Goal: Task Accomplishment & Management: Use online tool/utility

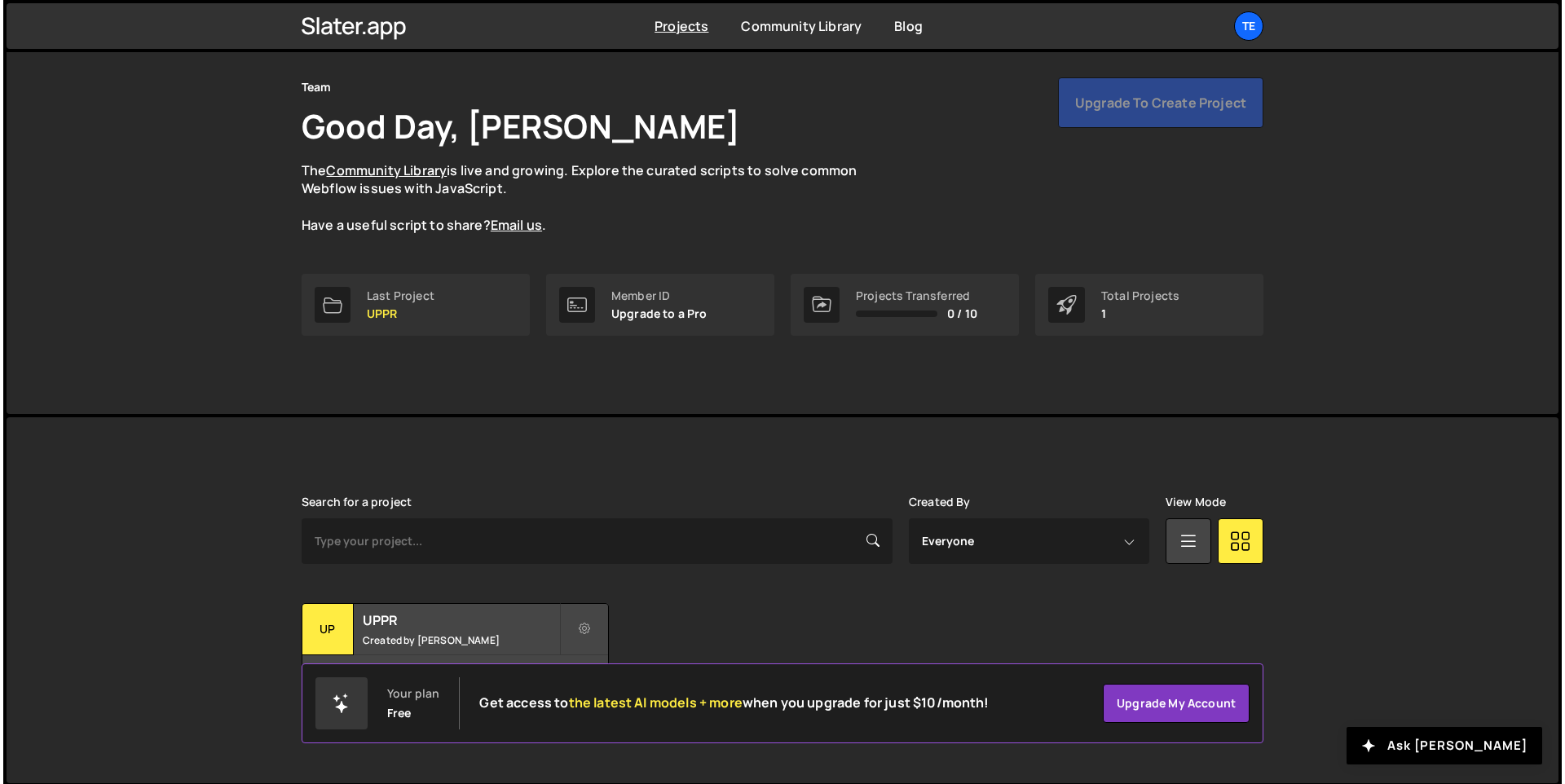
scroll to position [55, 0]
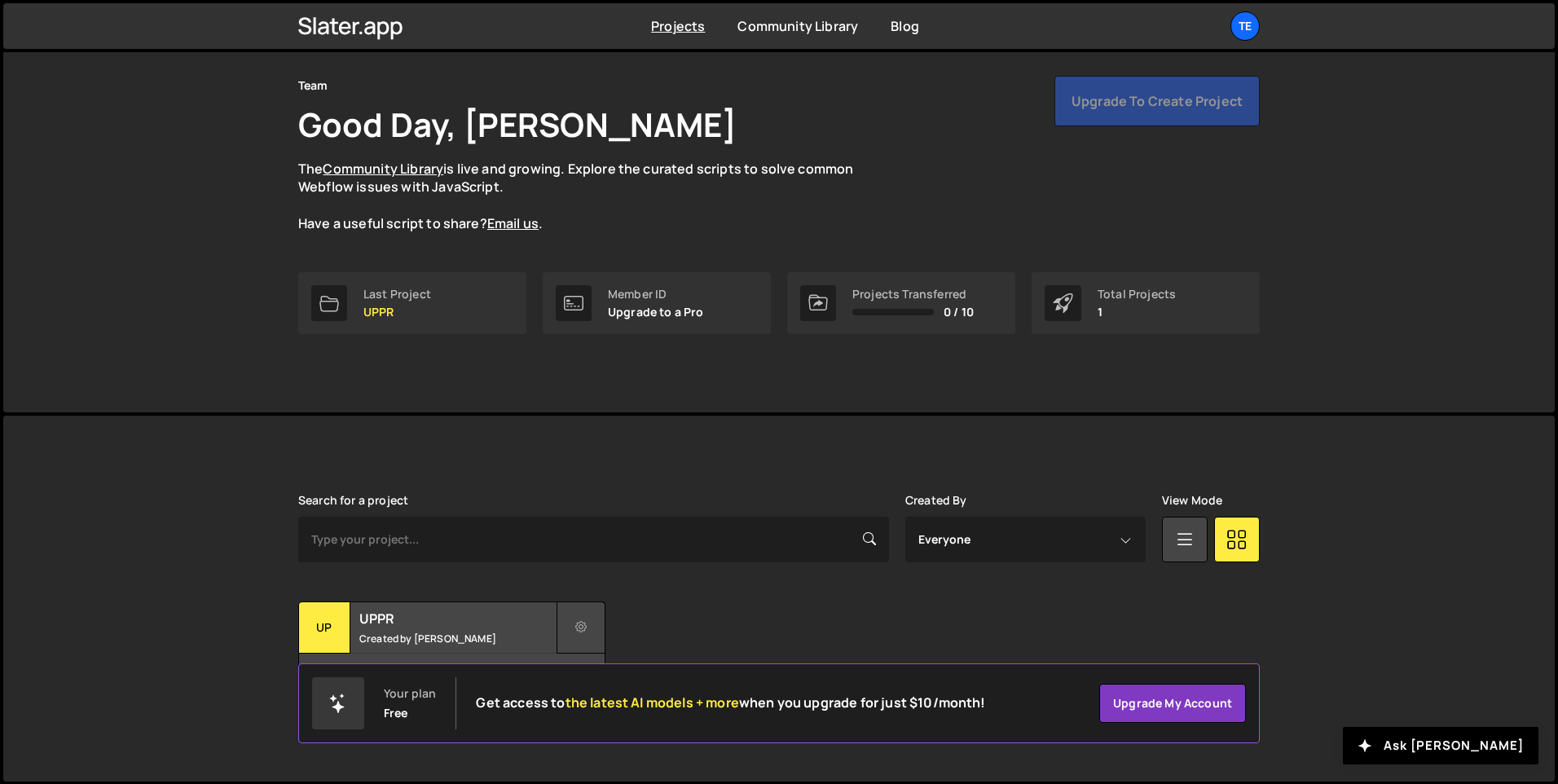
click at [585, 629] on icon at bounding box center [581, 627] width 12 height 17
click at [620, 717] on link "Delete Project" at bounding box center [655, 719] width 194 height 26
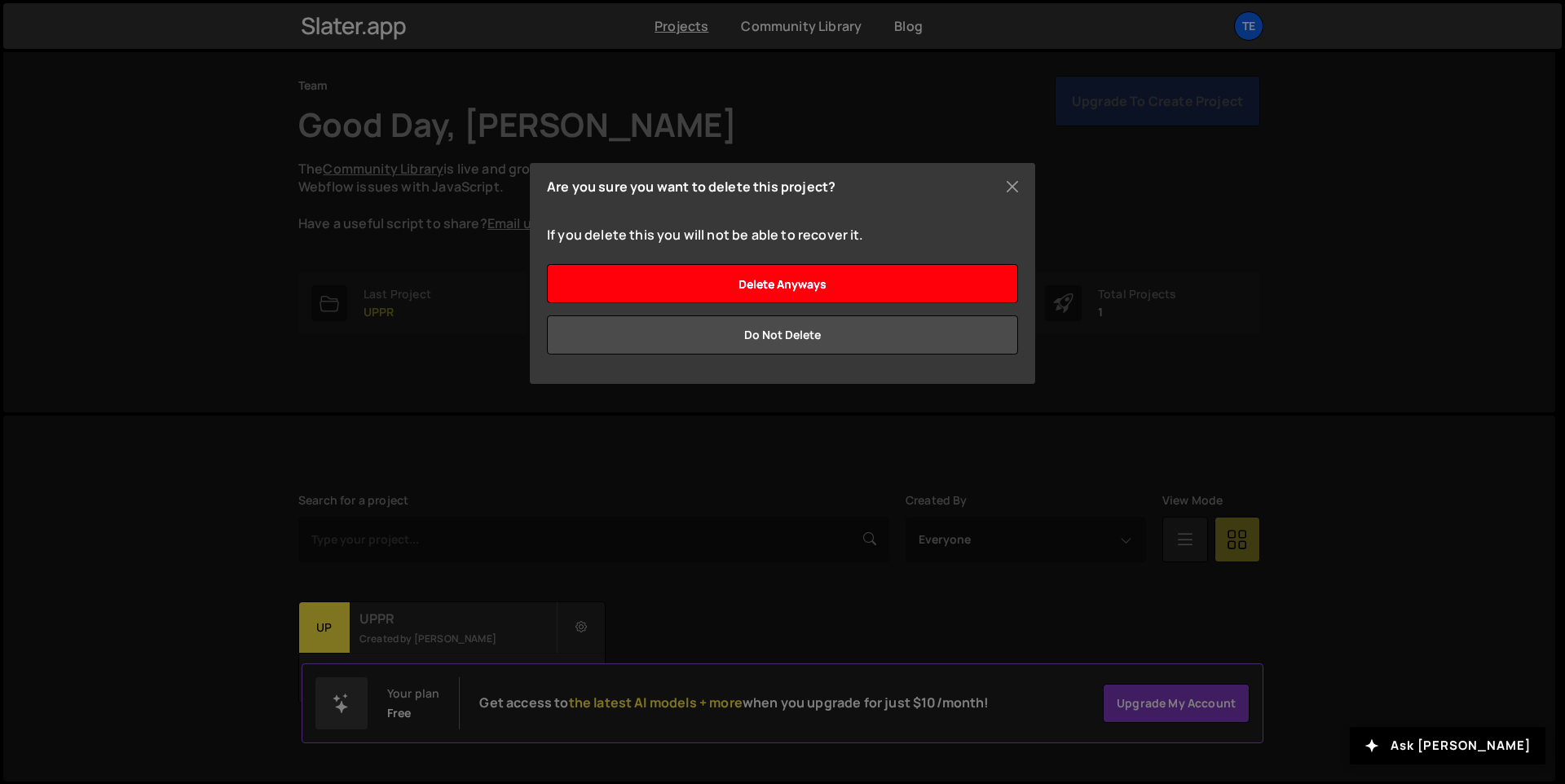
click at [807, 275] on input "Delete anyways" at bounding box center [782, 283] width 471 height 39
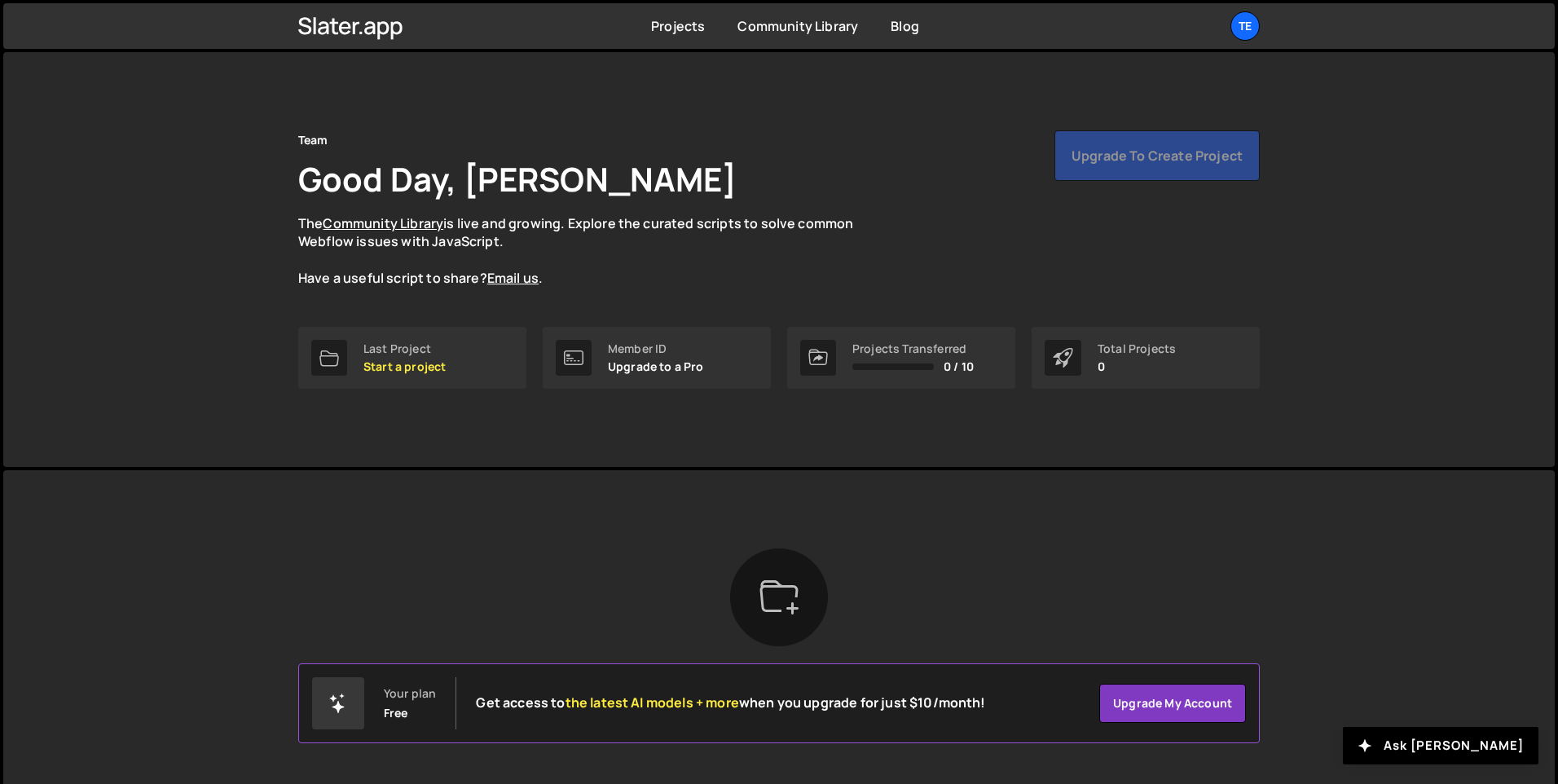
click at [1019, 244] on div "Team Good Day, [PERSON_NAME] The Community Library is live and growing. Explore…" at bounding box center [779, 209] width 962 height 157
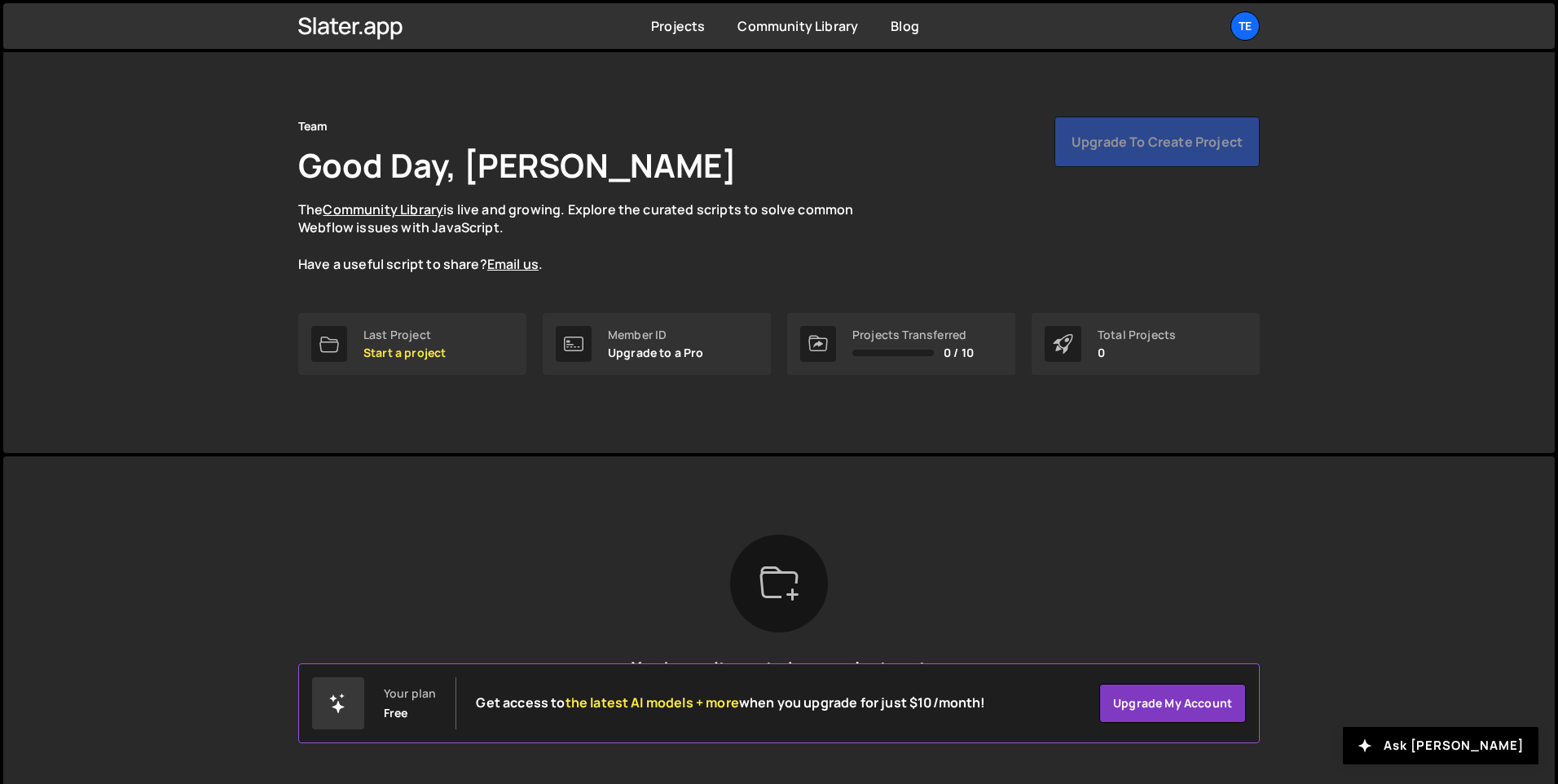
scroll to position [24, 0]
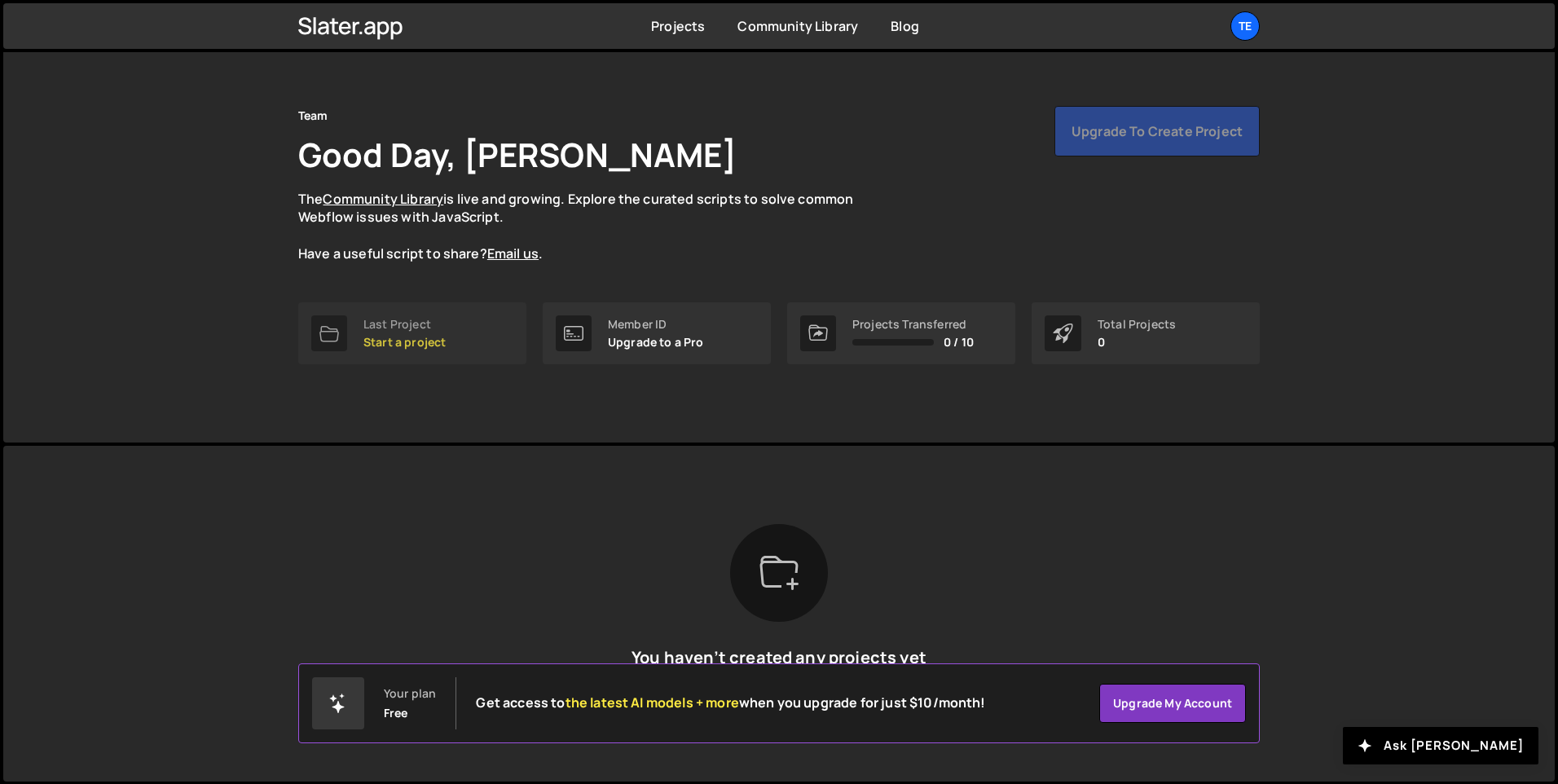
click at [428, 346] on p "Start a project" at bounding box center [405, 341] width 82 height 13
click at [379, 335] on p "Start a project" at bounding box center [405, 341] width 82 height 13
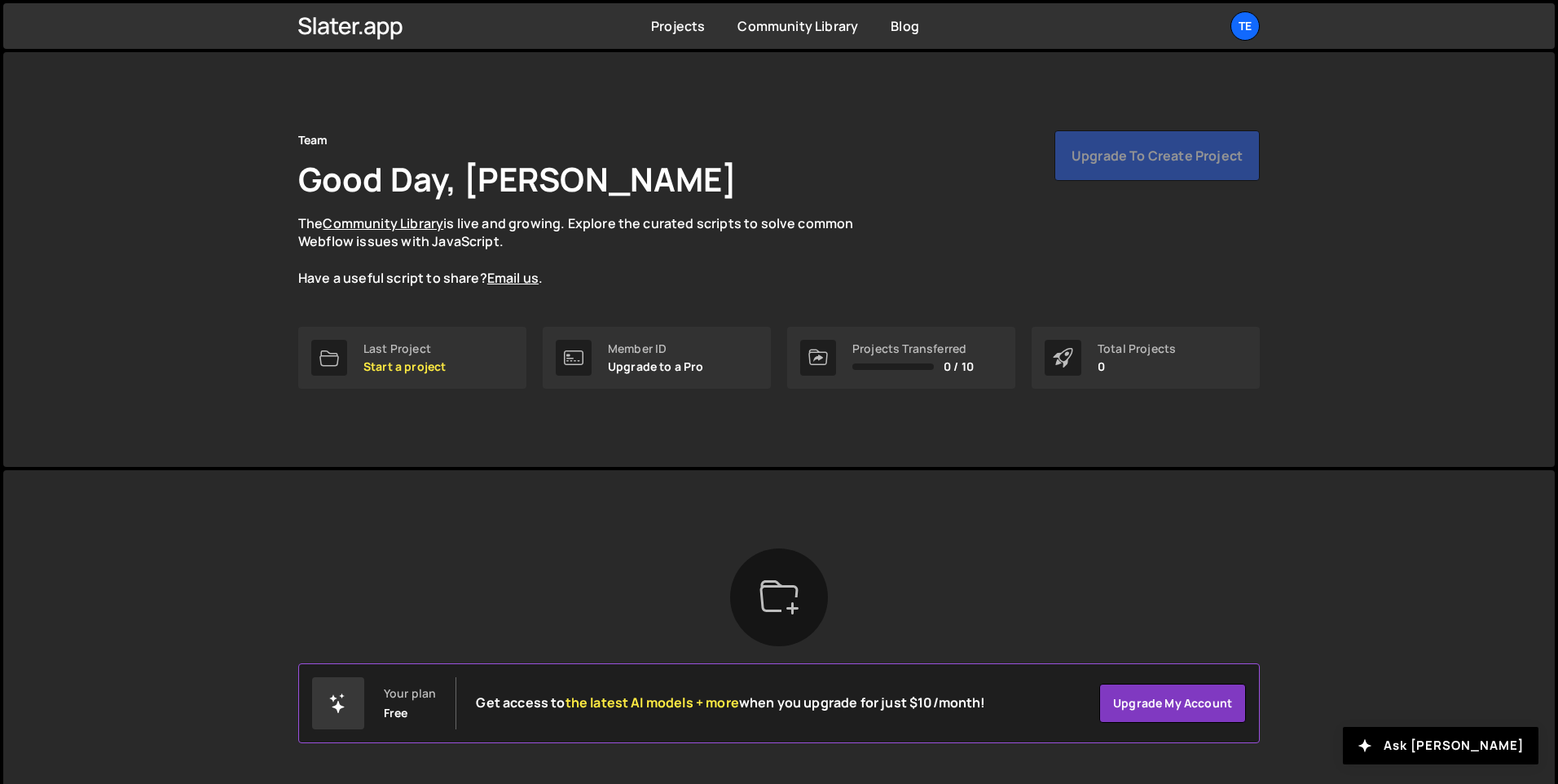
scroll to position [24, 0]
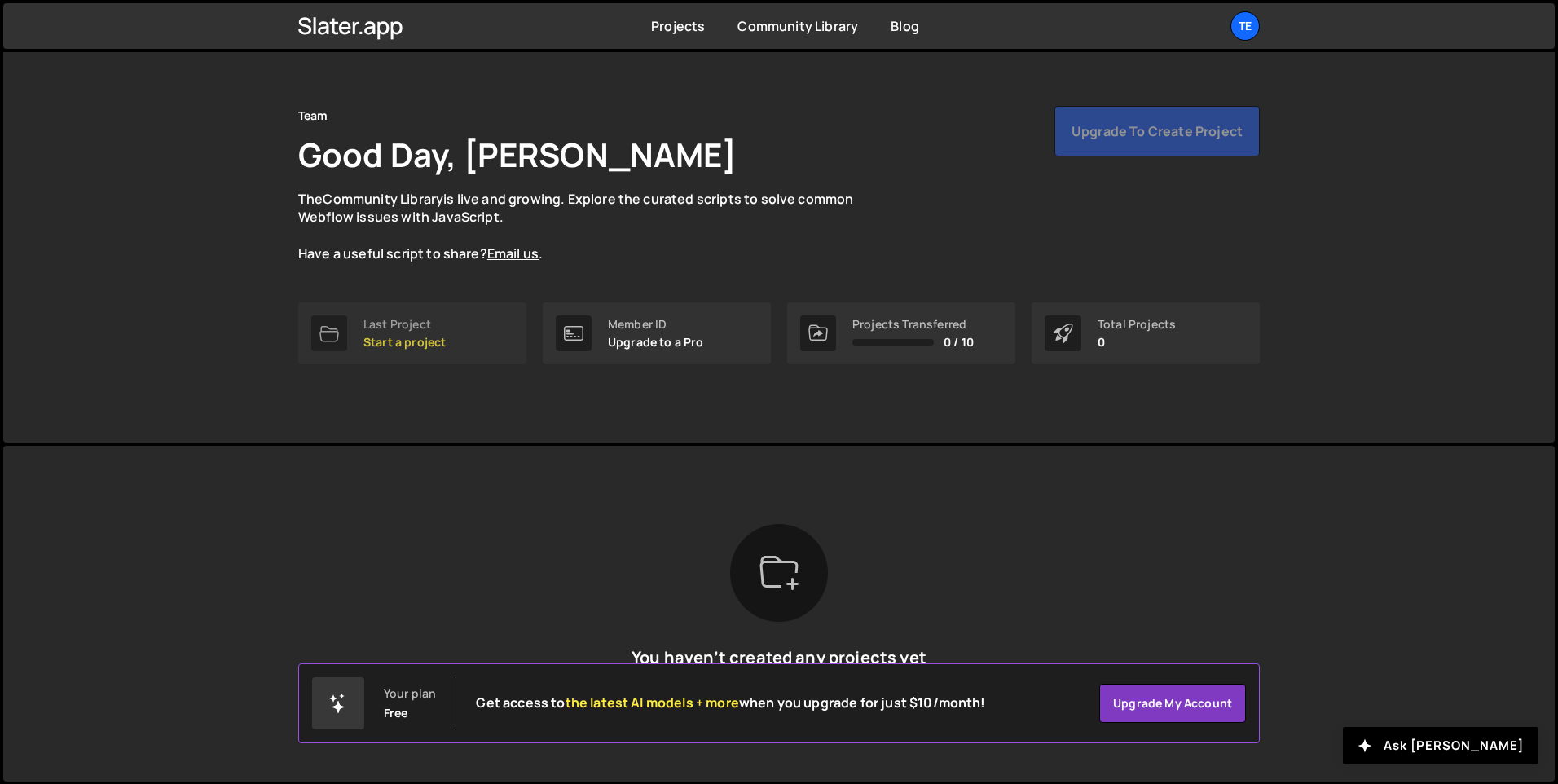
click at [330, 331] on icon at bounding box center [329, 333] width 20 height 20
click at [551, 446] on div "Team Good Day, Darwin Maas The Community Library is live and growing. Explore t…" at bounding box center [779, 404] width 1558 height 760
click at [403, 343] on p "Start a project" at bounding box center [405, 341] width 82 height 13
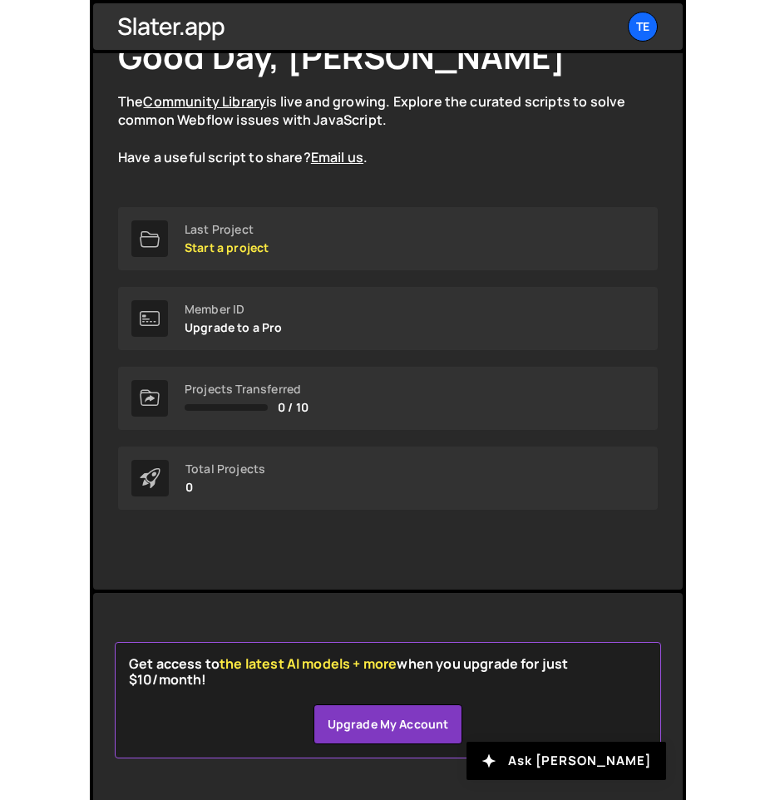
scroll to position [61, 0]
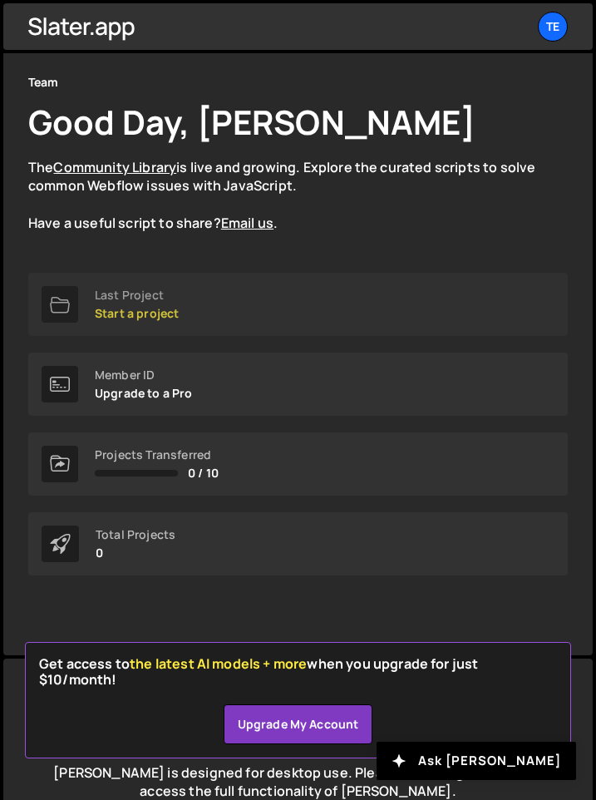
click at [148, 313] on p "Start a project" at bounding box center [137, 313] width 84 height 13
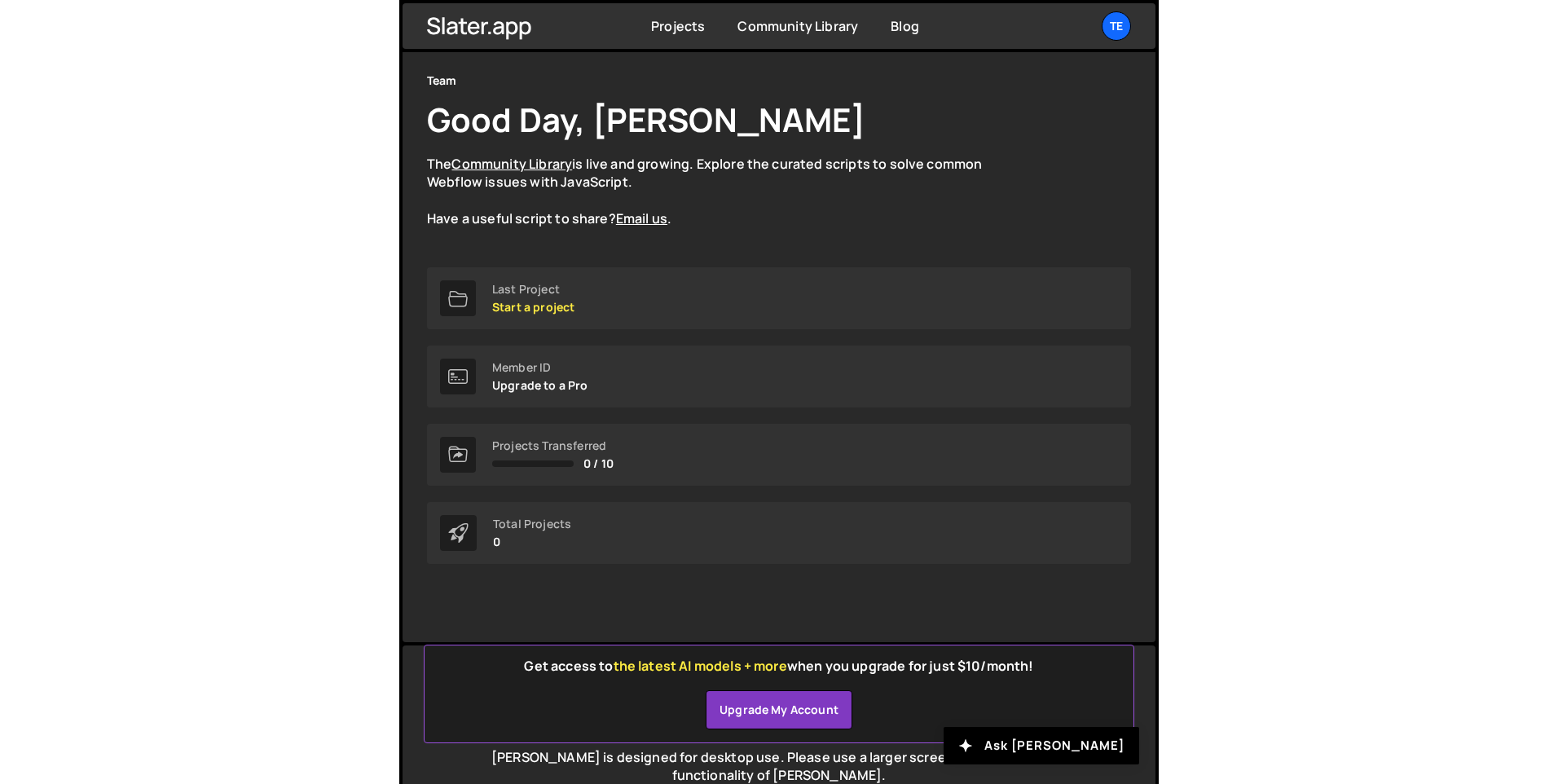
scroll to position [24, 0]
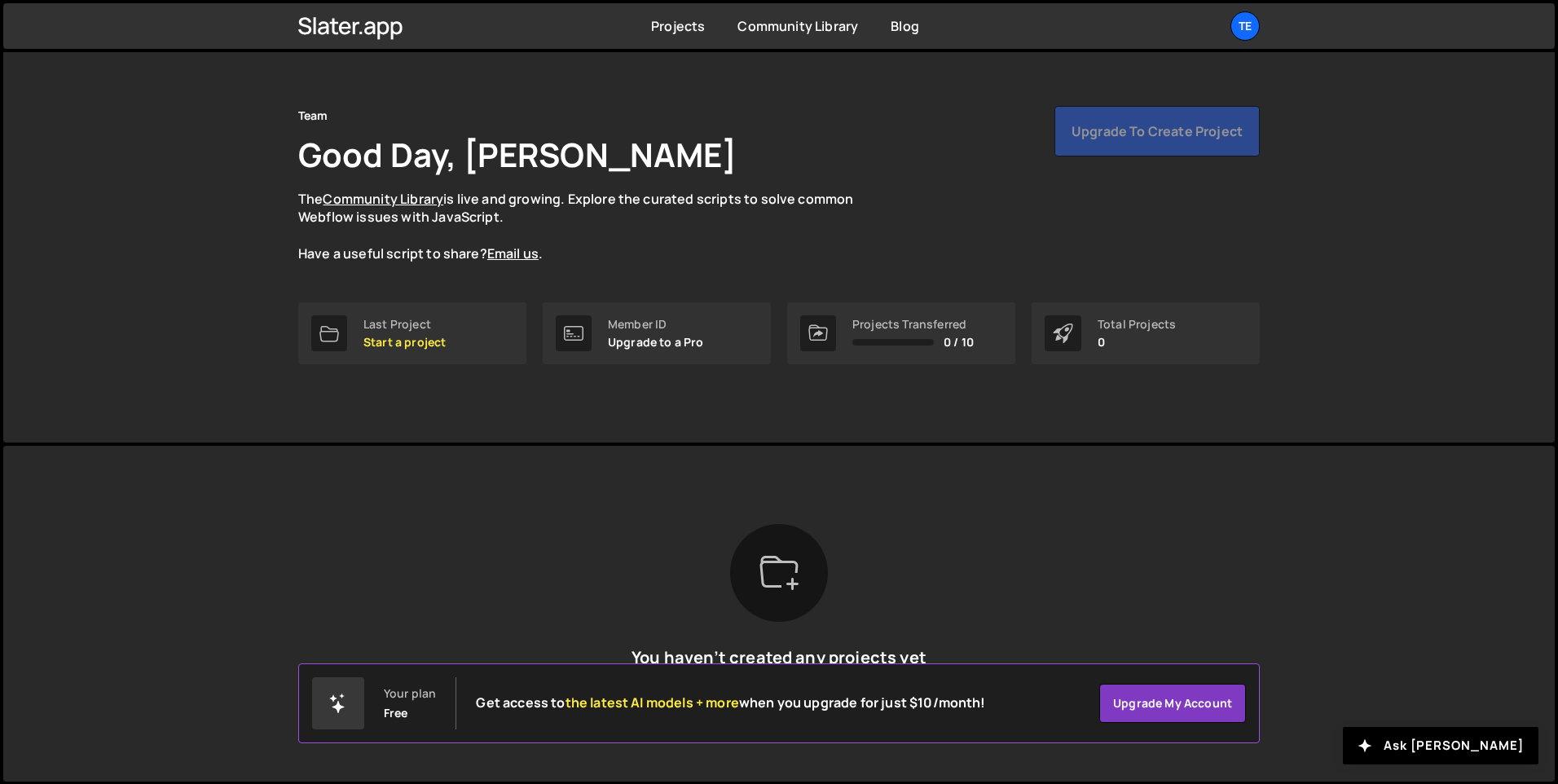
click at [1133, 125] on div "Upgrade to create project" at bounding box center [1156, 131] width 205 height 51
click at [1049, 504] on div "Slater is designed for desktop use. Please use a larger screen to access the fu…" at bounding box center [779, 613] width 1011 height 335
click at [403, 337] on p "Start a project" at bounding box center [405, 341] width 82 height 13
click at [1241, 28] on div "Te" at bounding box center [1245, 26] width 29 height 29
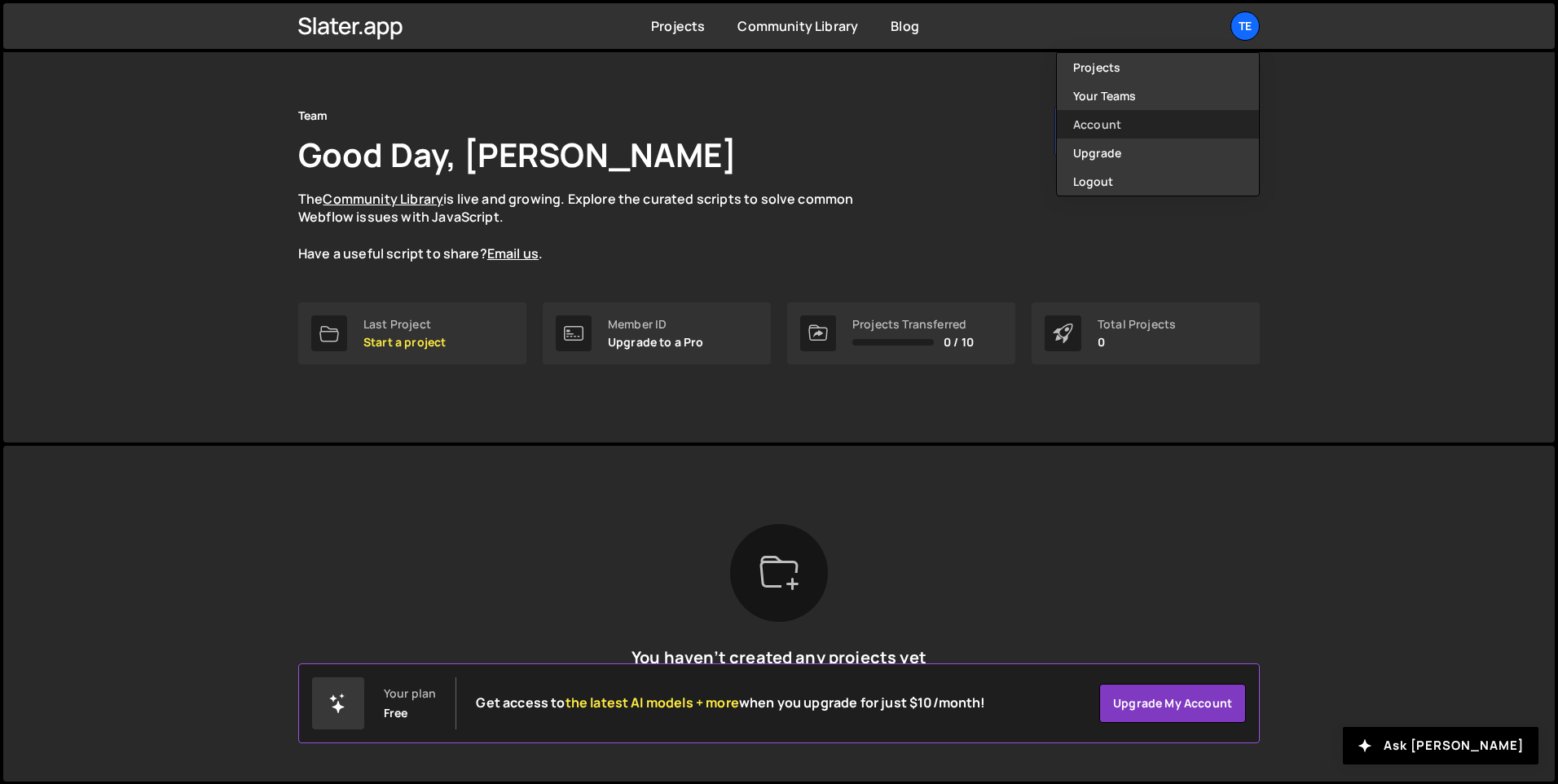
click at [1129, 123] on link "Account" at bounding box center [1158, 123] width 202 height 28
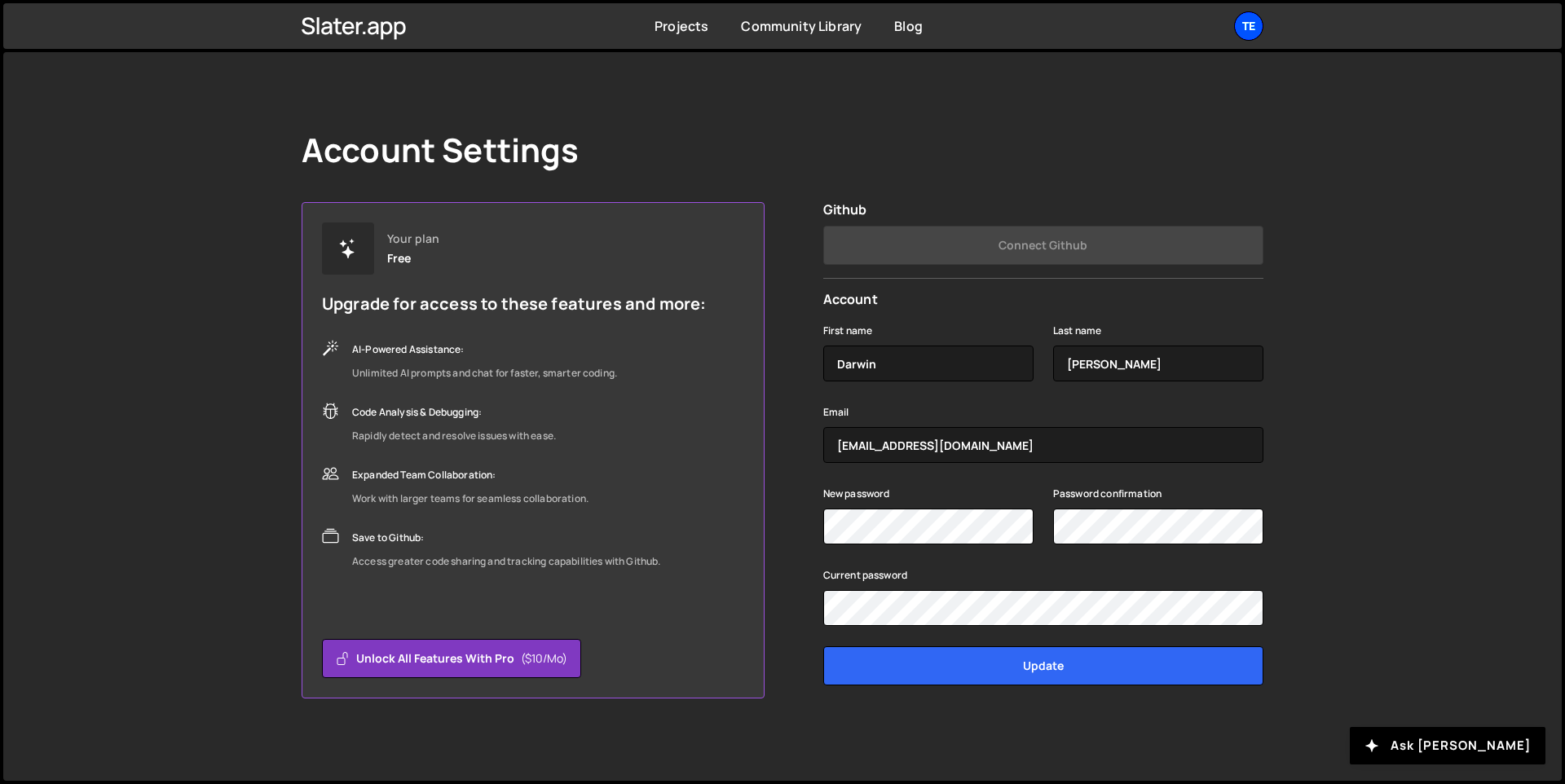
click at [1247, 31] on div "Te" at bounding box center [1248, 26] width 29 height 29
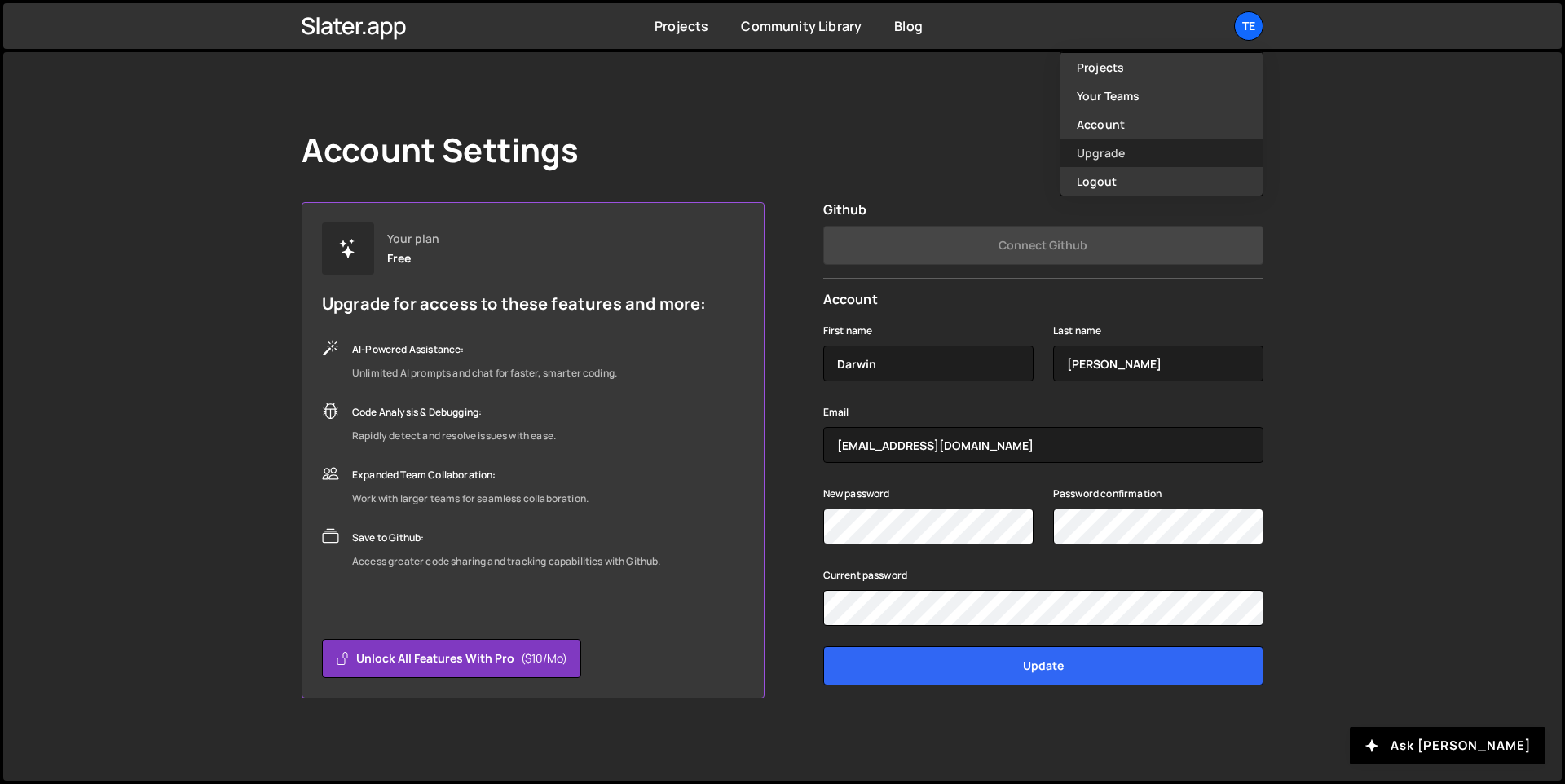
click at [1115, 152] on link "Upgrade" at bounding box center [1161, 152] width 202 height 28
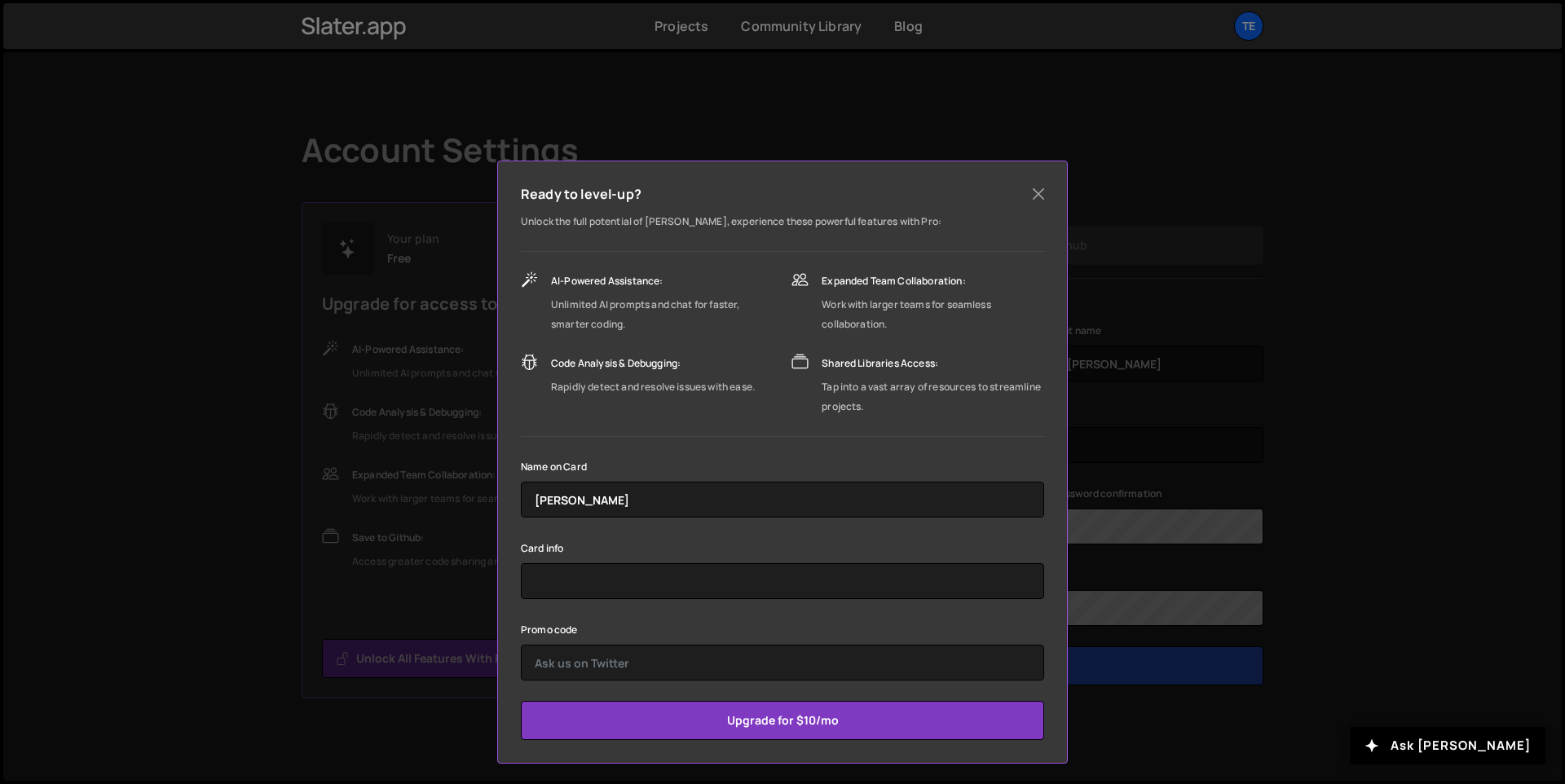
scroll to position [3, 0]
click at [1035, 192] on button "Close" at bounding box center [1037, 193] width 25 height 24
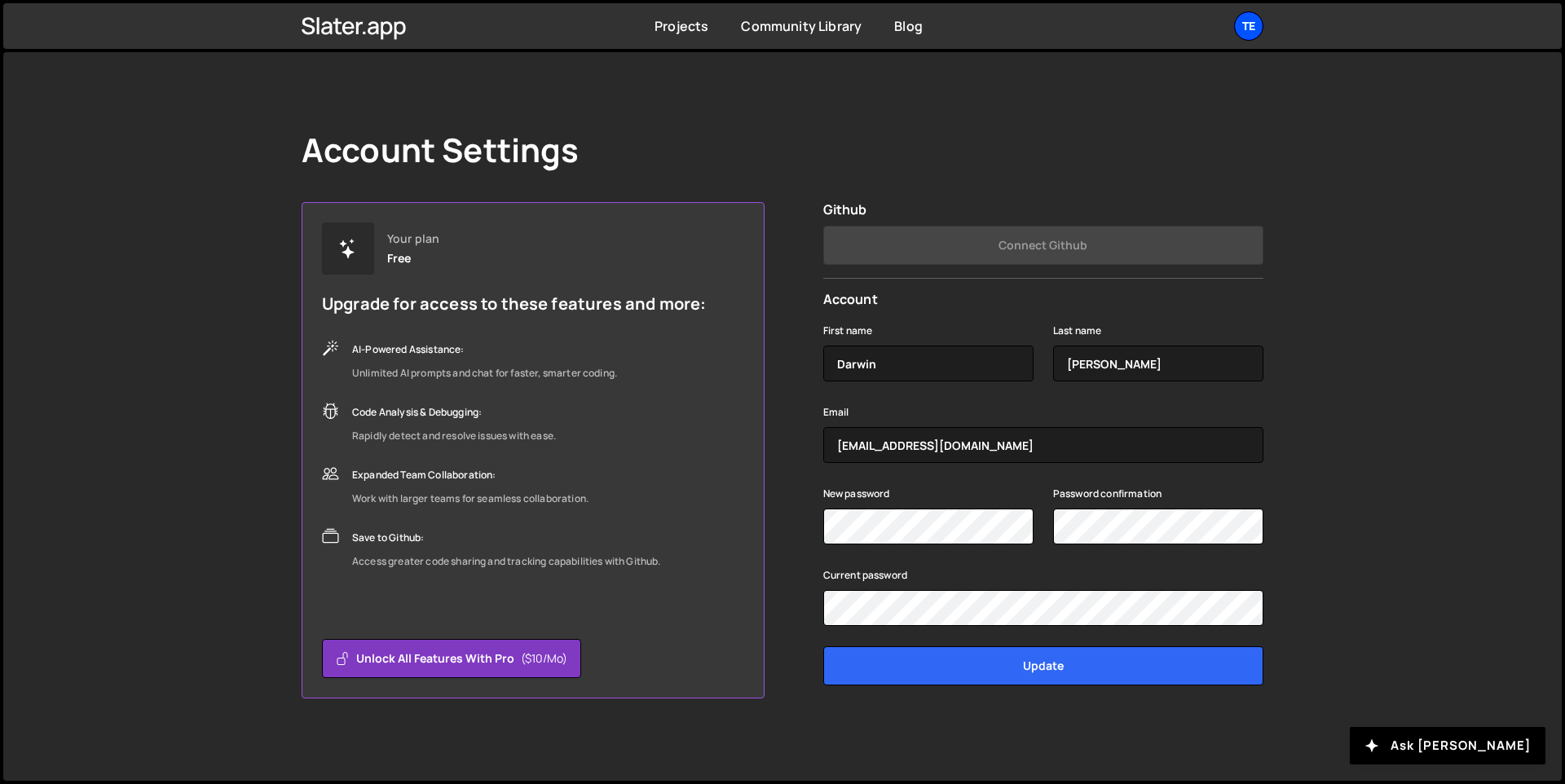
click at [1240, 30] on div "Te" at bounding box center [1248, 26] width 29 height 29
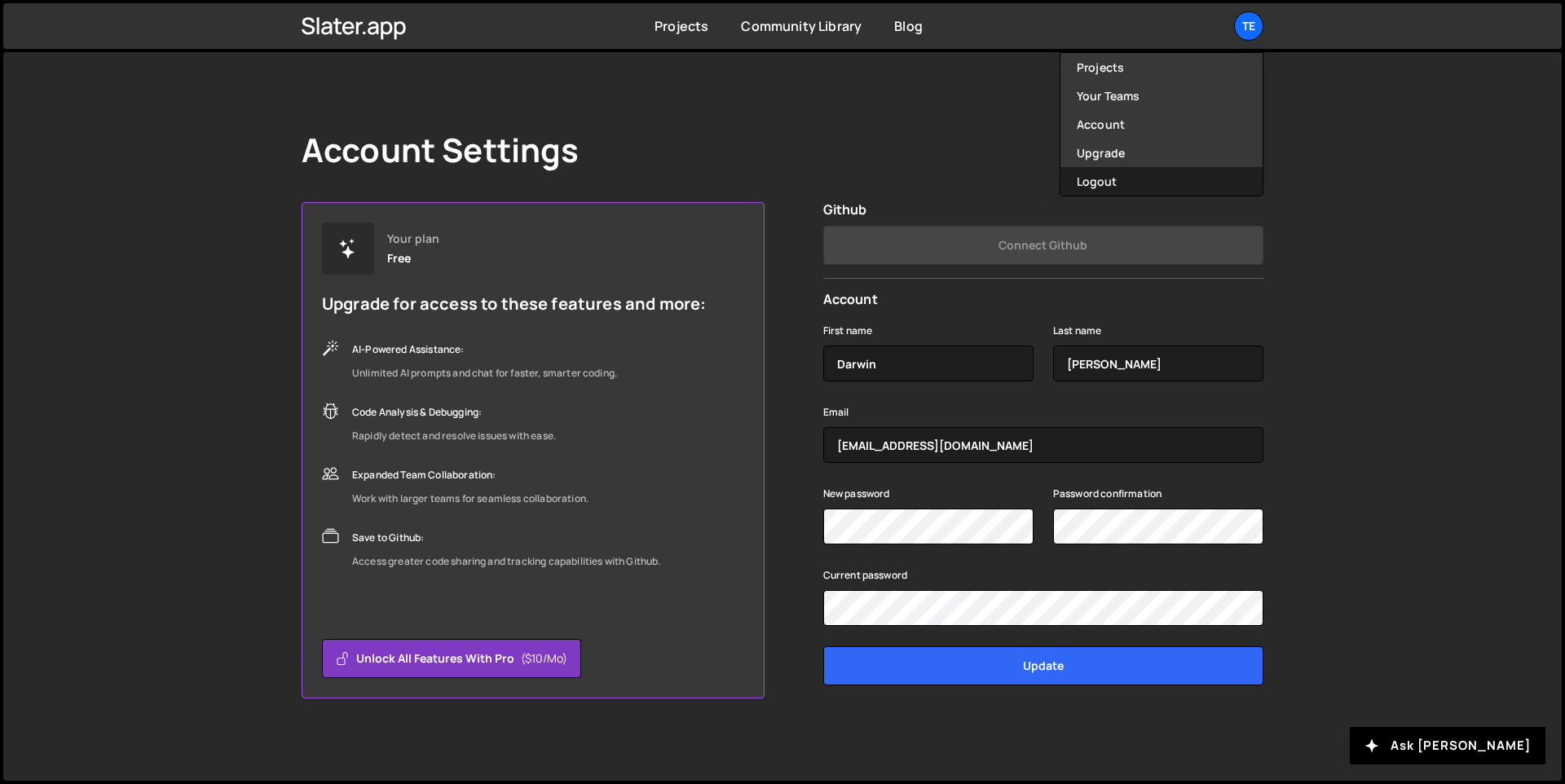
click at [1135, 172] on button "Logout" at bounding box center [1161, 180] width 202 height 28
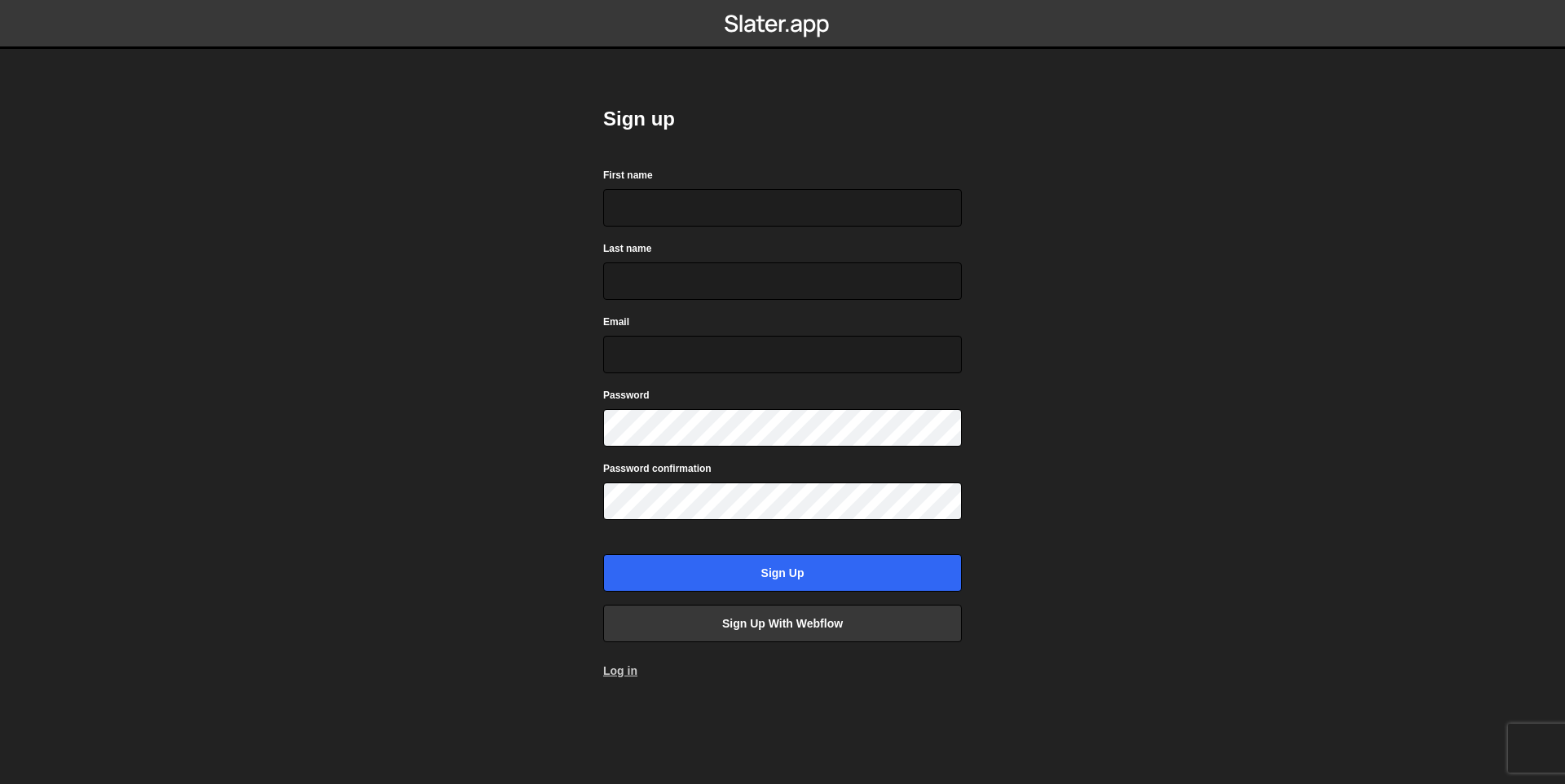
click at [624, 675] on link "Log in" at bounding box center [620, 669] width 34 height 13
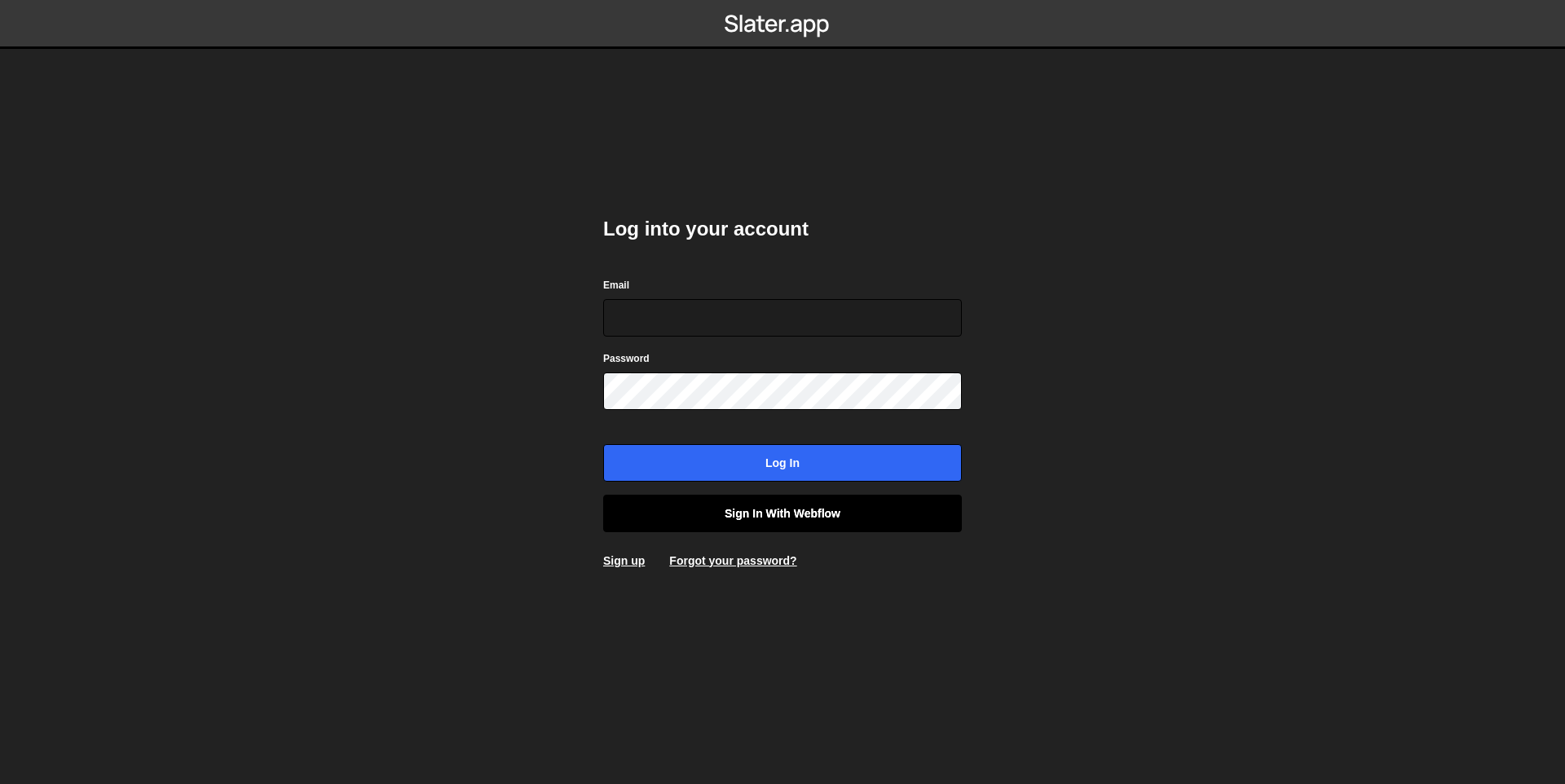
click at [751, 518] on link "Sign in with Webflow" at bounding box center [782, 513] width 359 height 37
click at [674, 312] on input "Email" at bounding box center [782, 318] width 359 height 37
click at [618, 564] on link "Sign up" at bounding box center [624, 560] width 41 height 13
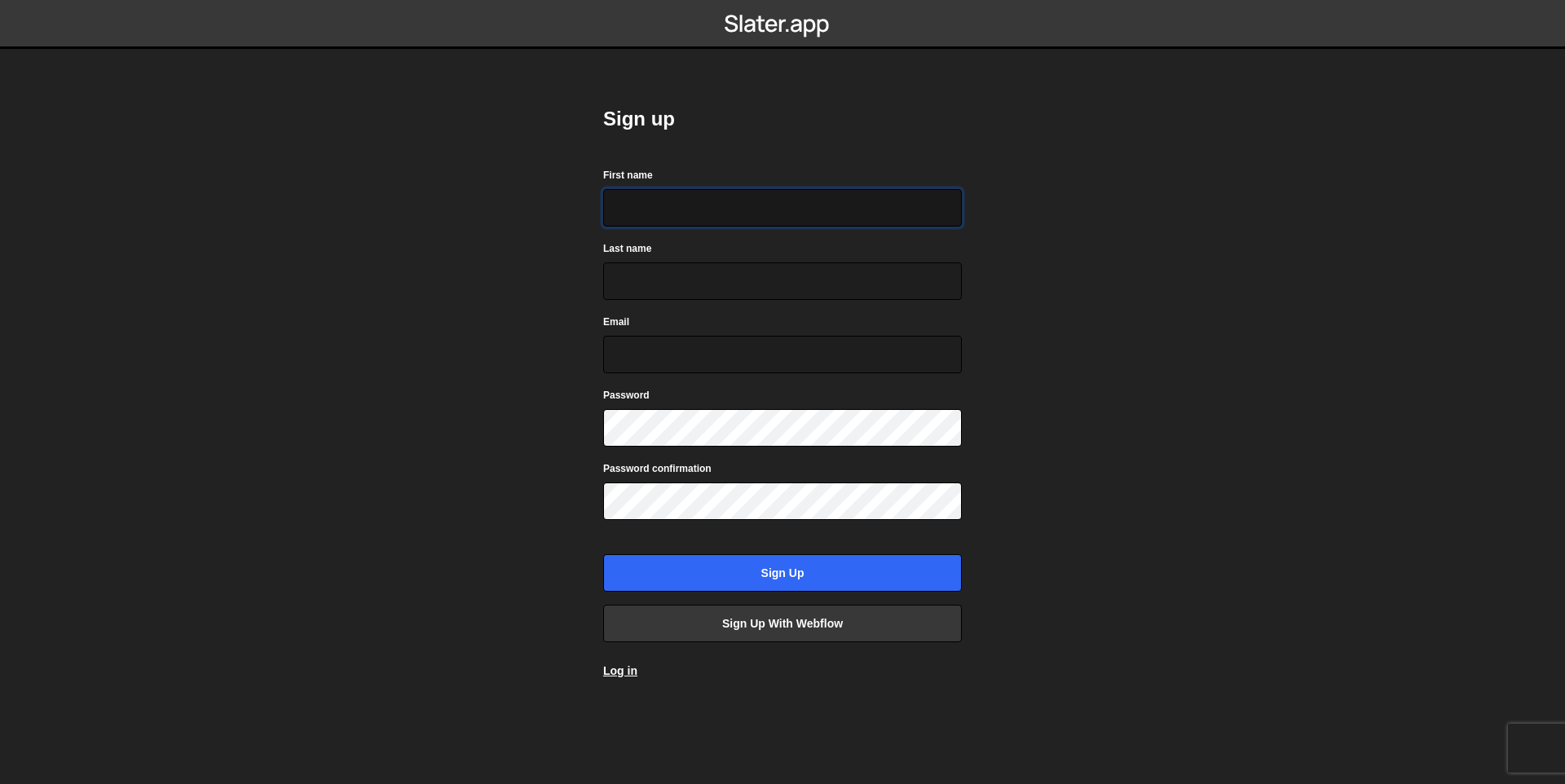
click at [768, 212] on input "First name" at bounding box center [782, 208] width 359 height 37
type input "Darwin"
type input "Maas"
type input "morganfreefarm47@gmail.com"
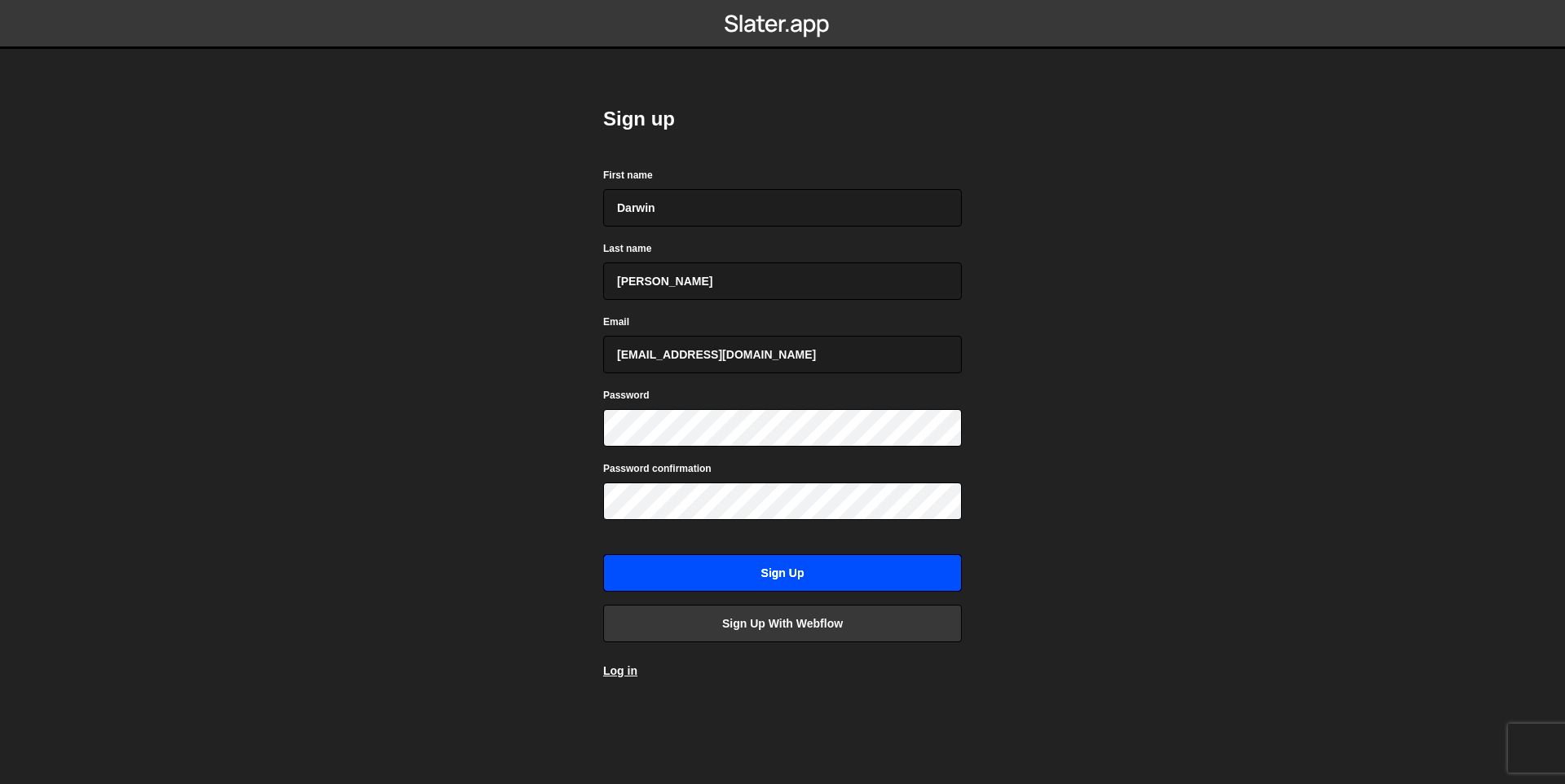
click at [819, 565] on input "Sign up" at bounding box center [782, 572] width 359 height 37
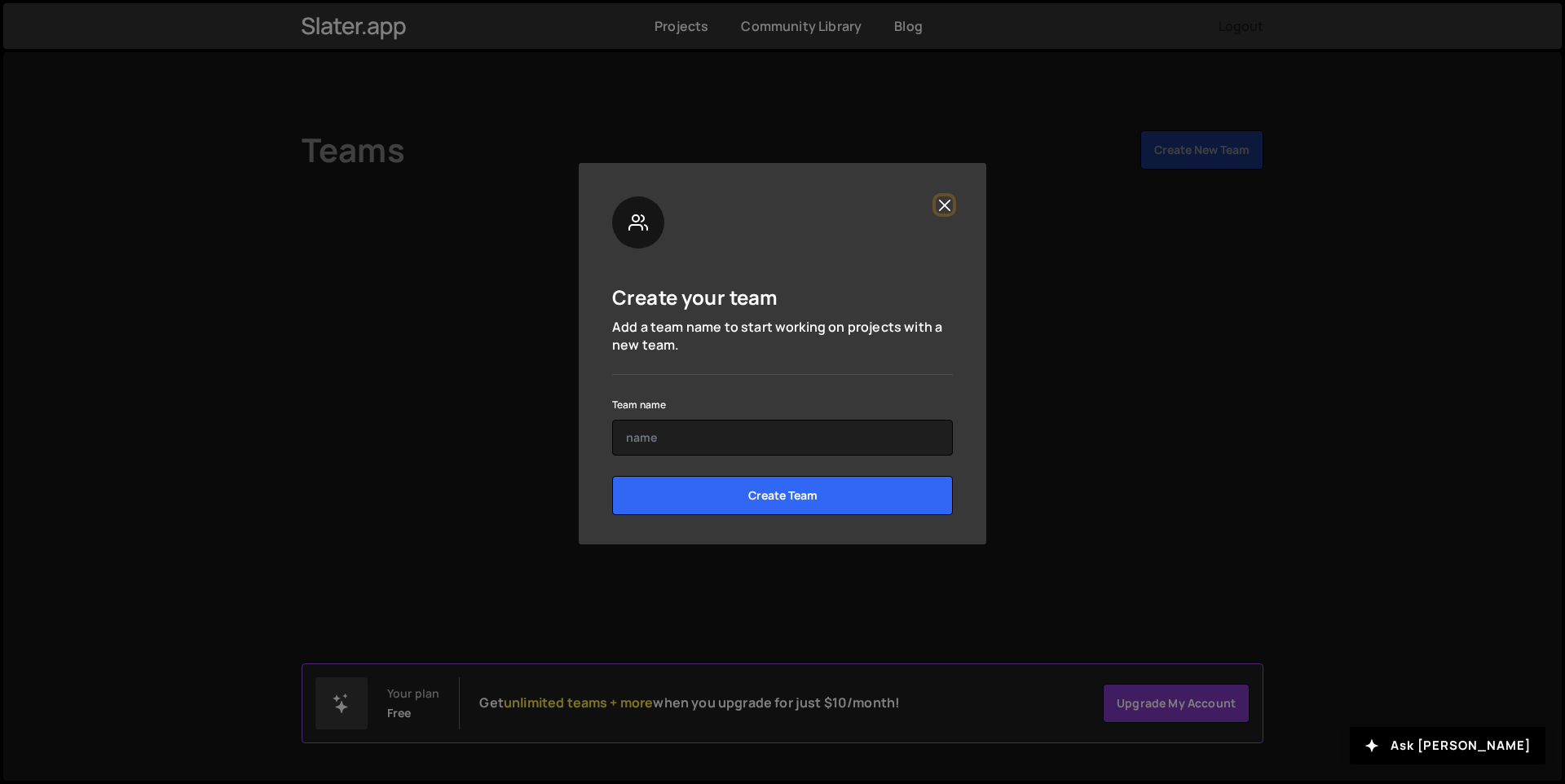
click at [948, 196] on button "Close" at bounding box center [943, 204] width 17 height 17
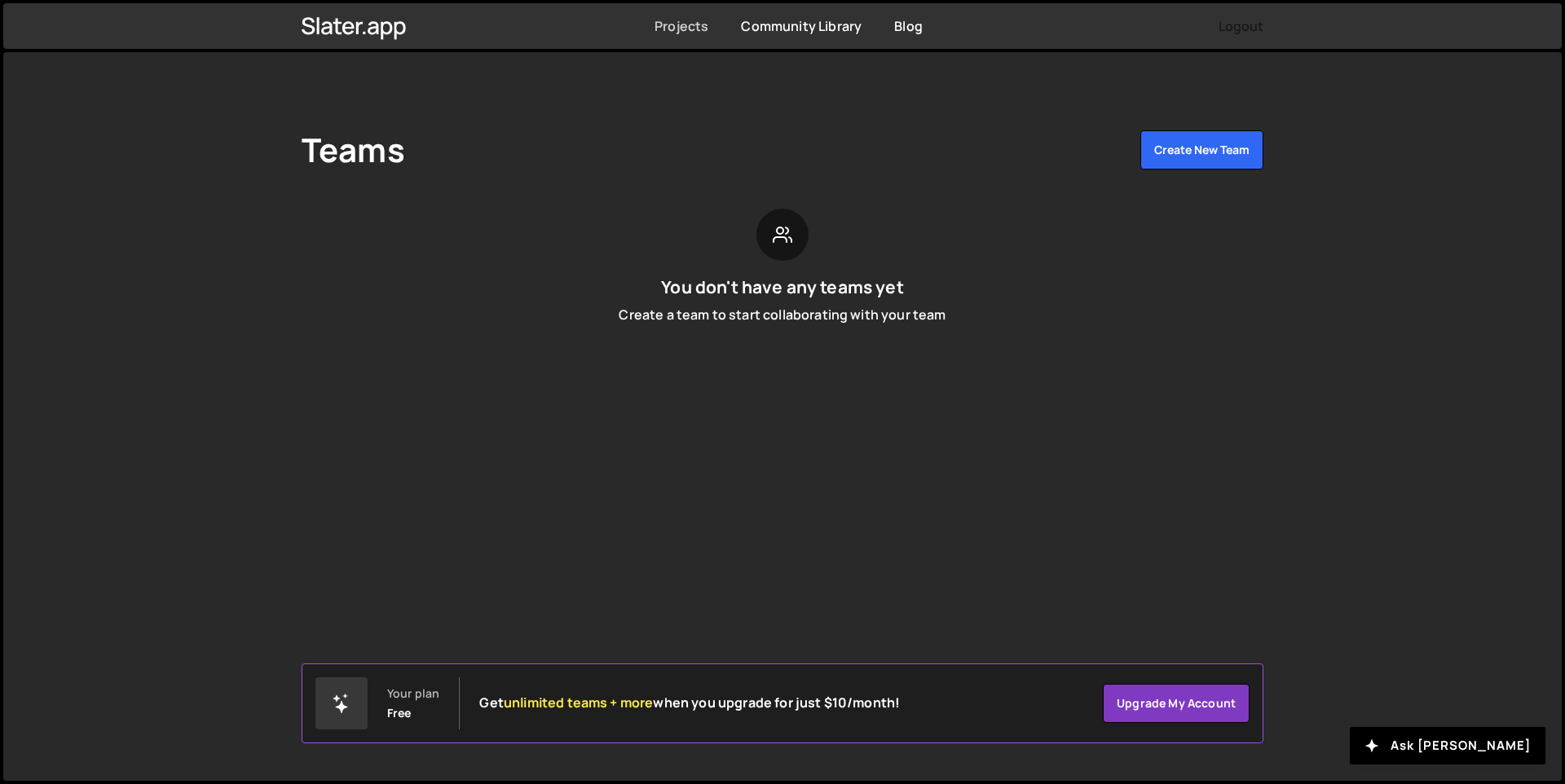
click at [672, 26] on link "Projects" at bounding box center [681, 25] width 54 height 18
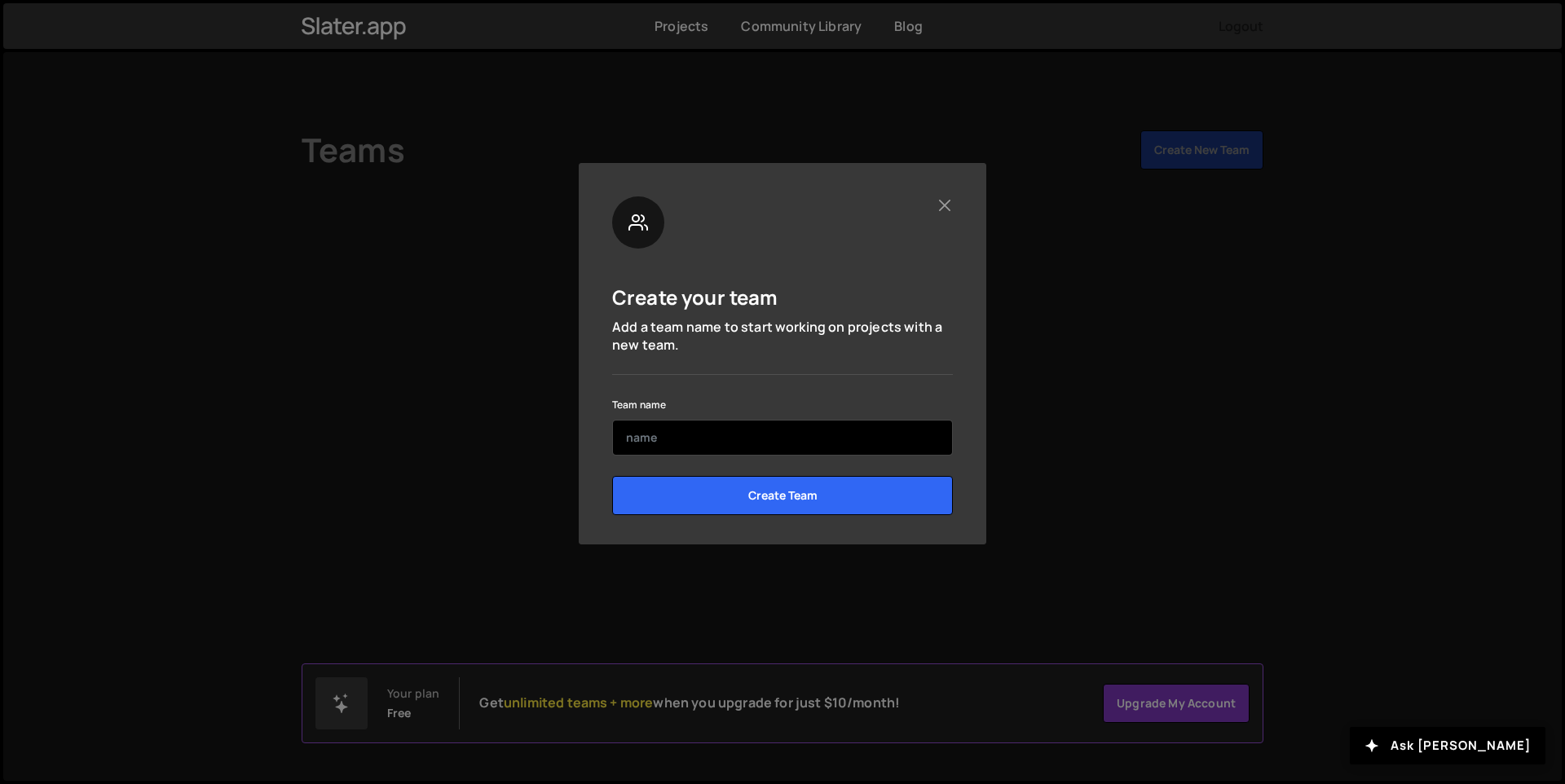
click at [745, 436] on input "text" at bounding box center [782, 437] width 340 height 36
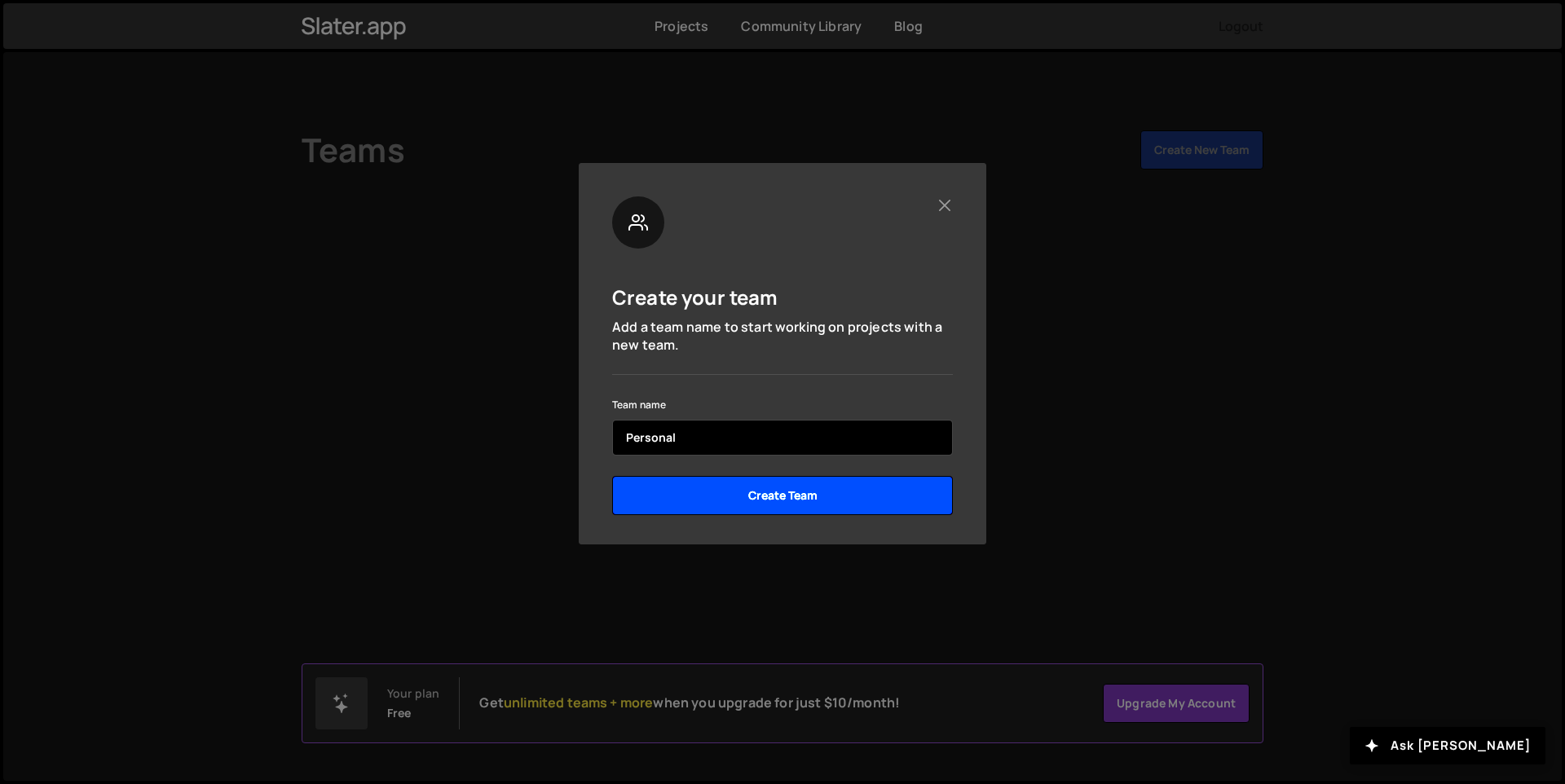
type input "Personal"
click at [750, 503] on input "Create Team" at bounding box center [782, 495] width 340 height 39
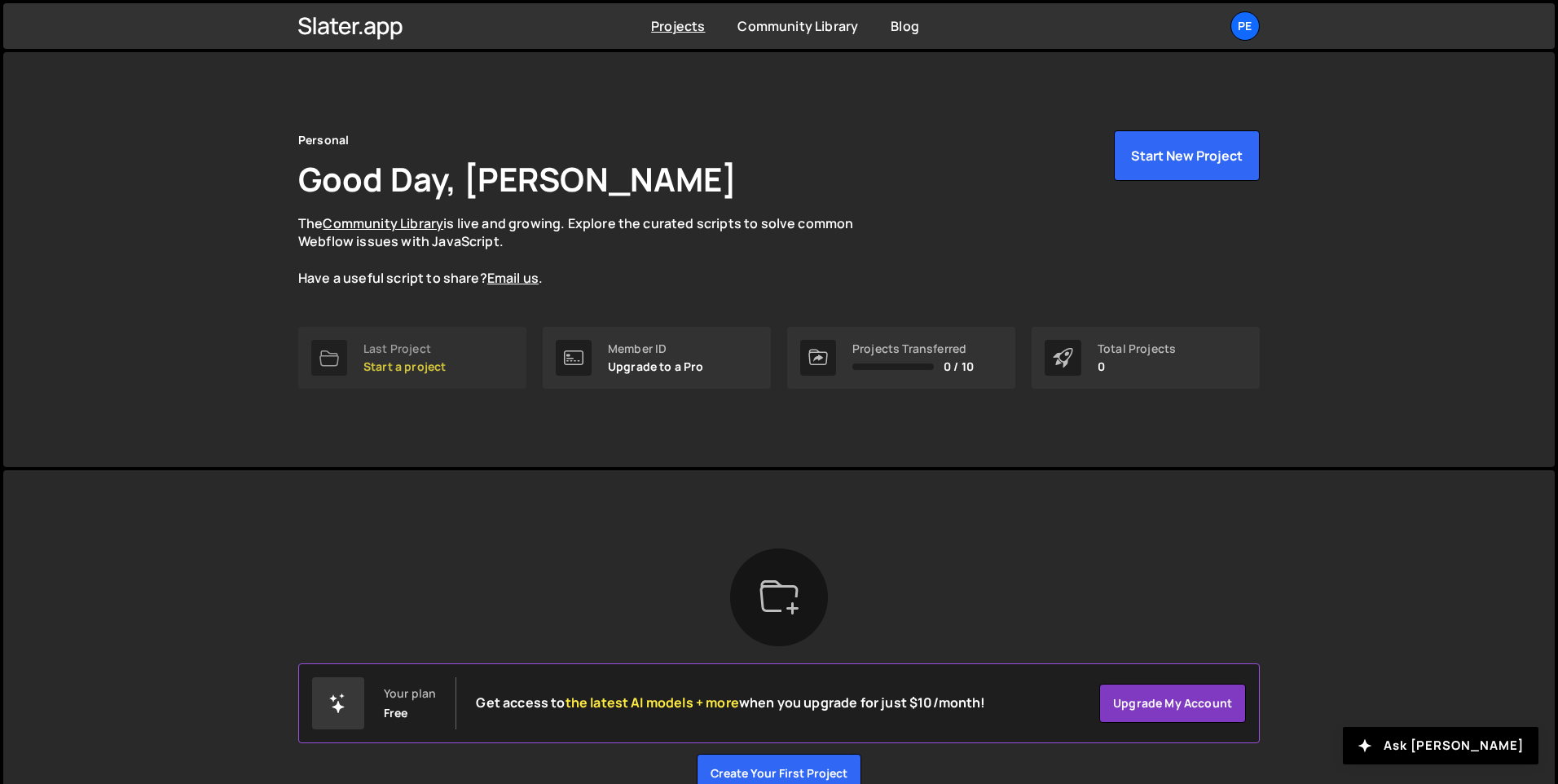
click at [420, 373] on link "Last Project Start a project" at bounding box center [412, 357] width 228 height 62
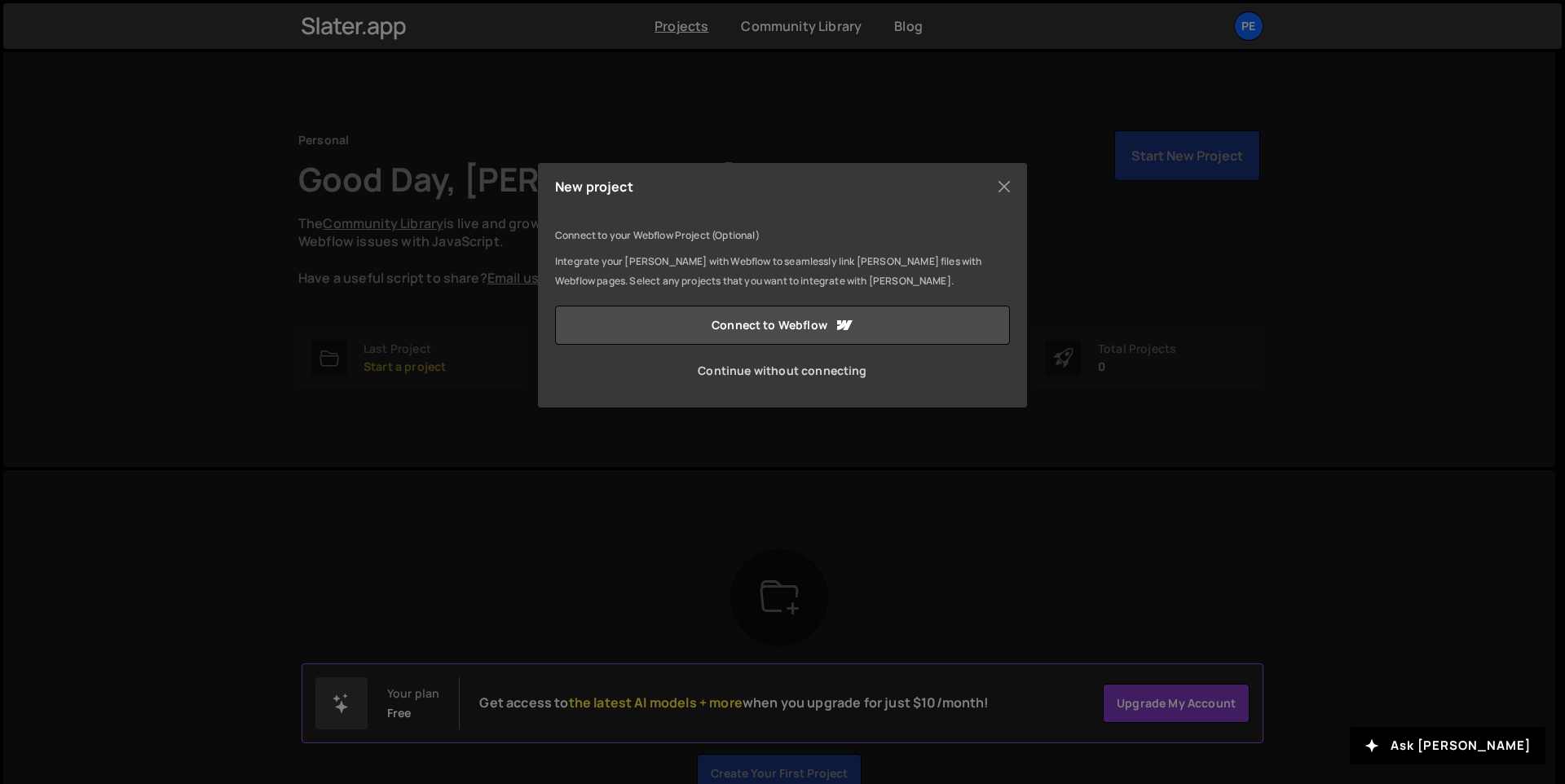
click at [766, 372] on link "Continue without connecting" at bounding box center [782, 370] width 455 height 39
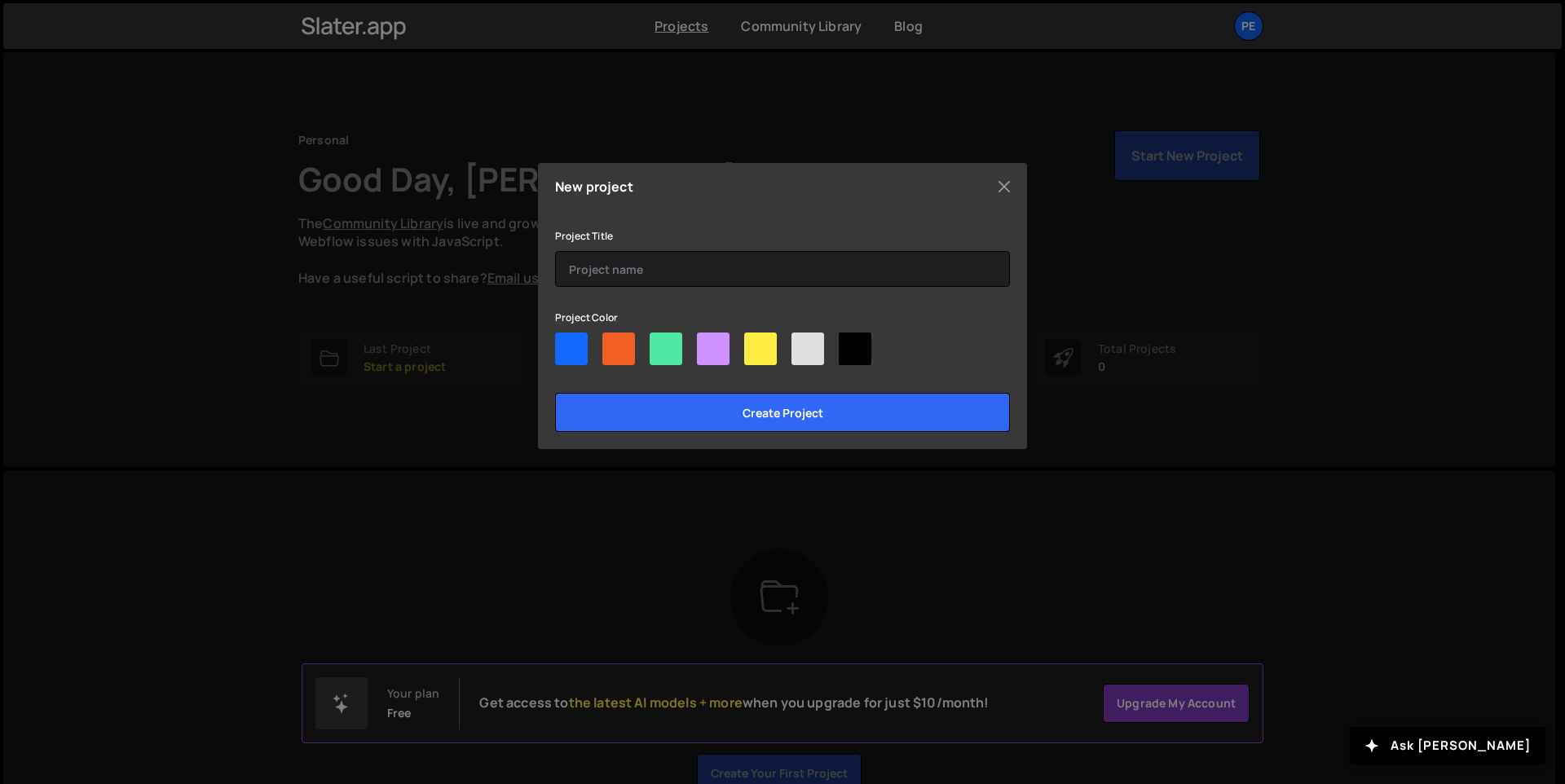
click at [567, 341] on div at bounding box center [571, 348] width 32 height 32
click at [566, 341] on input"] "radio" at bounding box center [560, 337] width 11 height 11
radio input"] "true"
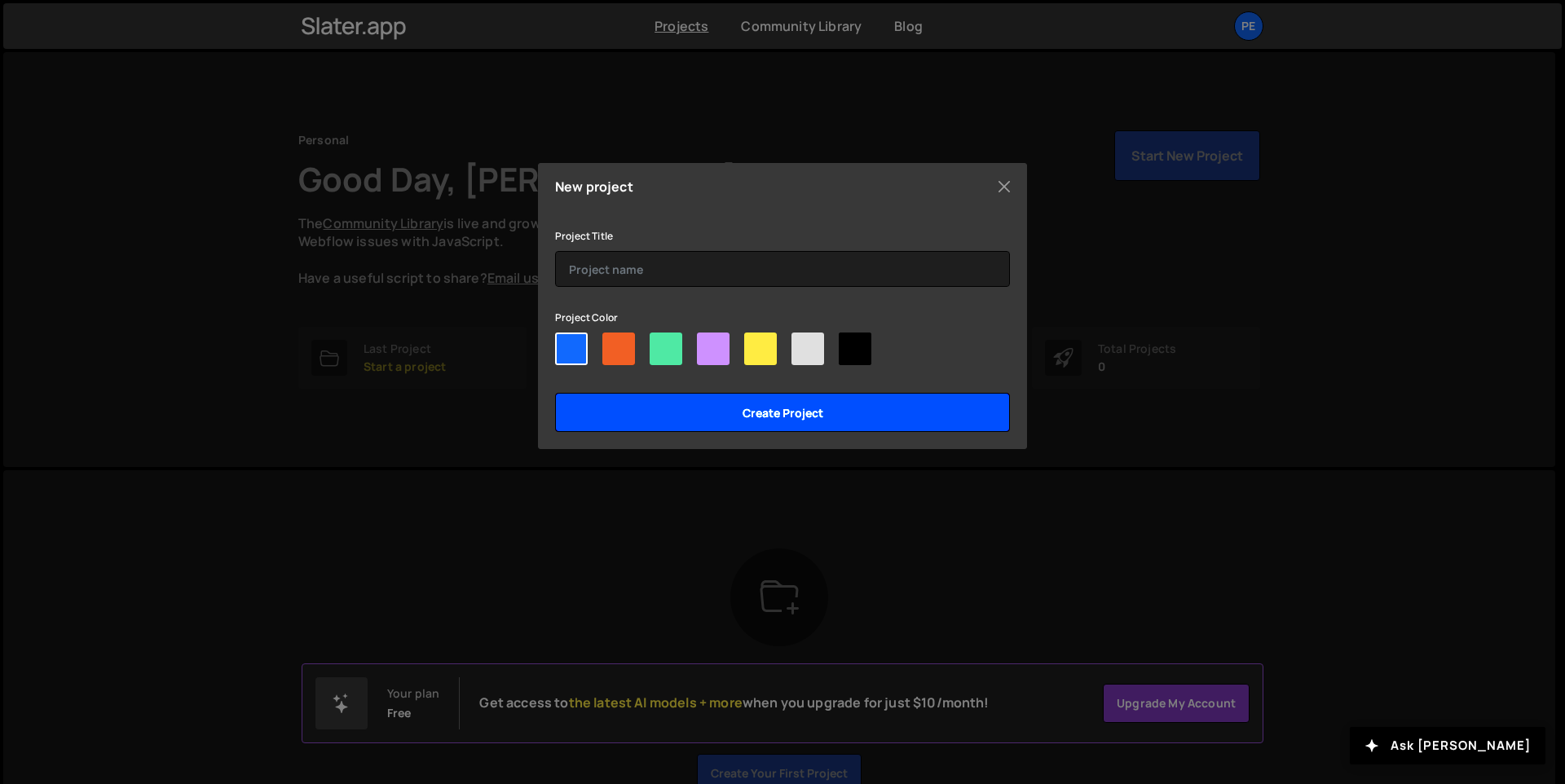
click at [608, 398] on input "Create project" at bounding box center [782, 413] width 455 height 39
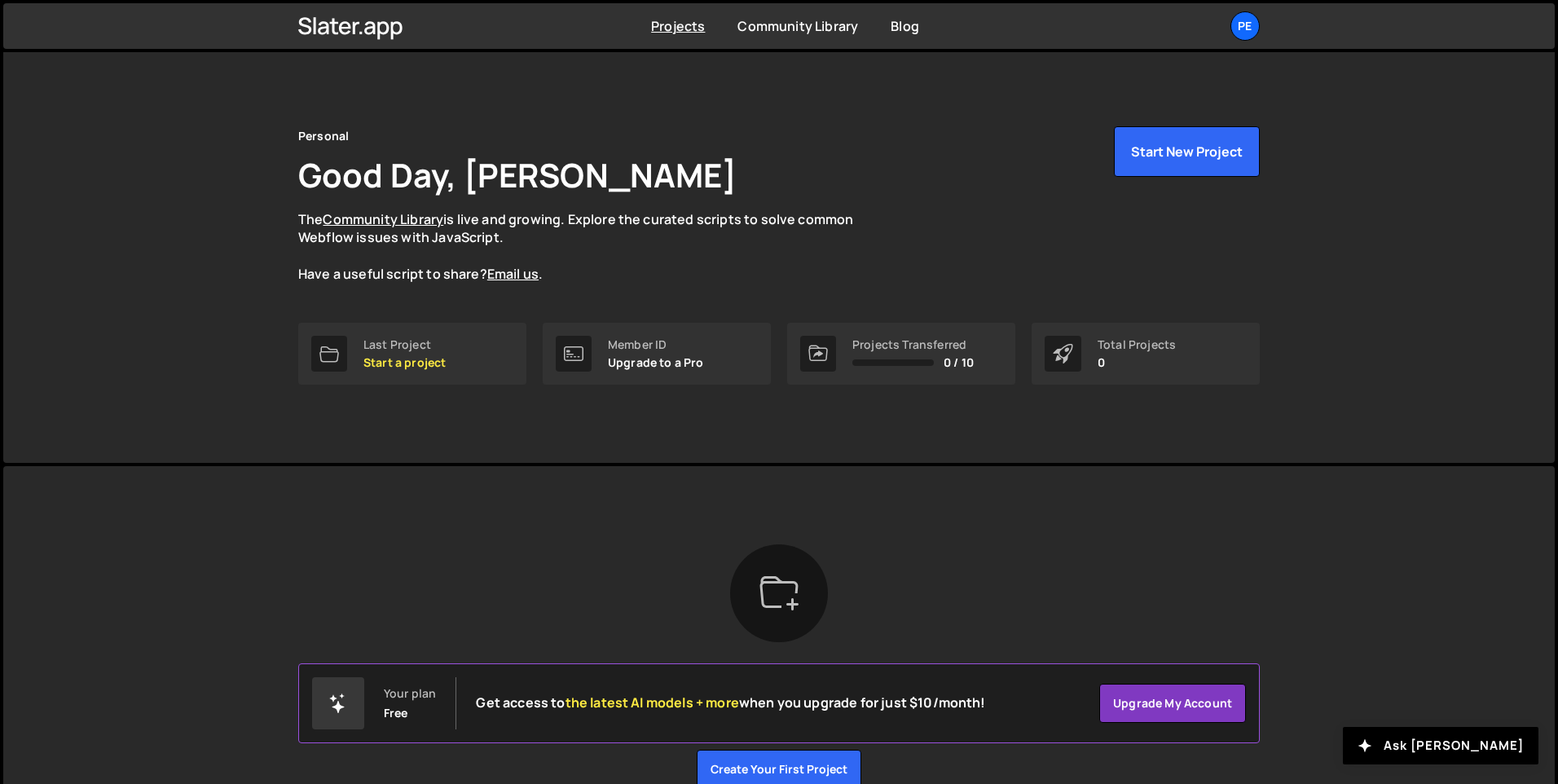
scroll to position [89, 0]
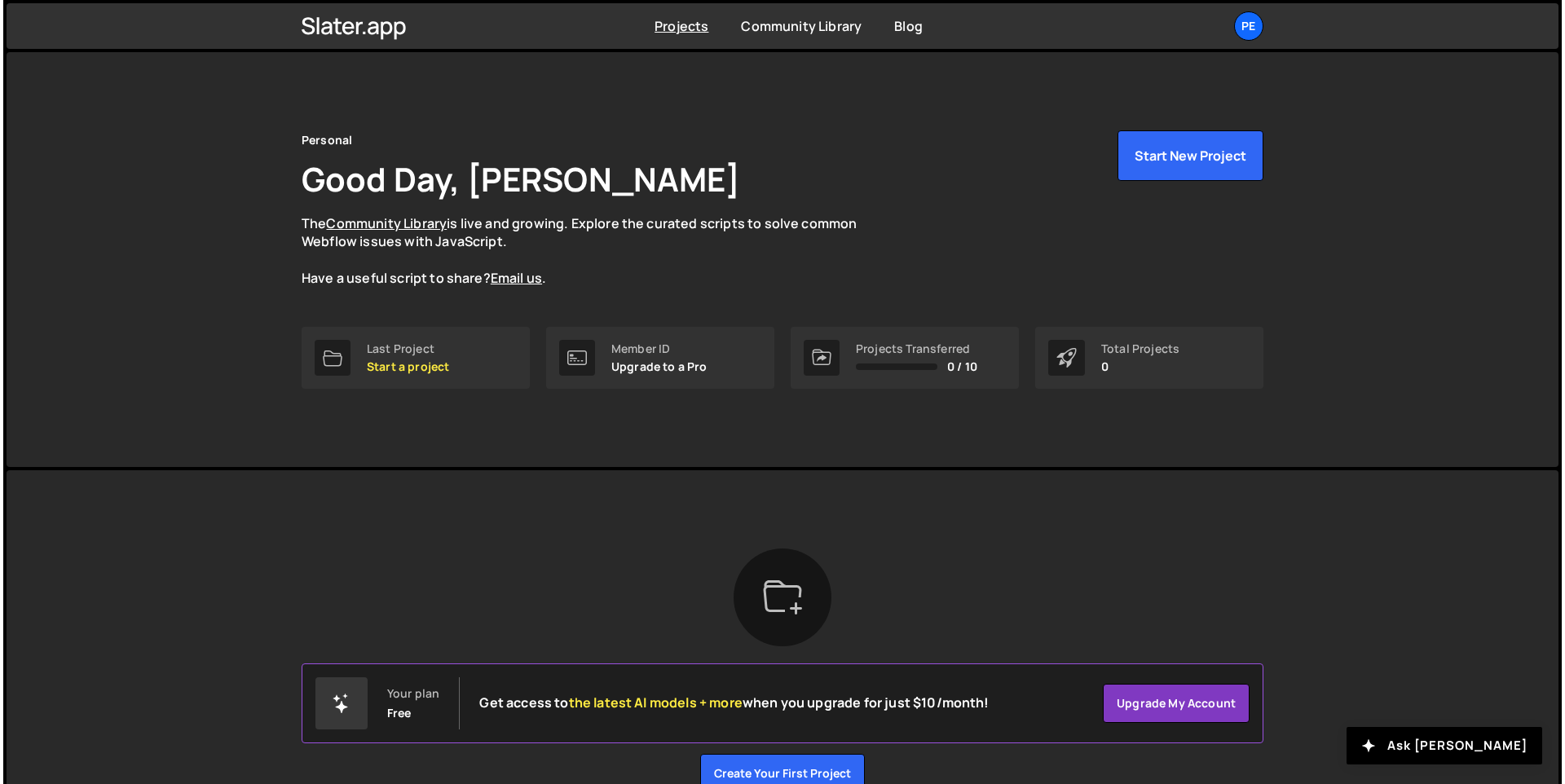
scroll to position [89, 0]
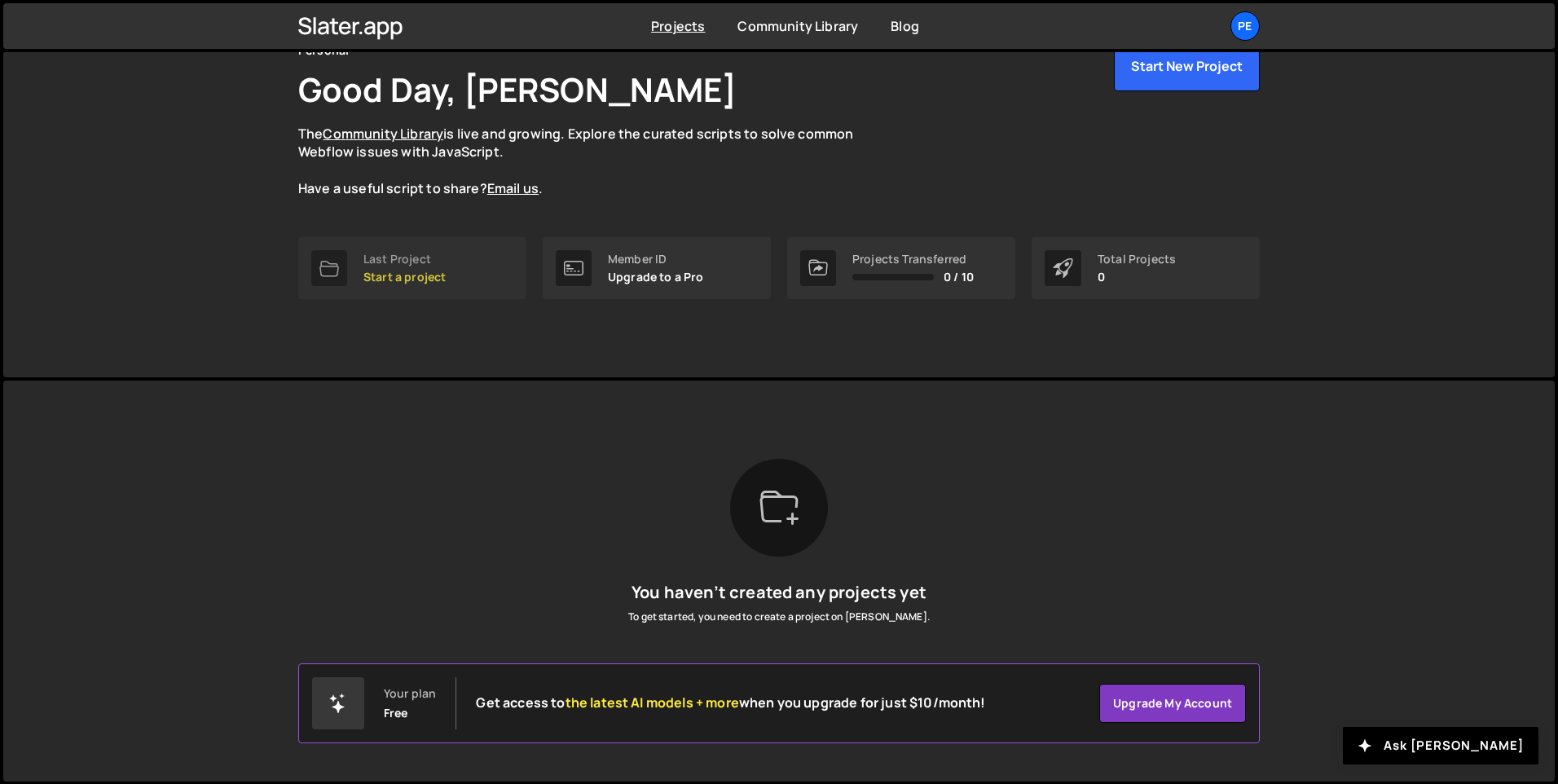
click at [407, 257] on div "Last Project" at bounding box center [405, 259] width 82 height 13
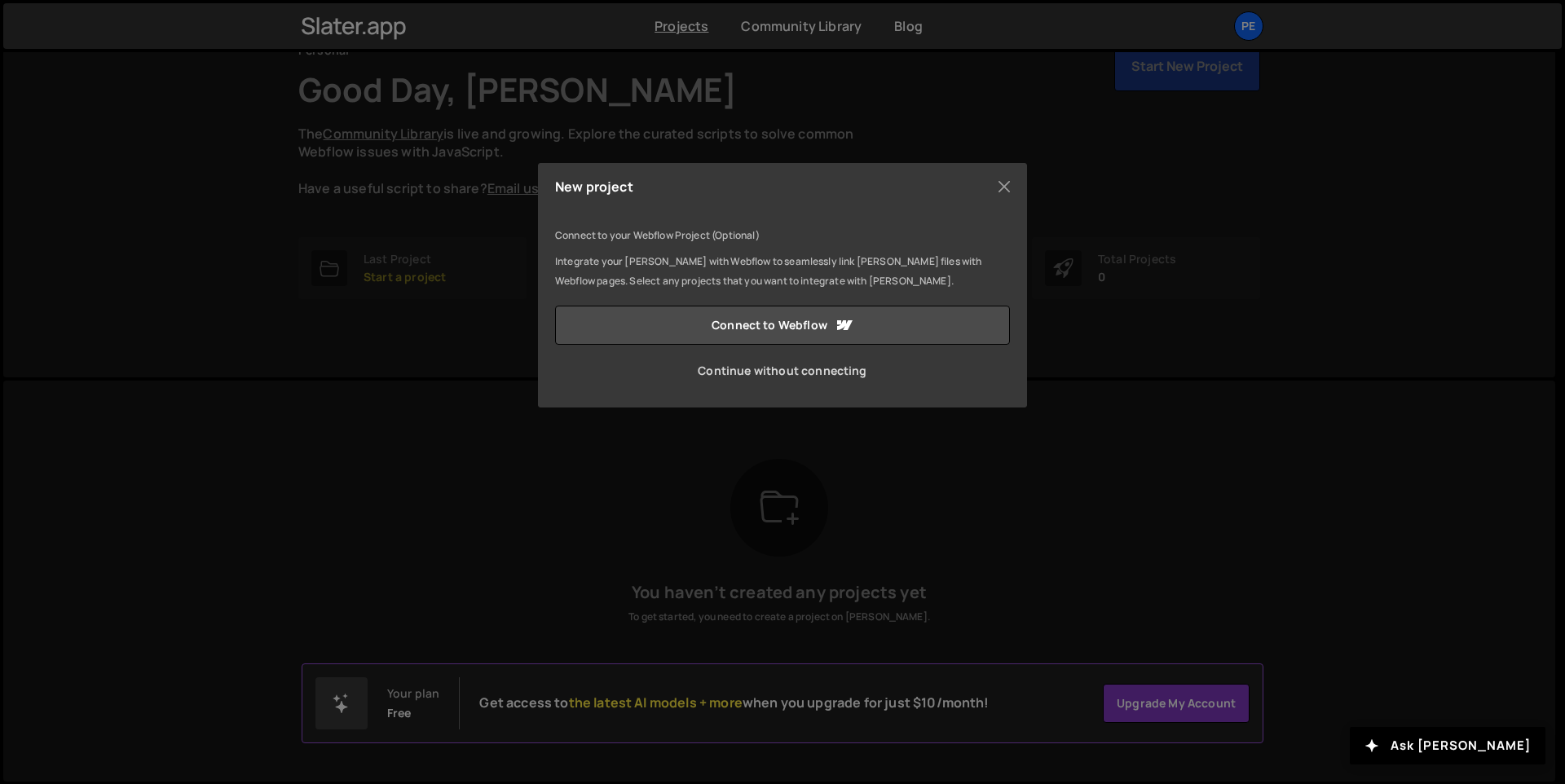
click at [747, 373] on link "Continue without connecting" at bounding box center [782, 370] width 455 height 39
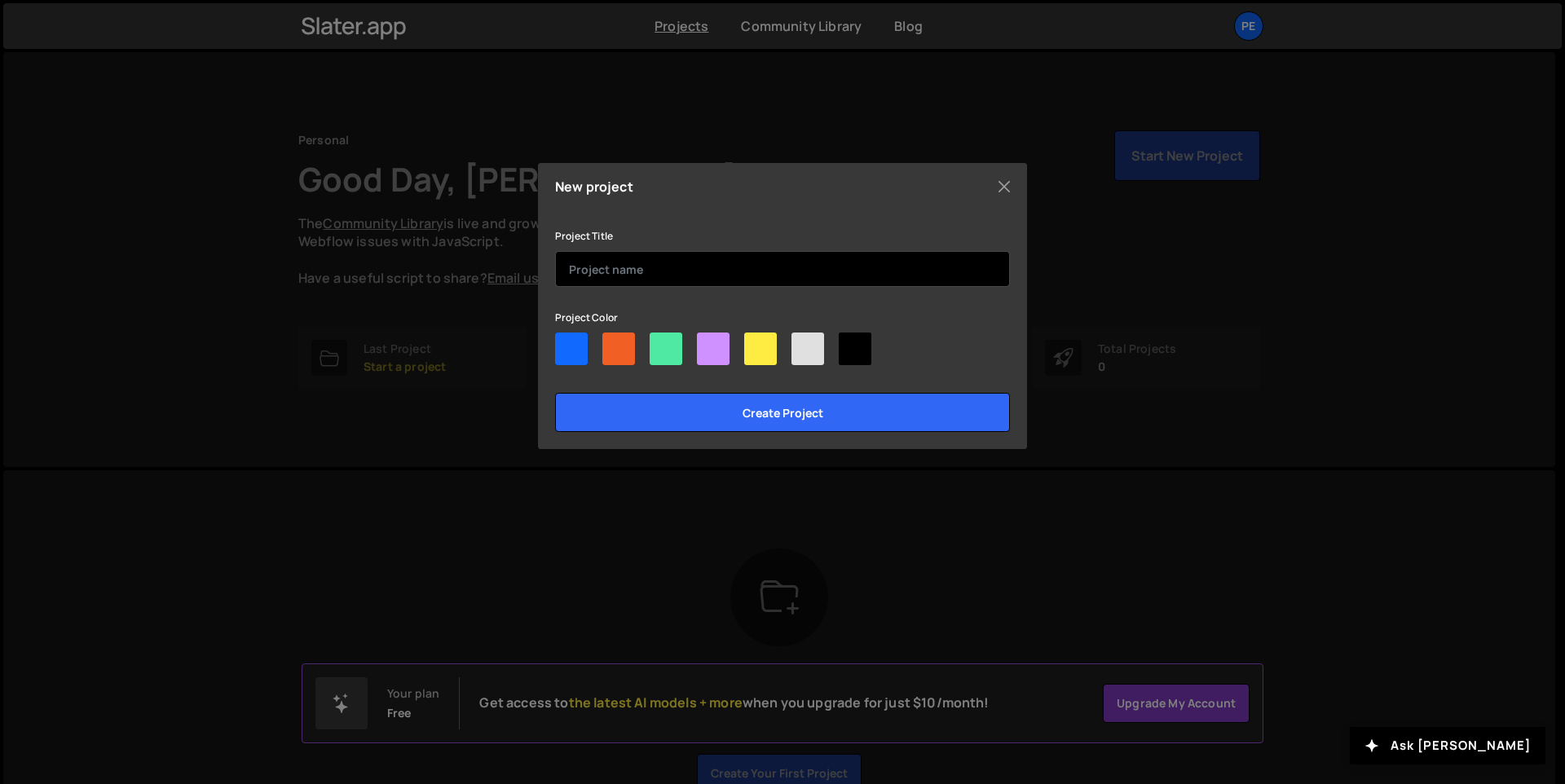
click at [634, 259] on input "text" at bounding box center [782, 269] width 455 height 36
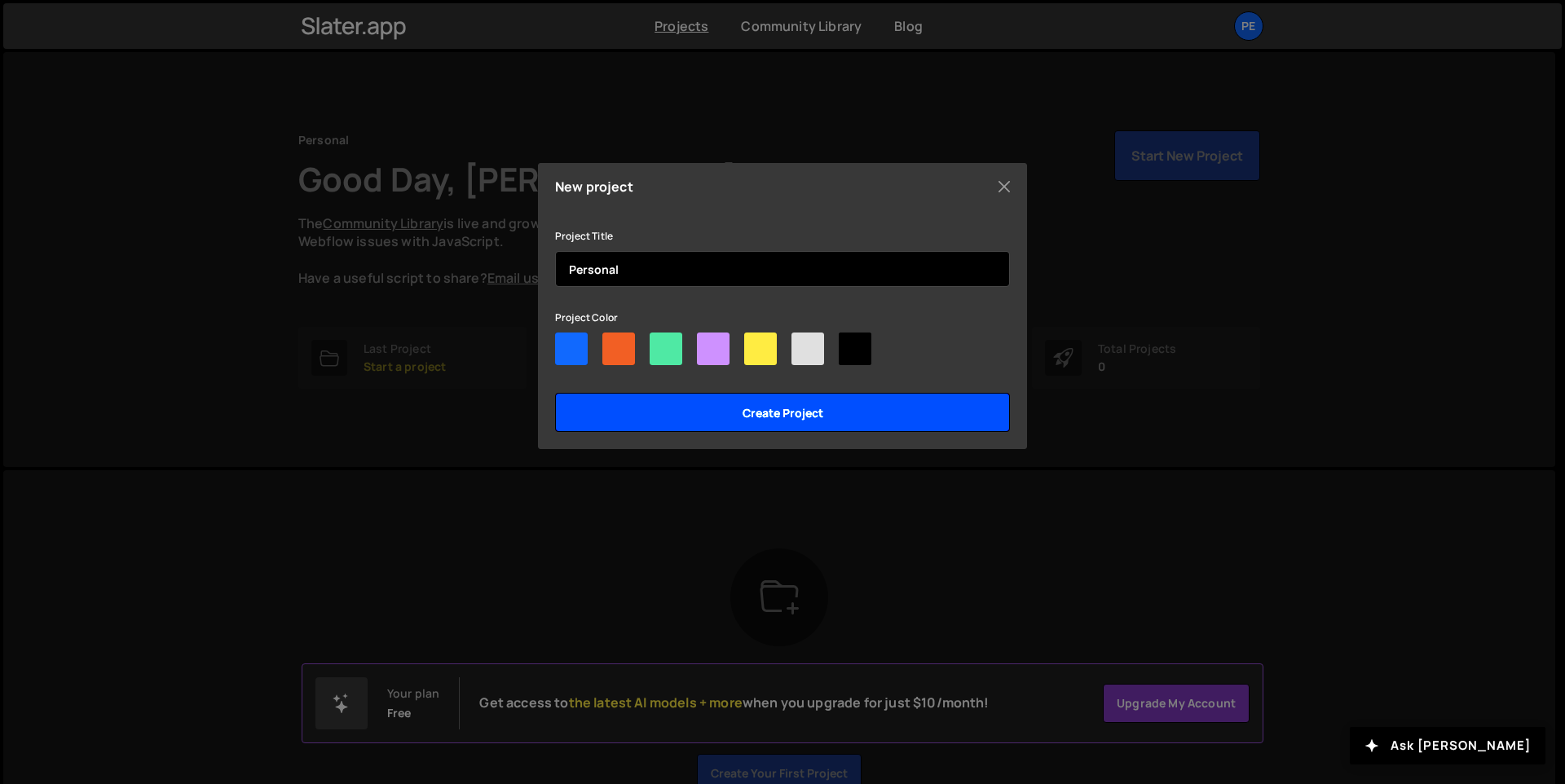
type input "Personal"
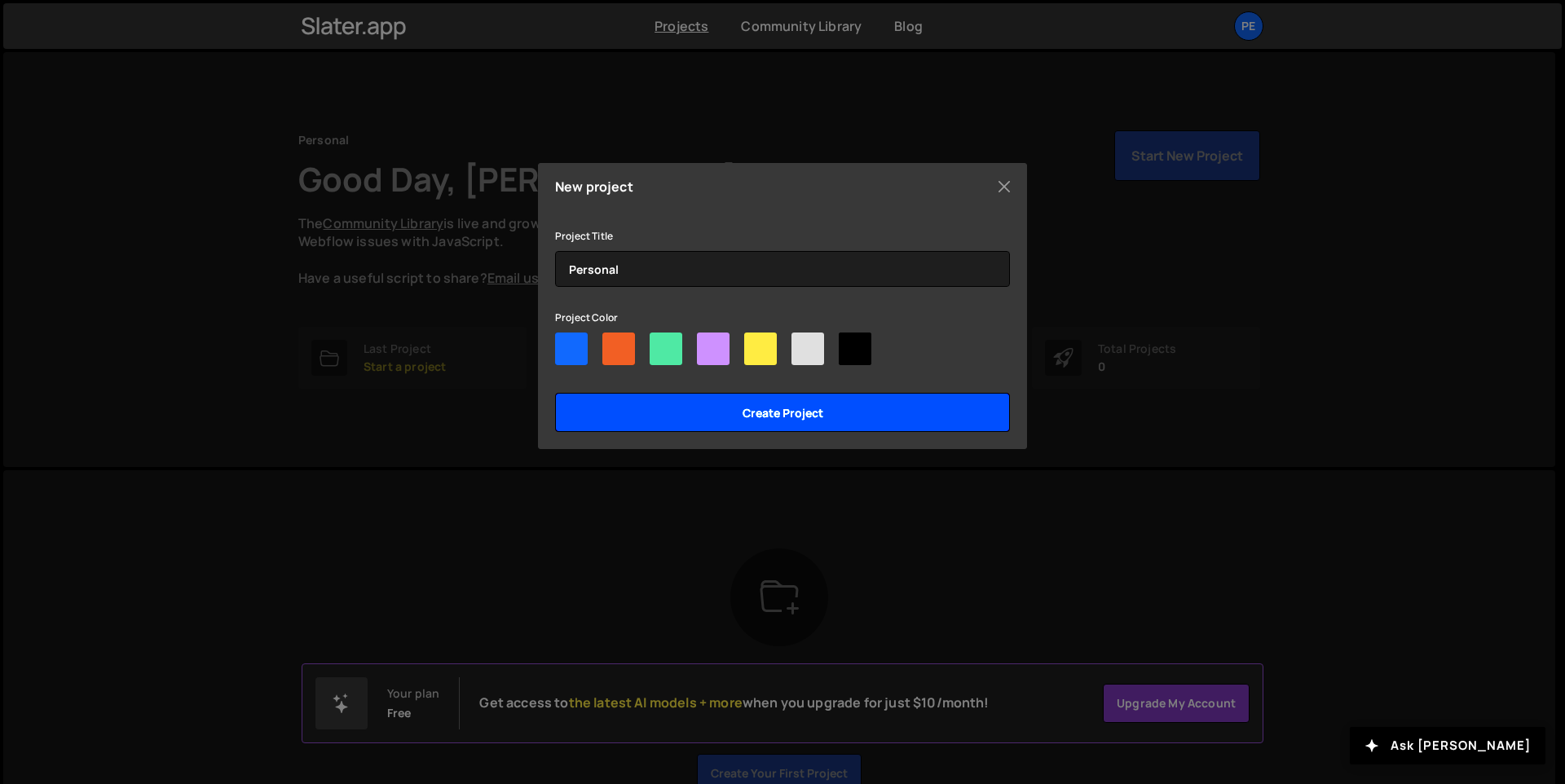
click at [625, 417] on input "Create project" at bounding box center [782, 413] width 455 height 39
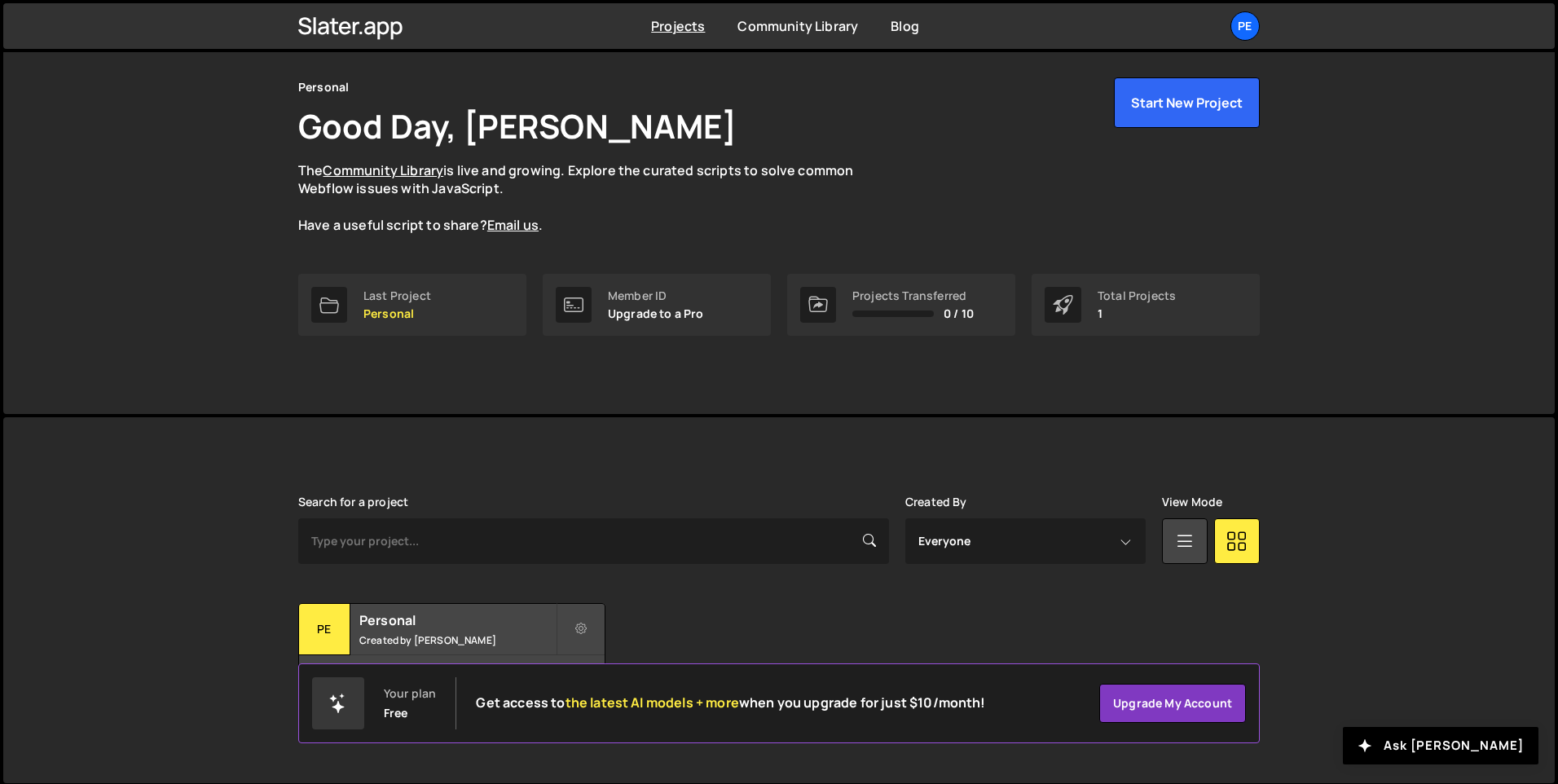
scroll to position [55, 0]
click at [1141, 119] on button "Start New Project" at bounding box center [1186, 101] width 146 height 51
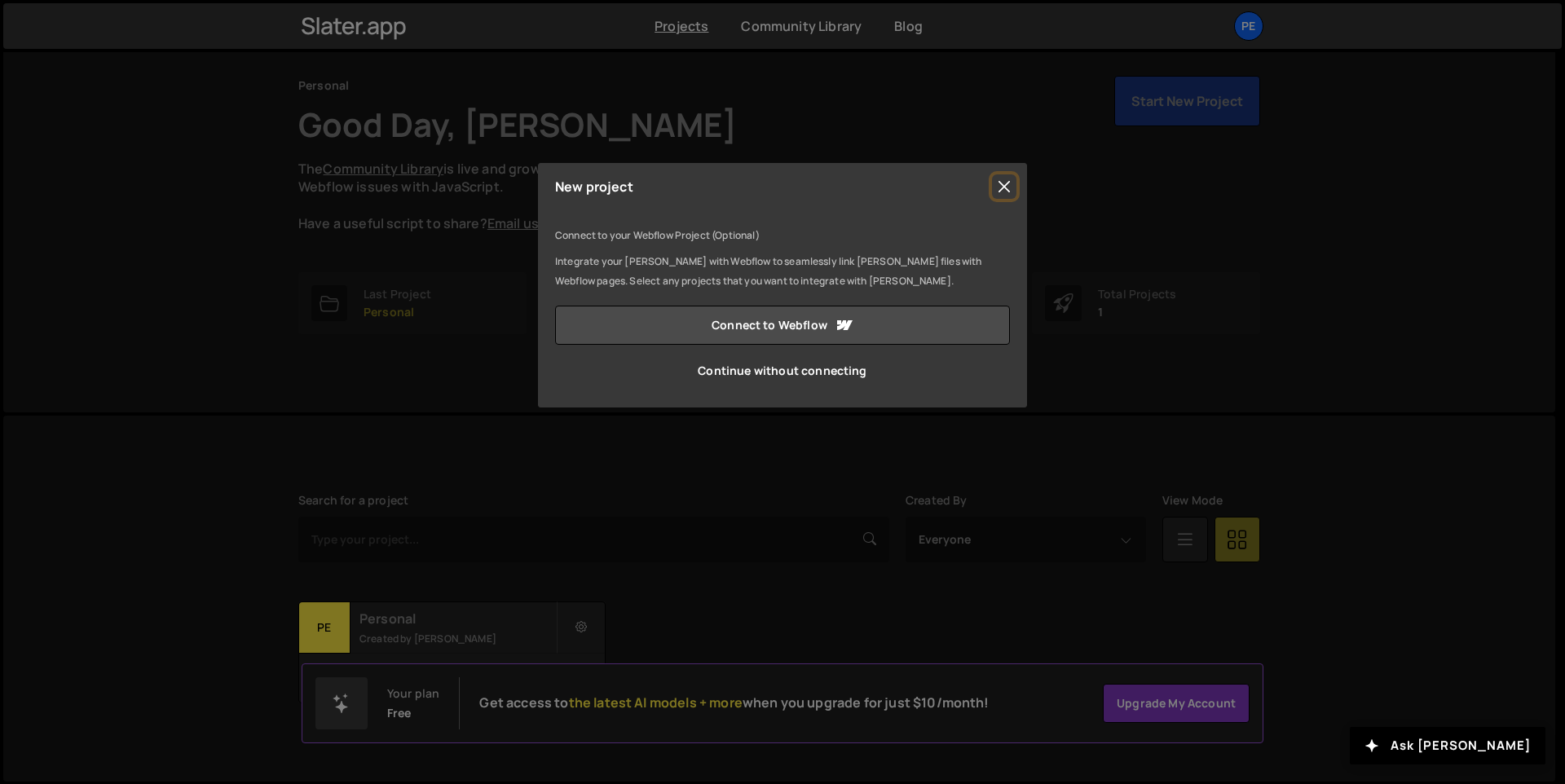
click at [998, 184] on button "Close" at bounding box center [1003, 186] width 25 height 24
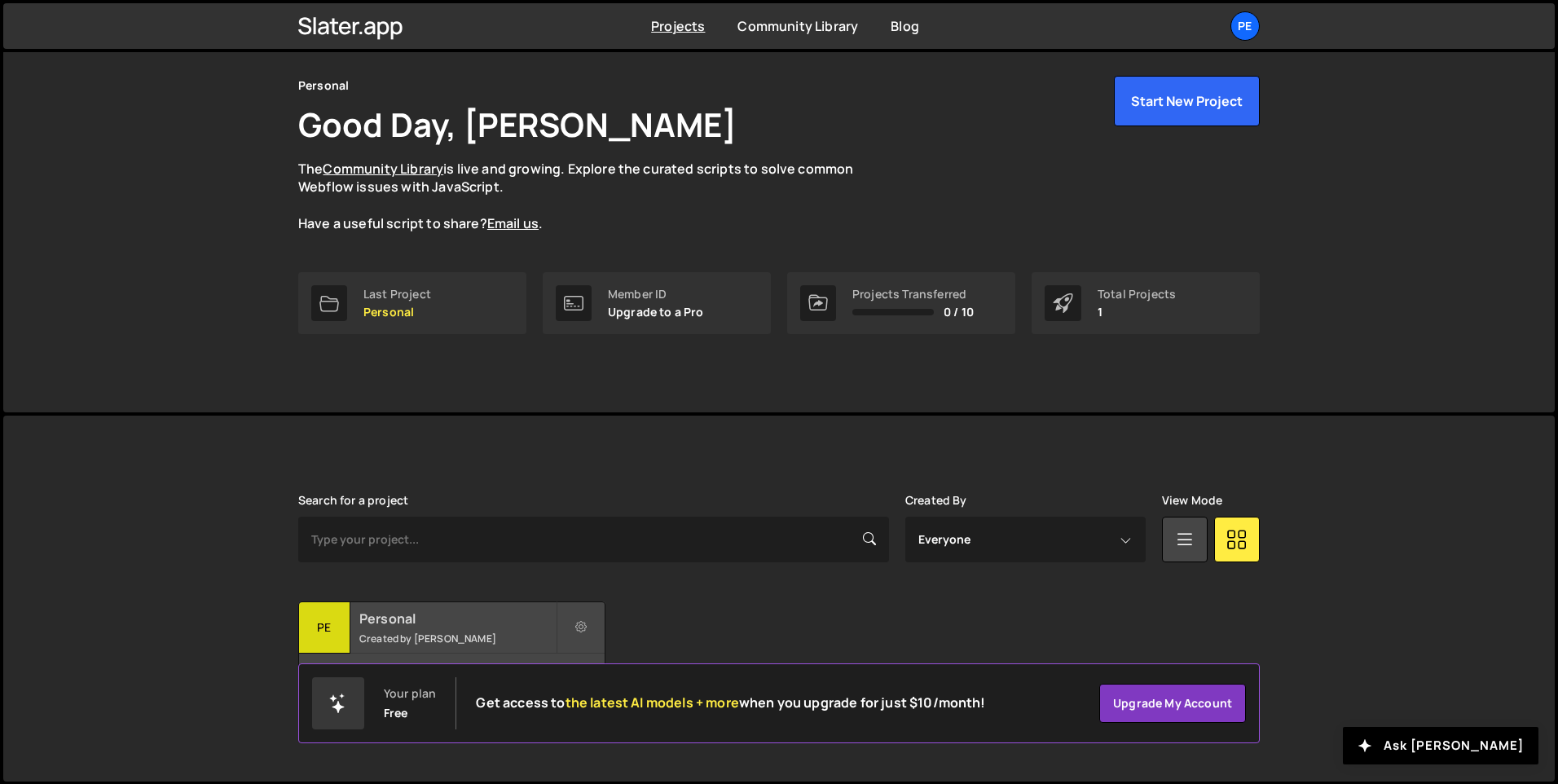
click at [320, 629] on div "Pe" at bounding box center [325, 627] width 51 height 51
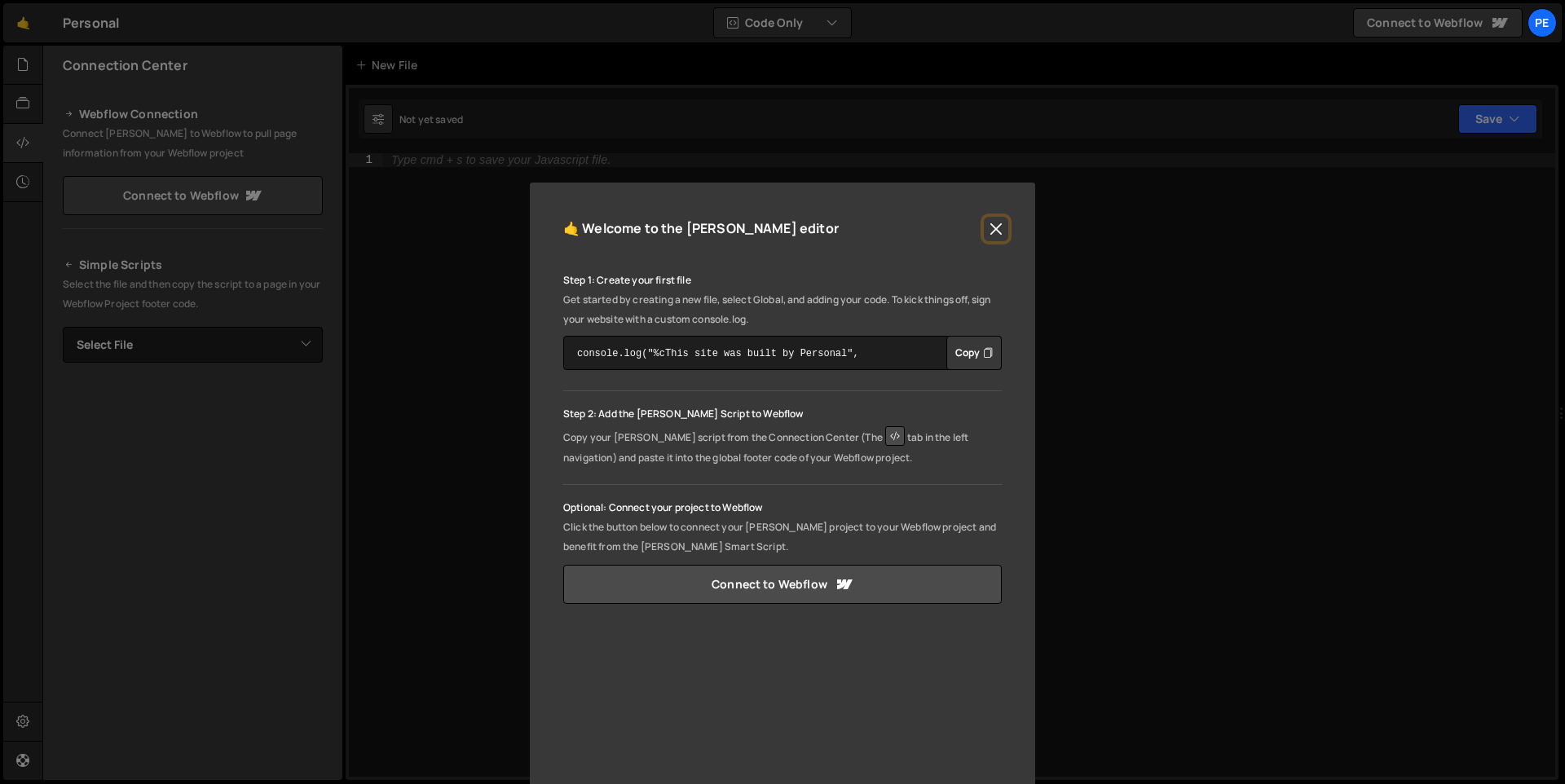
click at [991, 226] on button "Close" at bounding box center [995, 228] width 25 height 24
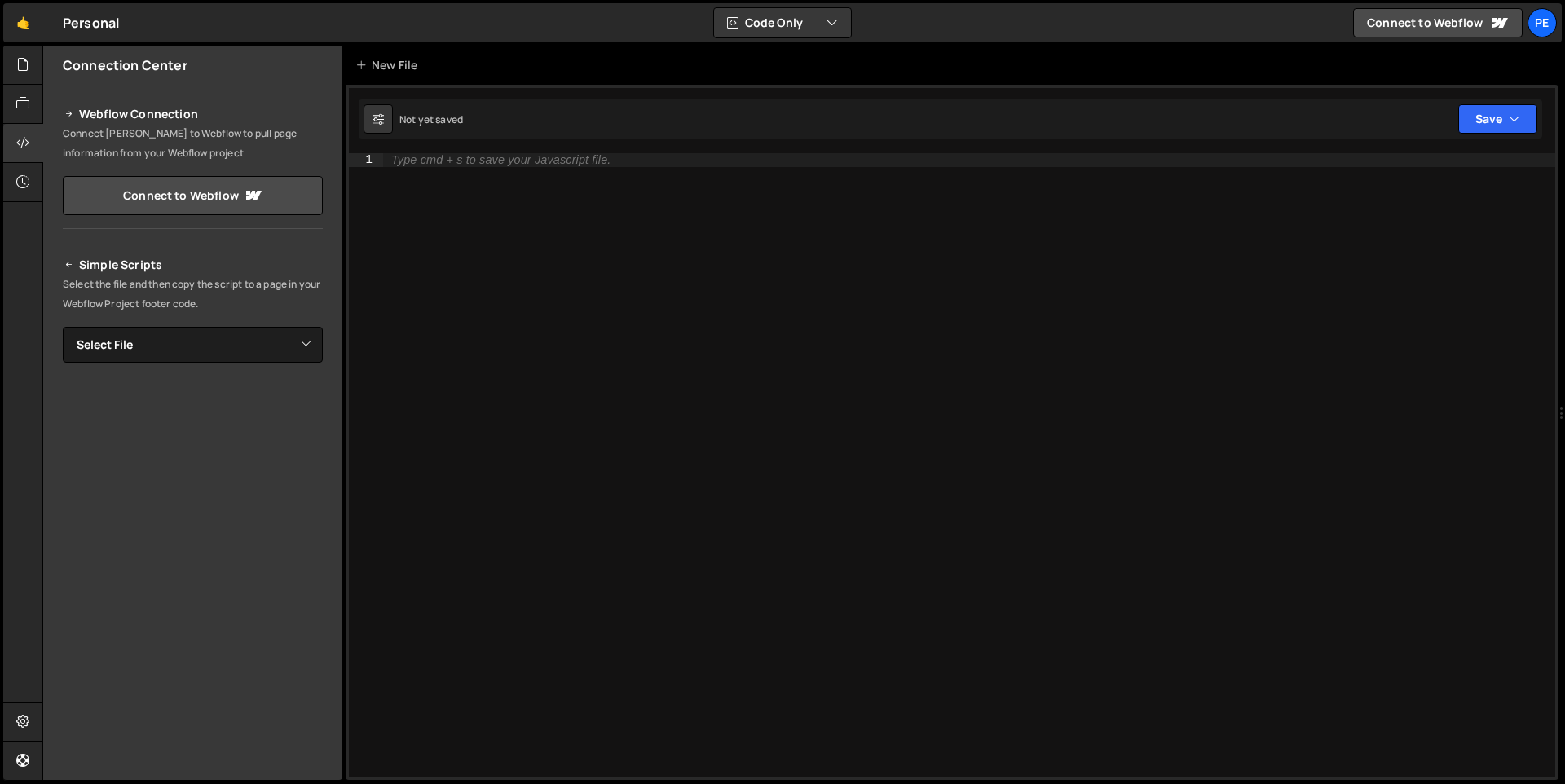
click at [624, 318] on div "Type cmd + s to save your Javascript file." at bounding box center [969, 477] width 1172 height 650
click at [18, 67] on icon at bounding box center [23, 65] width 13 height 18
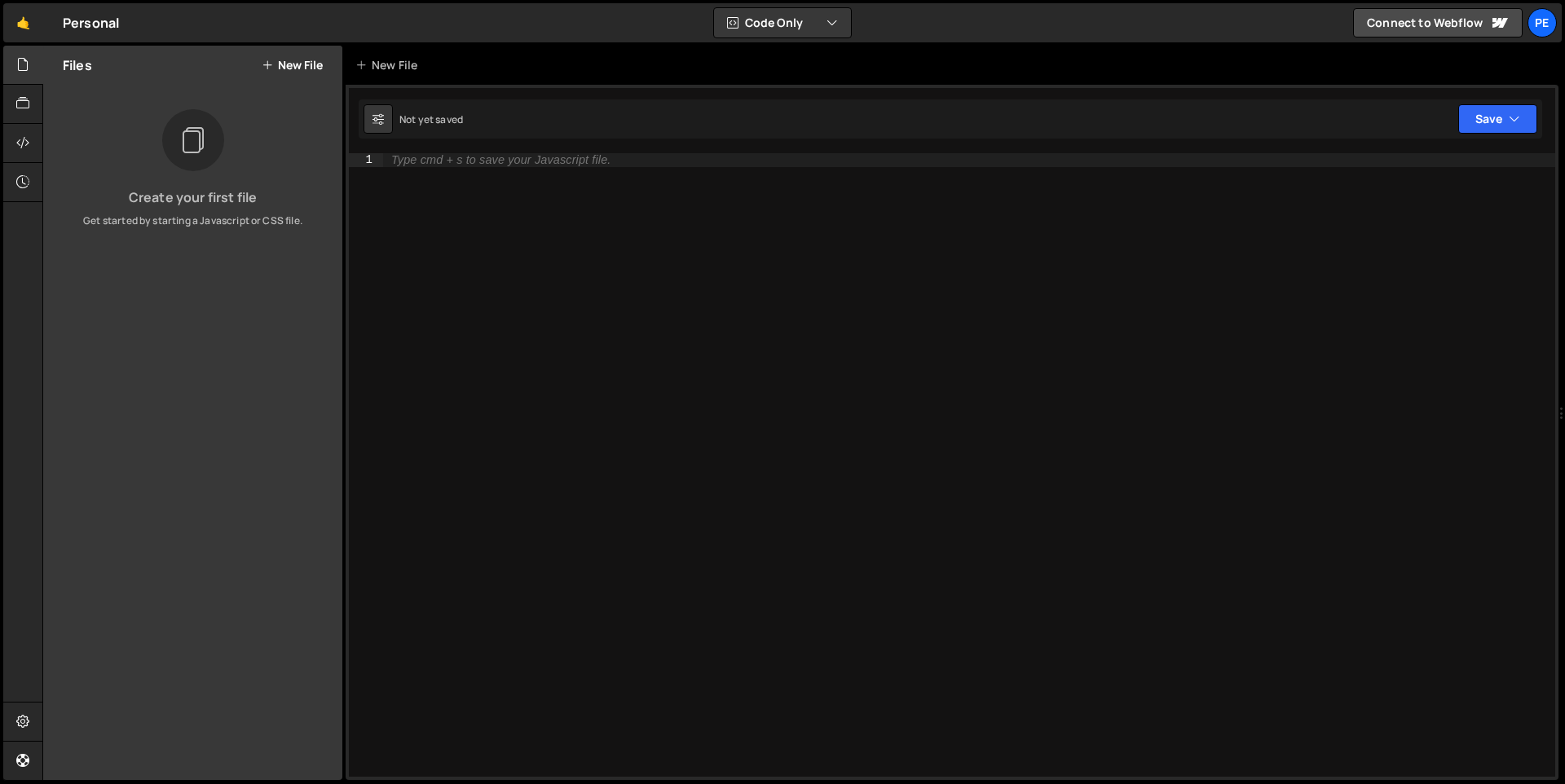
click at [292, 63] on button "New File" at bounding box center [292, 65] width 61 height 13
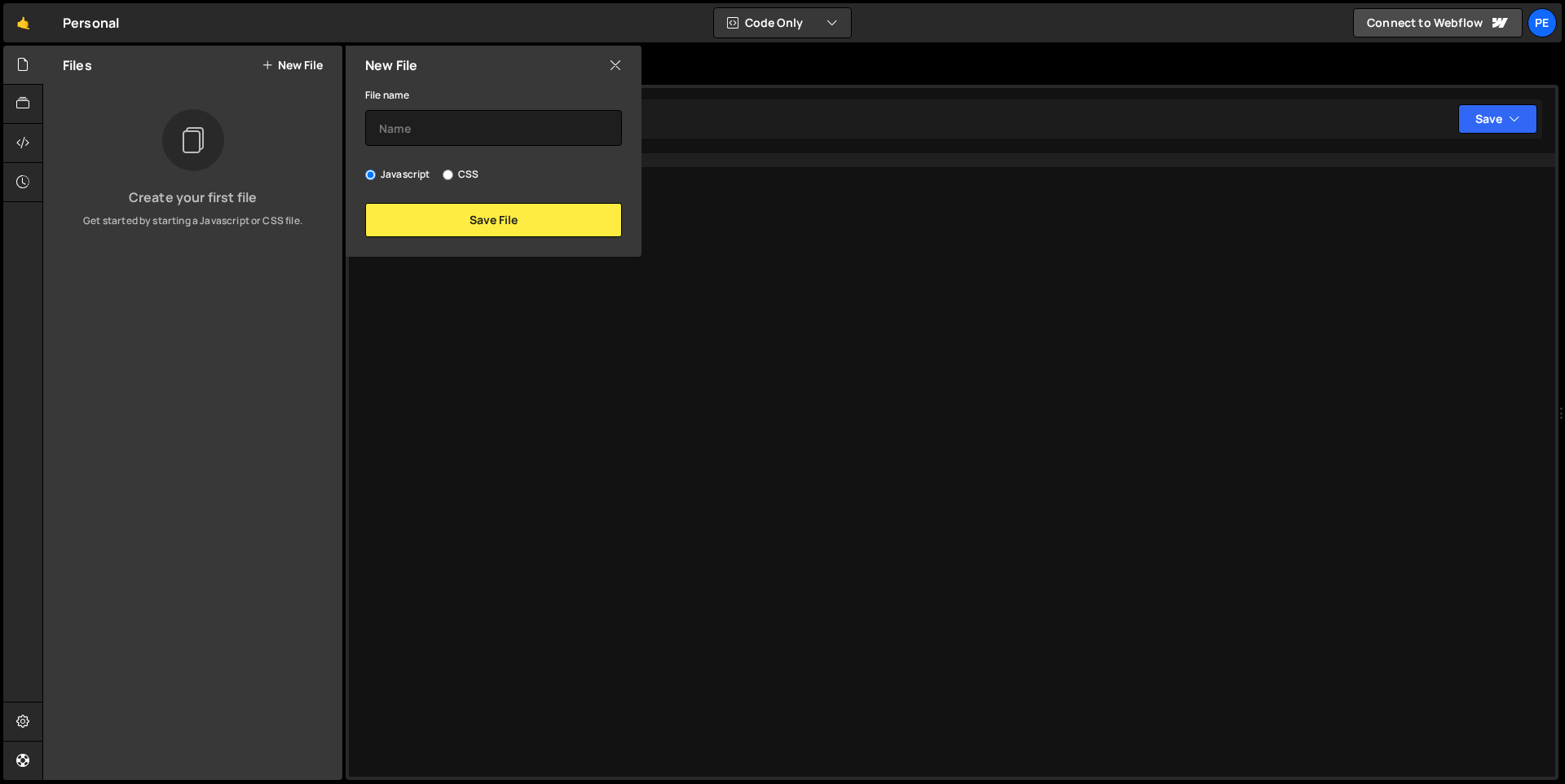
click at [449, 174] on input "CSS" at bounding box center [447, 174] width 11 height 11
radio input "true"
click at [500, 227] on button "Save File" at bounding box center [493, 220] width 257 height 34
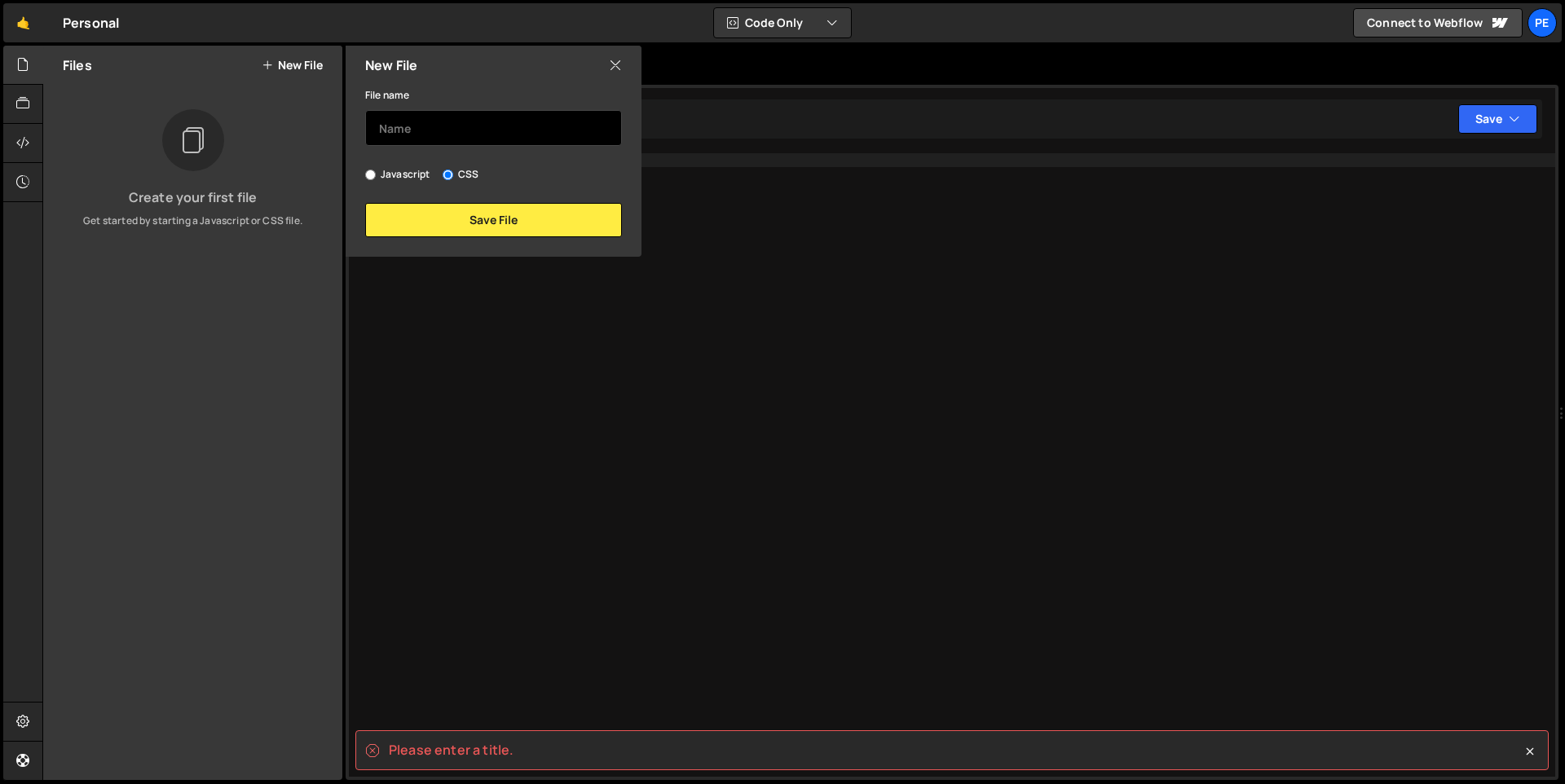
click at [414, 132] on input "text" at bounding box center [493, 127] width 257 height 36
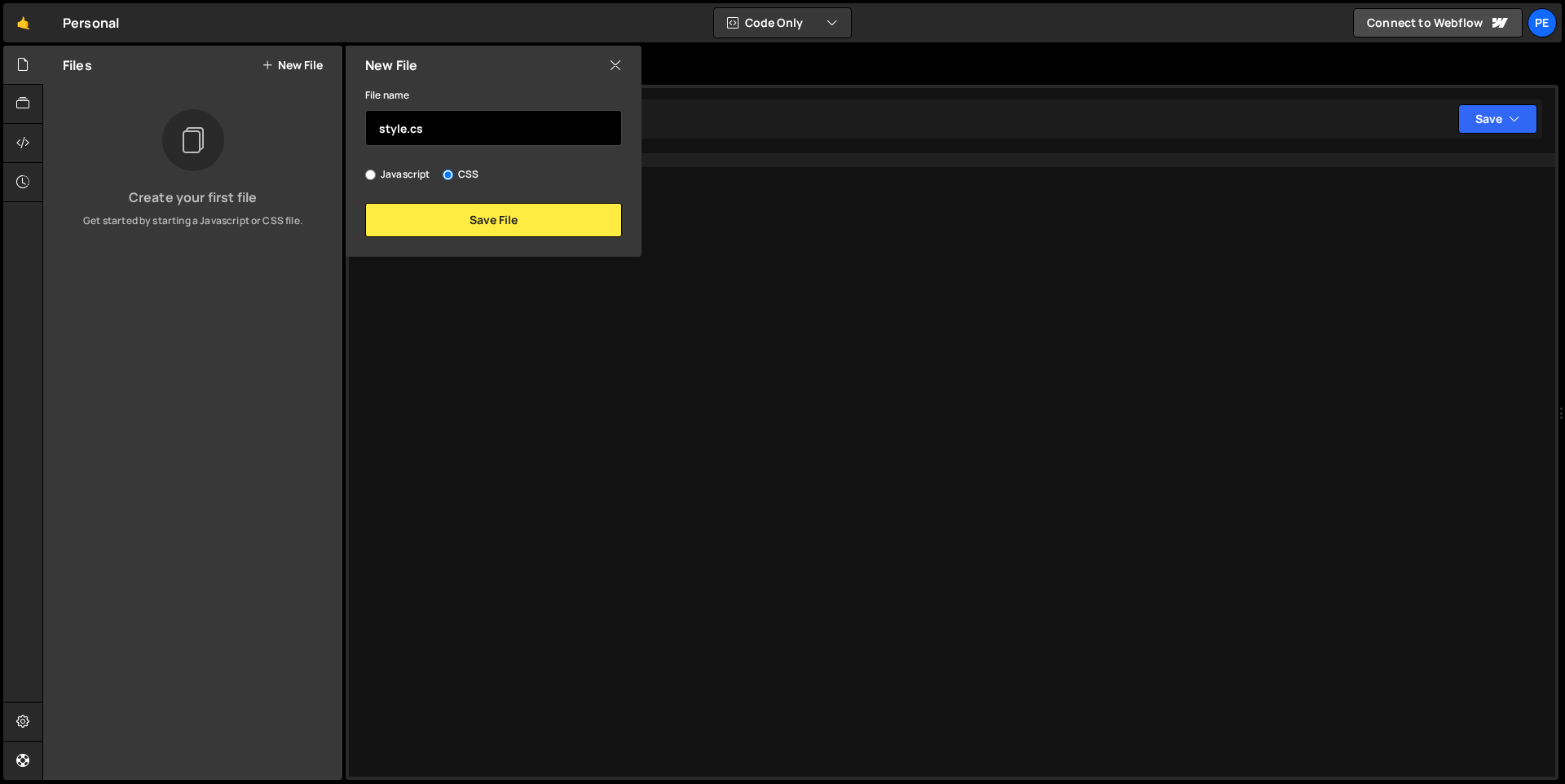
type input "style.css"
click at [487, 132] on input "text" at bounding box center [493, 127] width 257 height 36
type input "project-starter"
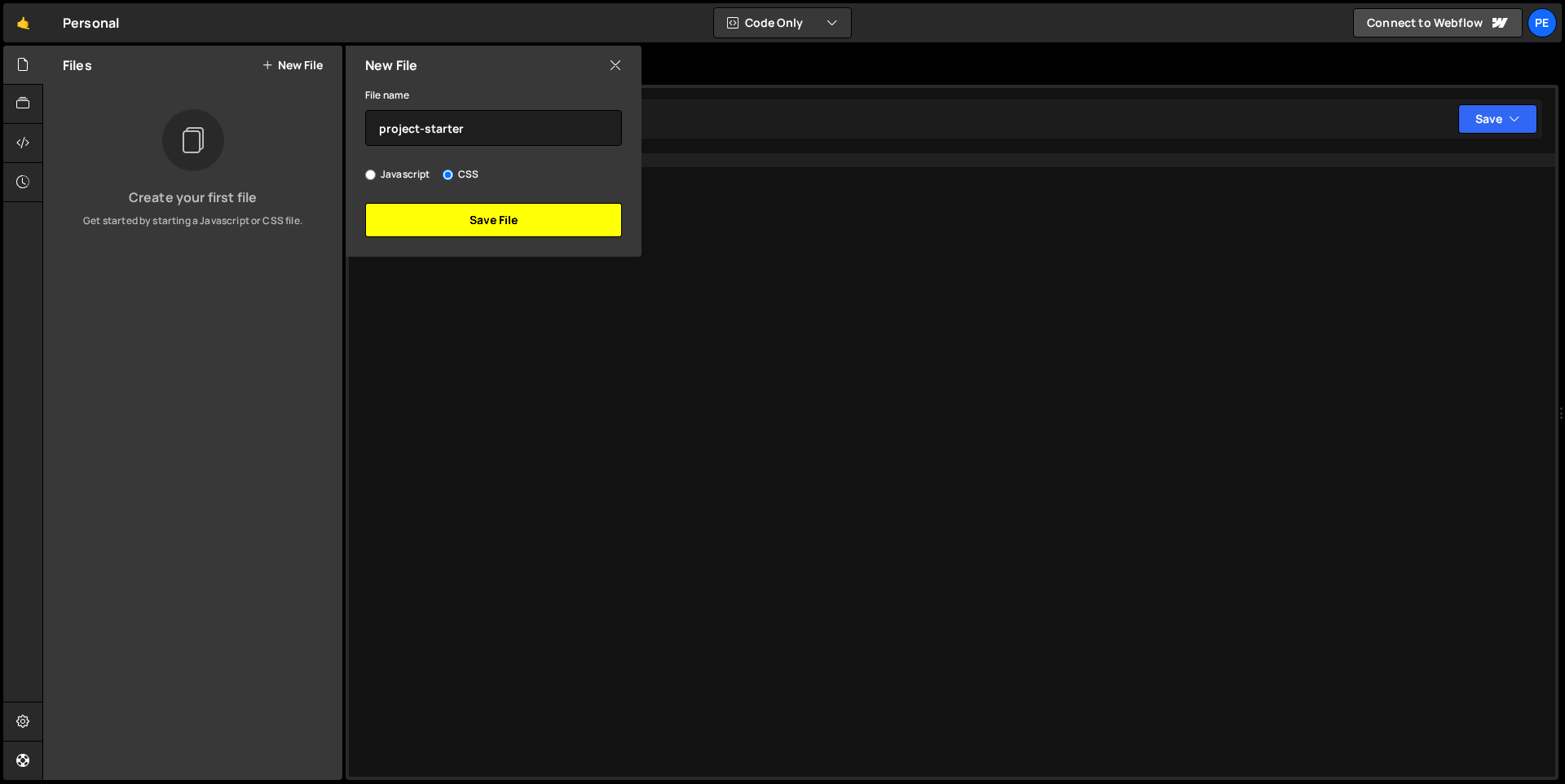
click at [418, 212] on button "Save File" at bounding box center [493, 220] width 257 height 34
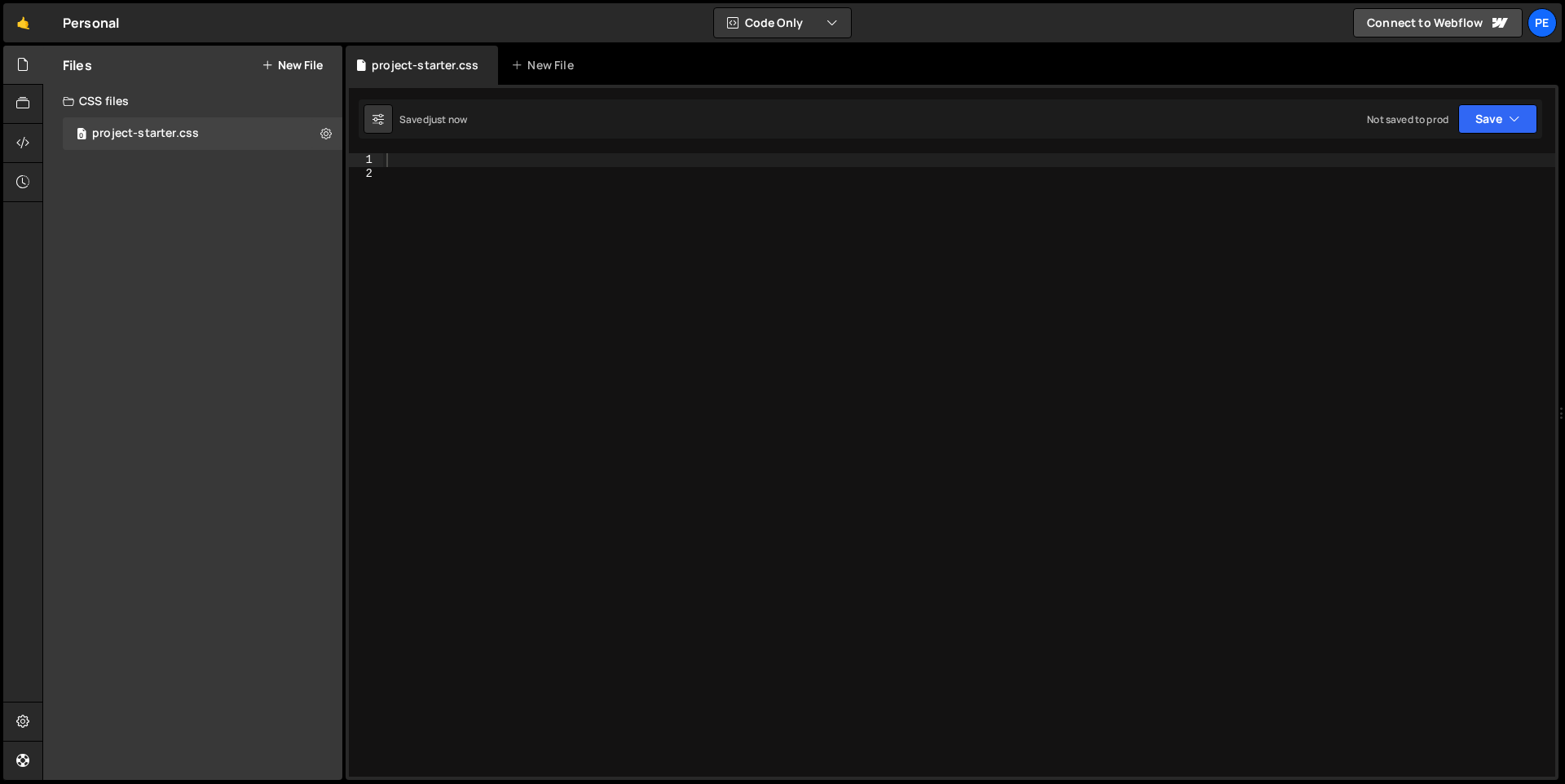
click at [423, 157] on div at bounding box center [969, 477] width 1172 height 650
click at [325, 134] on icon at bounding box center [327, 133] width 12 height 16
type input "project-starter"
radio input "false"
radio input "true"
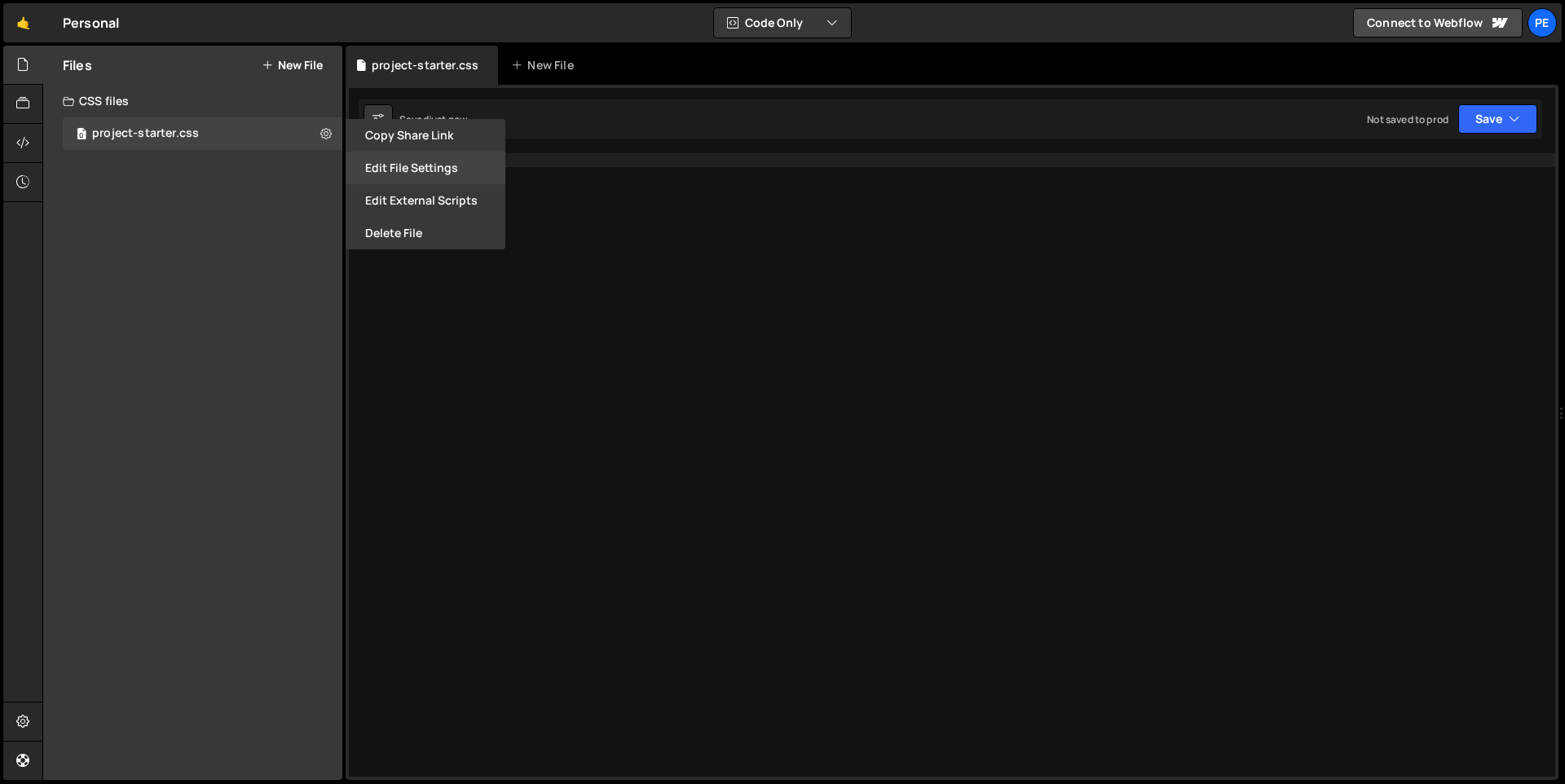
click at [414, 172] on button "Edit File Settings" at bounding box center [425, 168] width 160 height 32
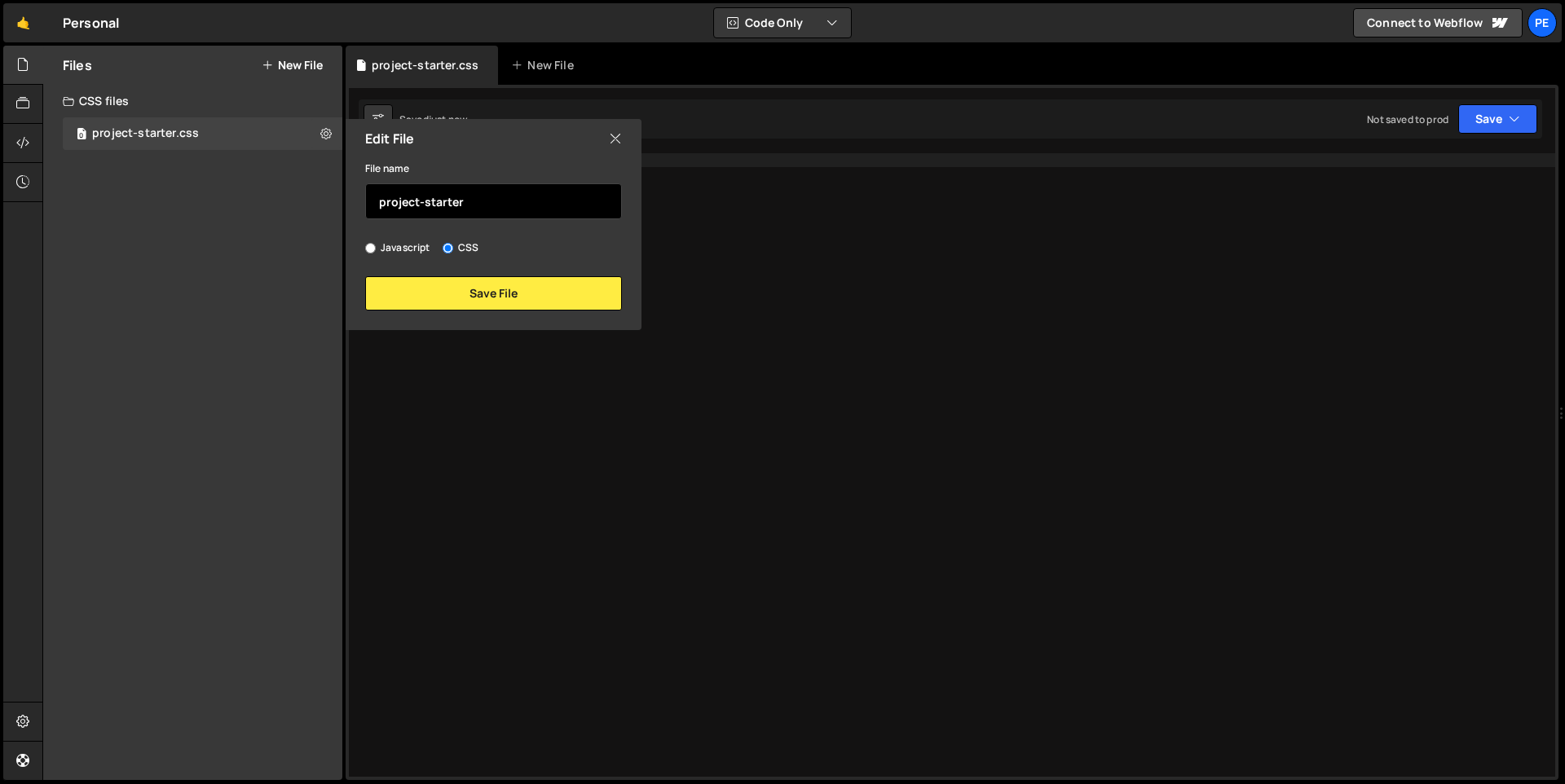
click at [476, 209] on input "project-starter" at bounding box center [493, 201] width 257 height 36
type input "project-starter"
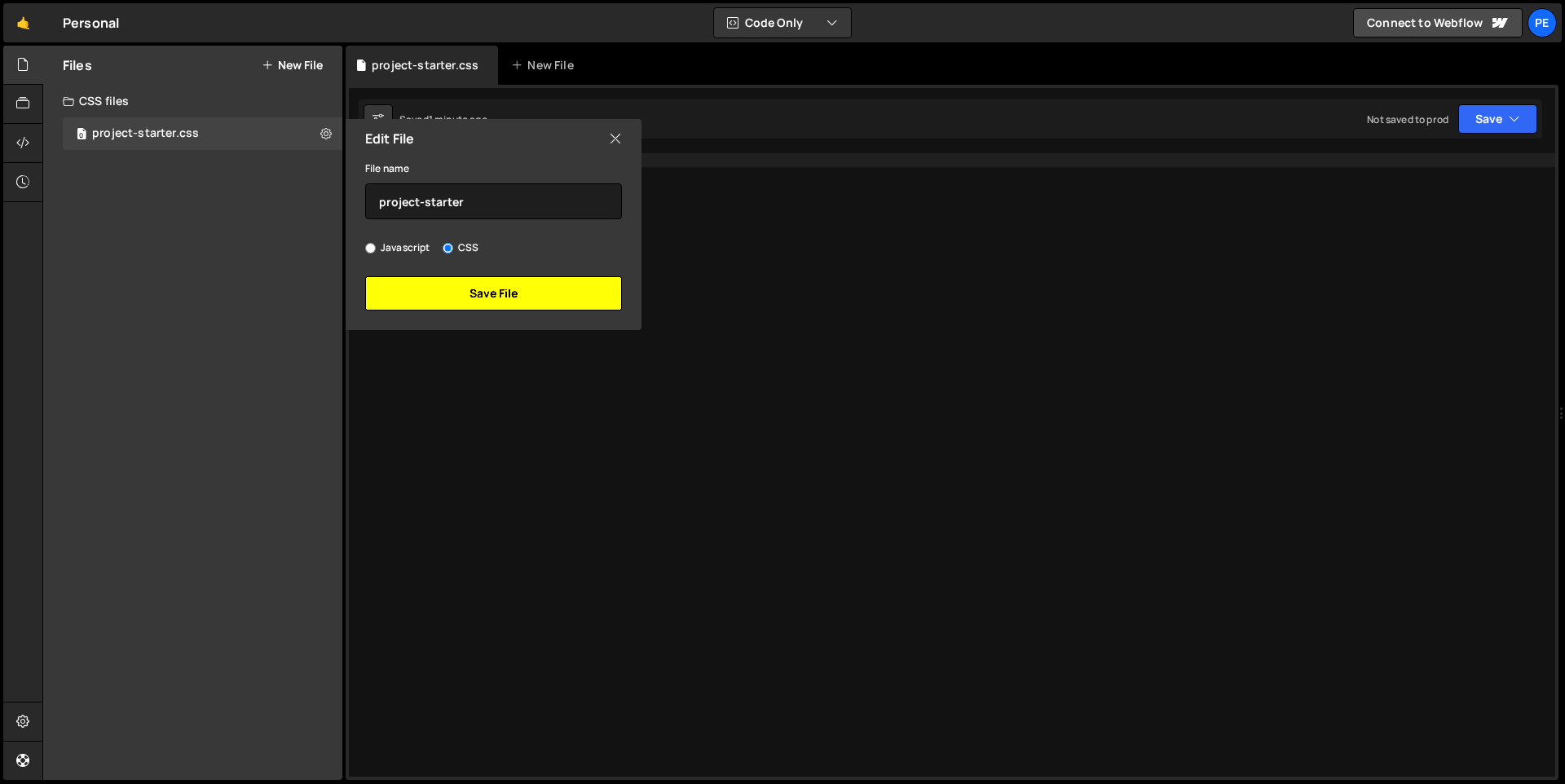
click at [438, 297] on button "Save File" at bounding box center [493, 293] width 257 height 34
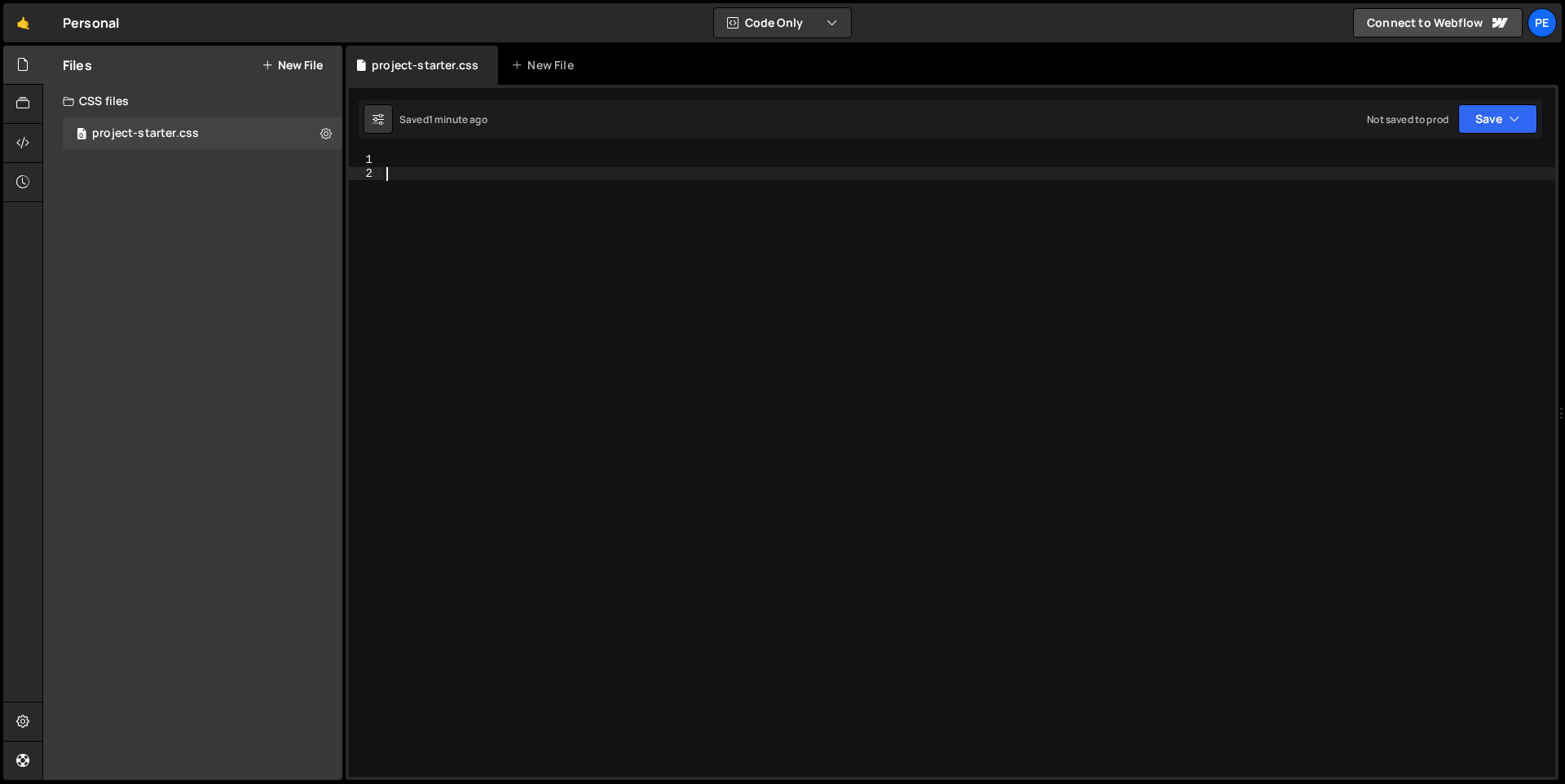
click at [542, 174] on div at bounding box center [969, 477] width 1172 height 650
click at [529, 160] on div at bounding box center [969, 477] width 1172 height 650
paste textarea "}"
type textarea "}"
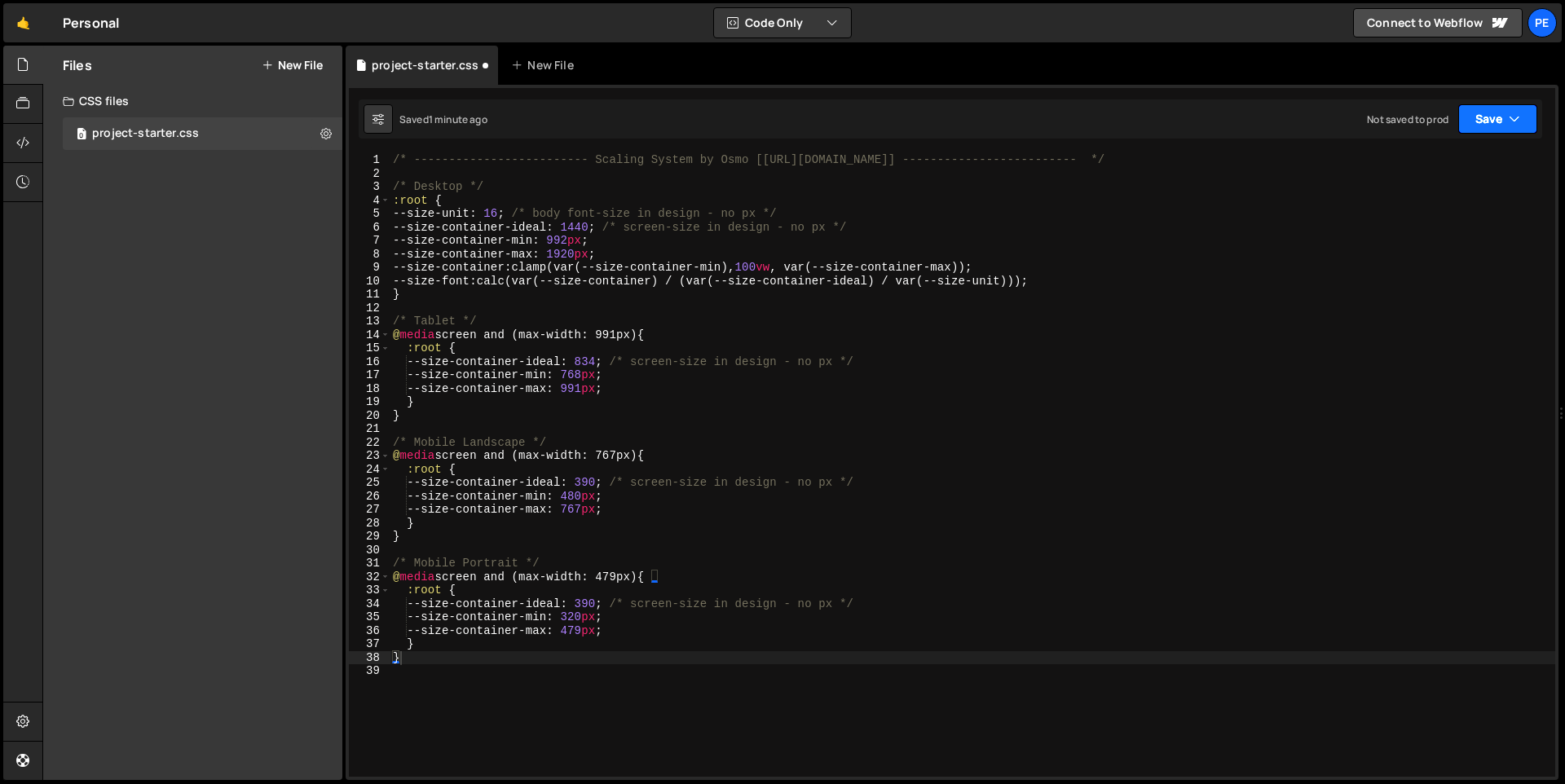
click at [1511, 119] on icon "button" at bounding box center [1514, 119] width 12 height 17
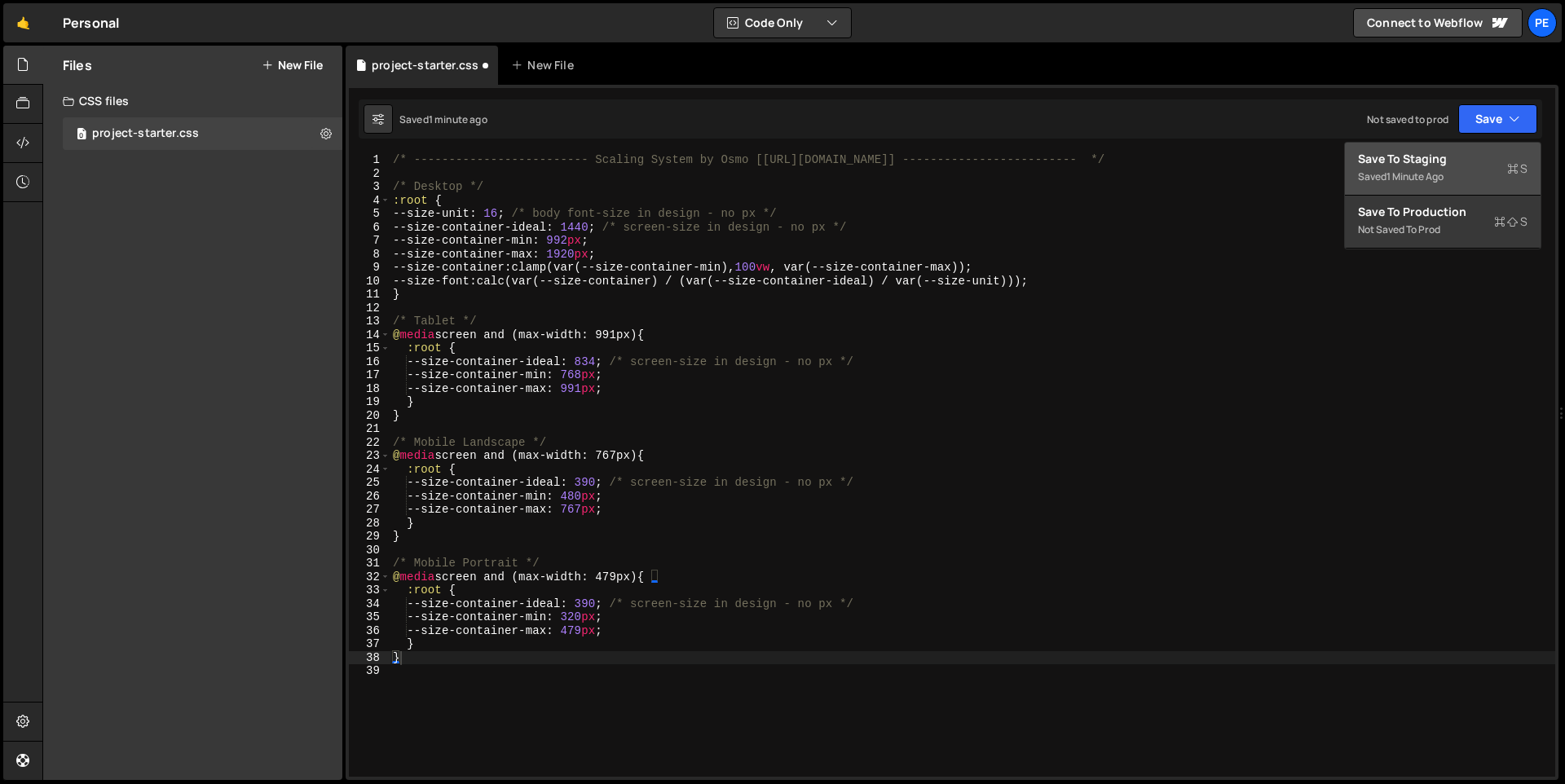
click at [1421, 166] on div "Save to Staging S" at bounding box center [1442, 159] width 170 height 17
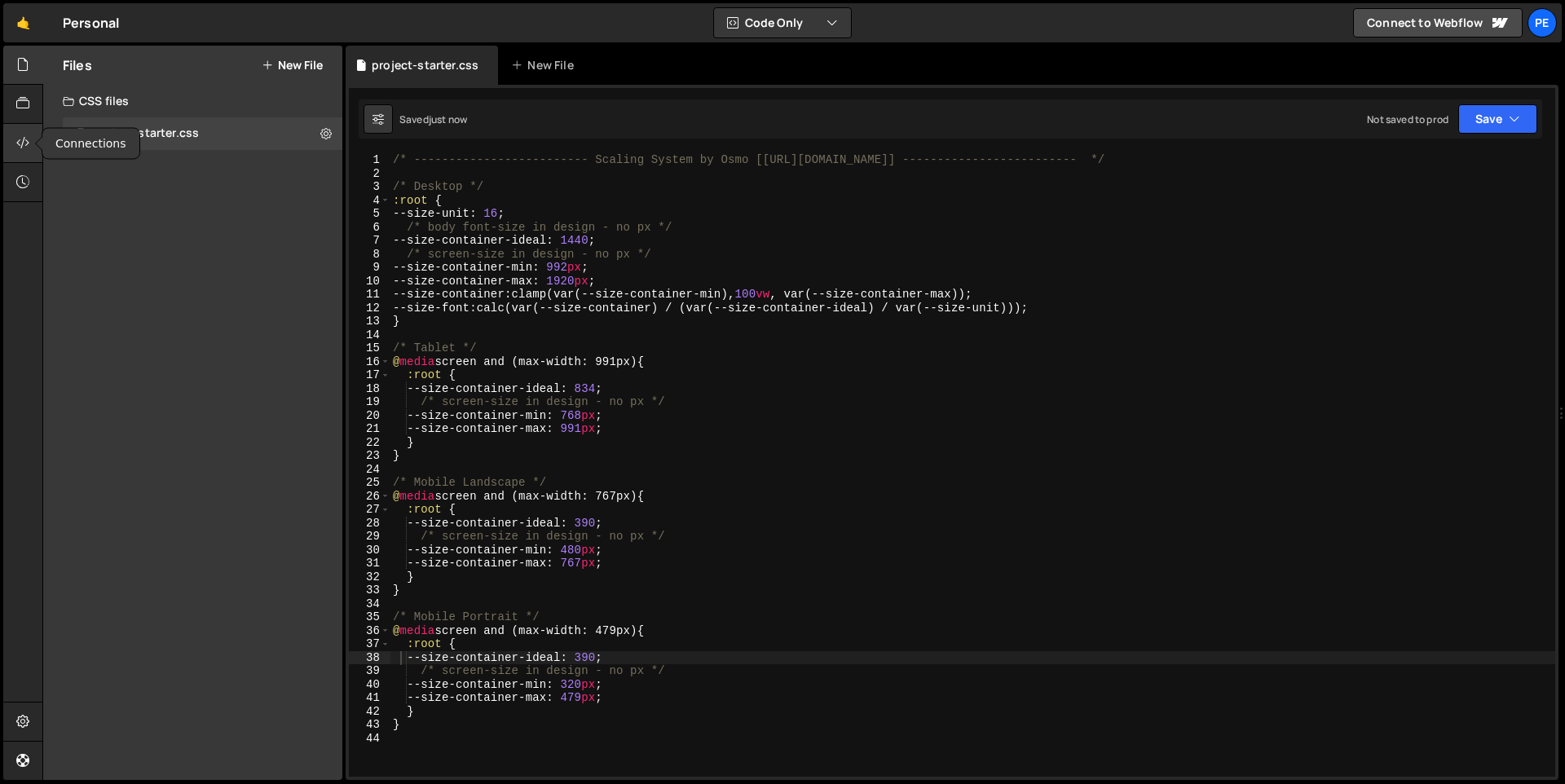
click at [20, 148] on icon at bounding box center [23, 142] width 13 height 18
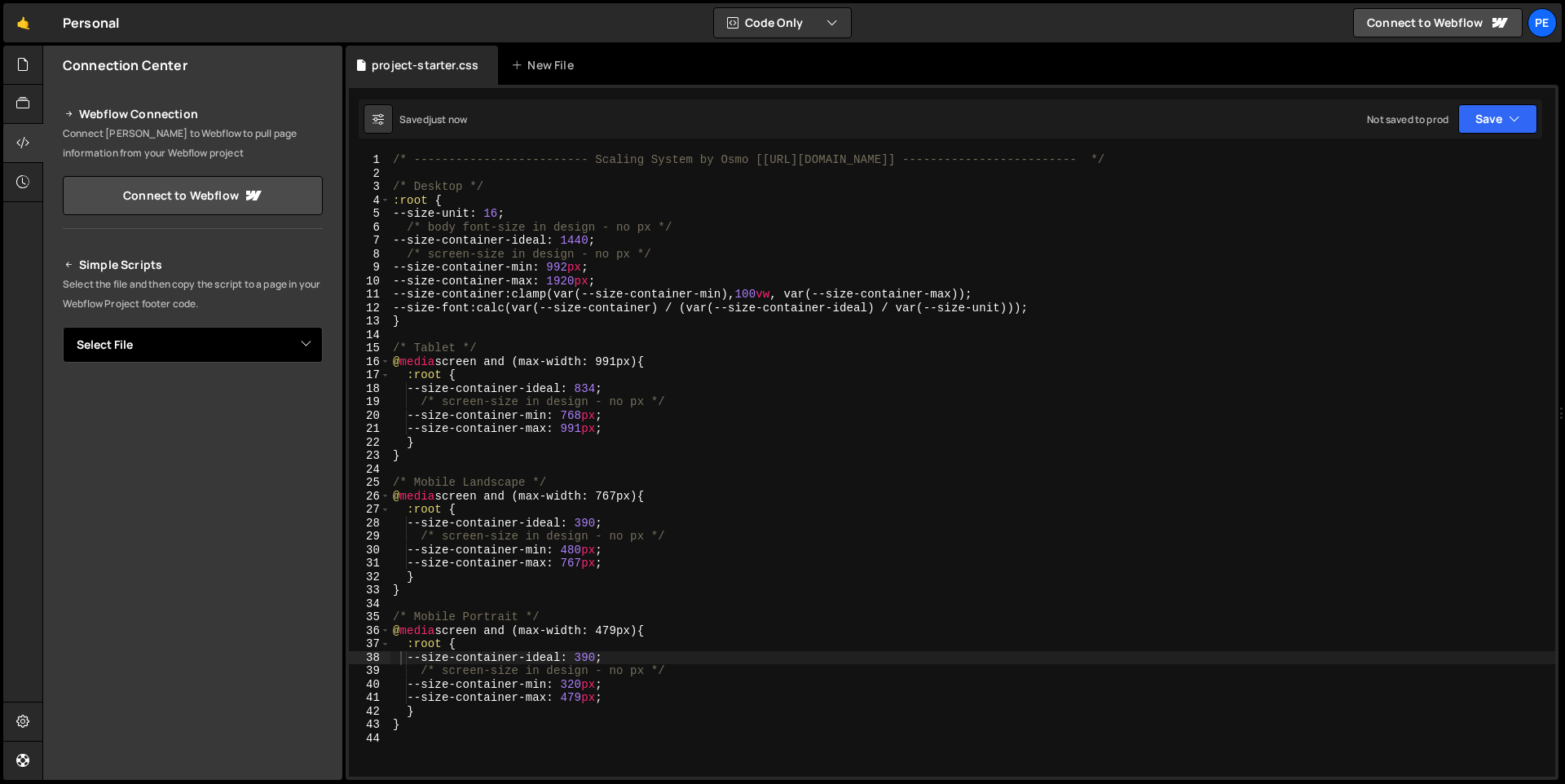
click at [311, 349] on select "Select File project-starter.css" at bounding box center [192, 344] width 260 height 36
select select "47729"
click at [63, 326] on select "Select File project-starter.css" at bounding box center [192, 344] width 260 height 36
click at [311, 403] on button "Button group with nested dropdown" at bounding box center [311, 400] width 23 height 34
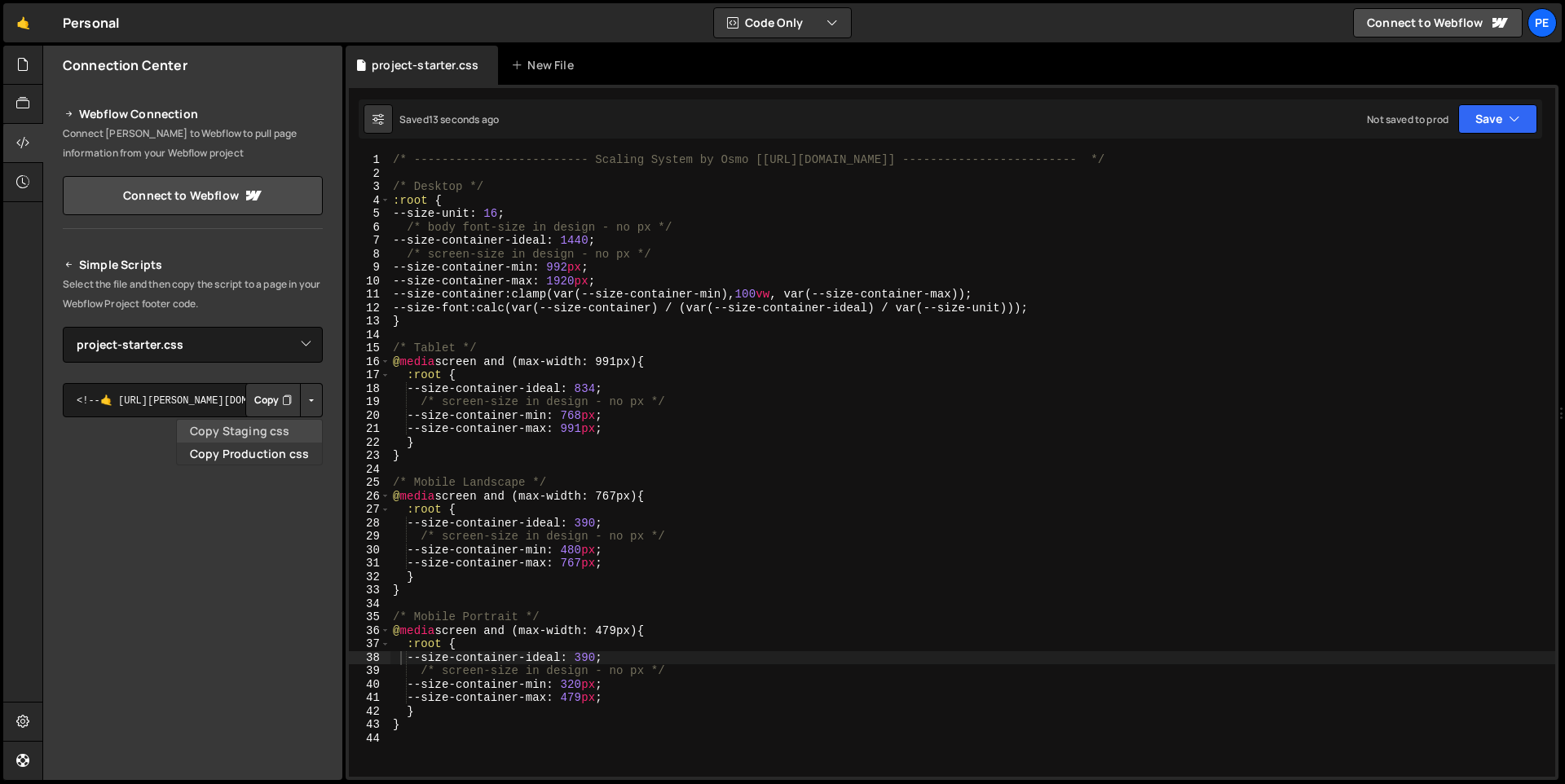
click at [278, 434] on link "Copy Staging css" at bounding box center [249, 430] width 145 height 23
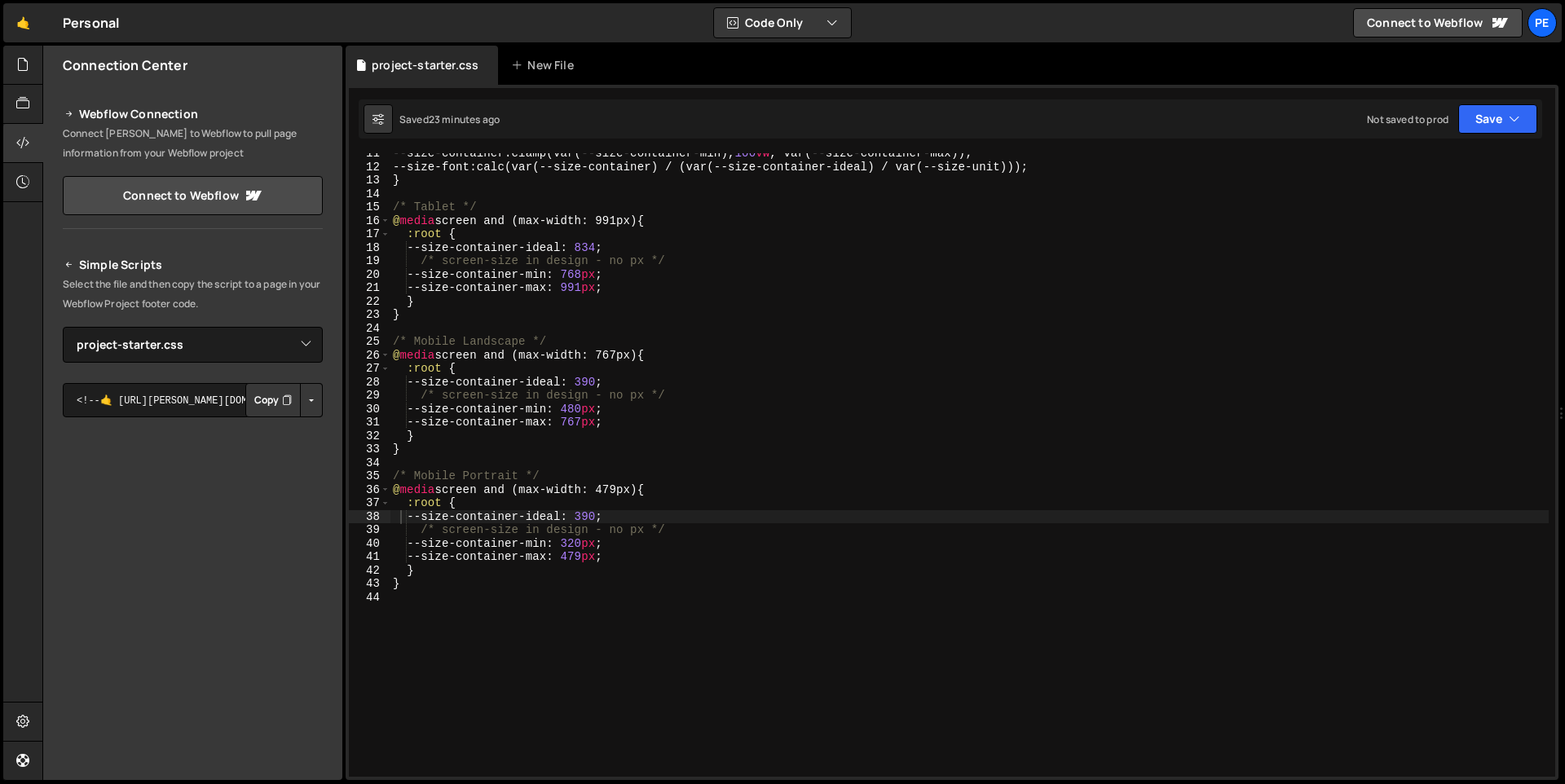
scroll to position [138, 0]
click at [1514, 124] on icon "button" at bounding box center [1514, 119] width 12 height 17
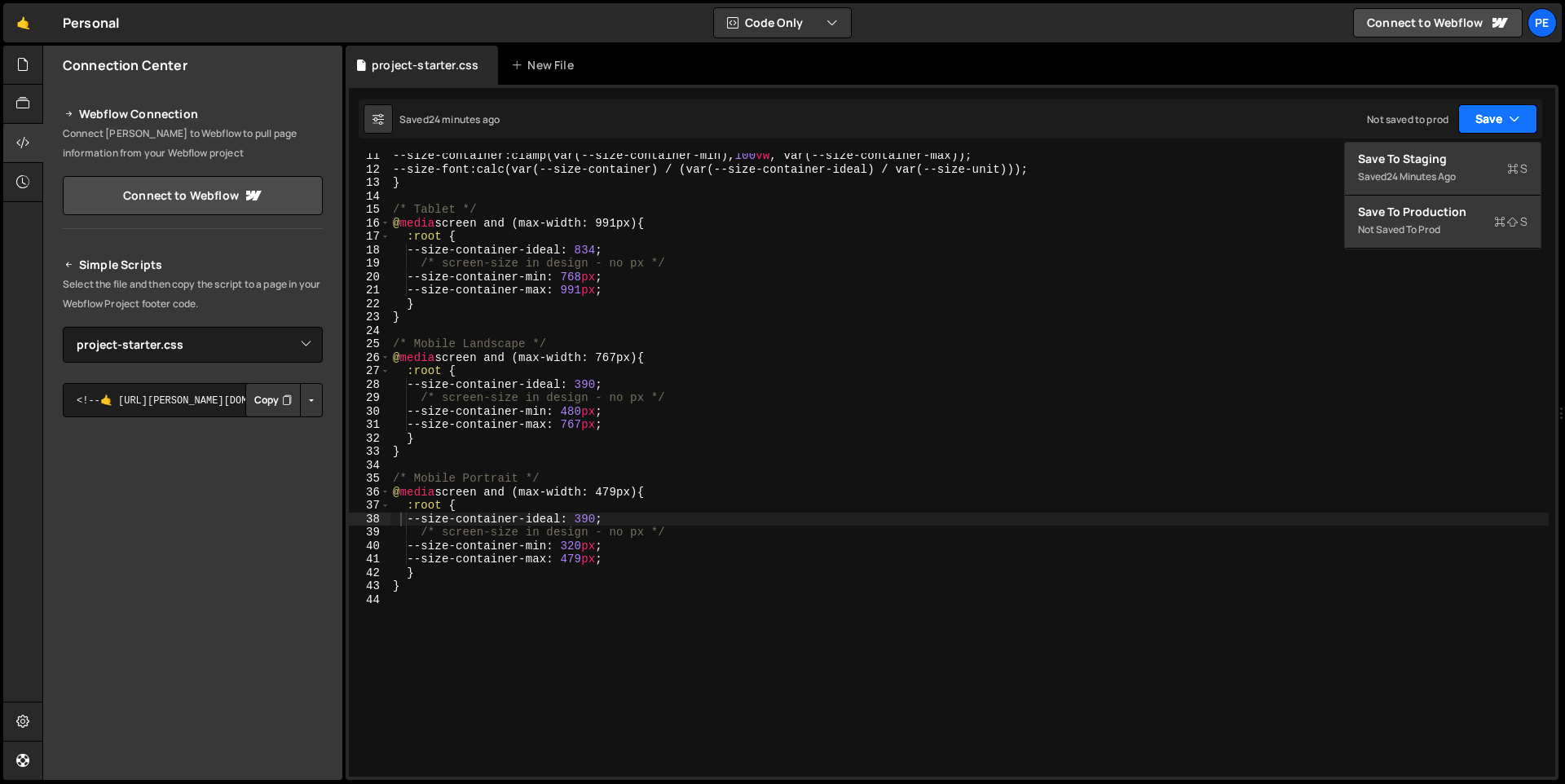
click at [1516, 120] on icon "button" at bounding box center [1514, 119] width 12 height 17
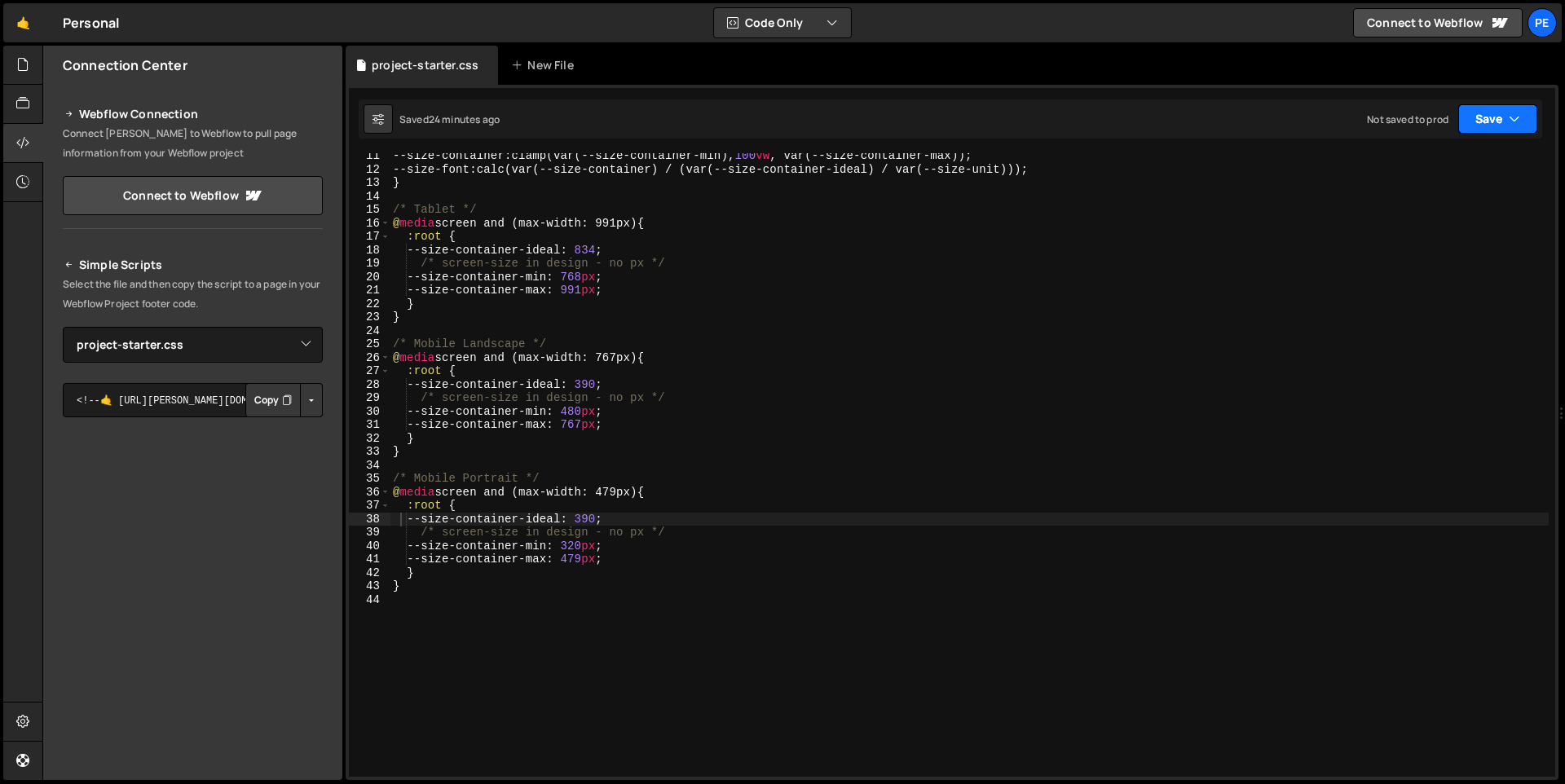
click at [1516, 120] on icon "button" at bounding box center [1514, 119] width 12 height 17
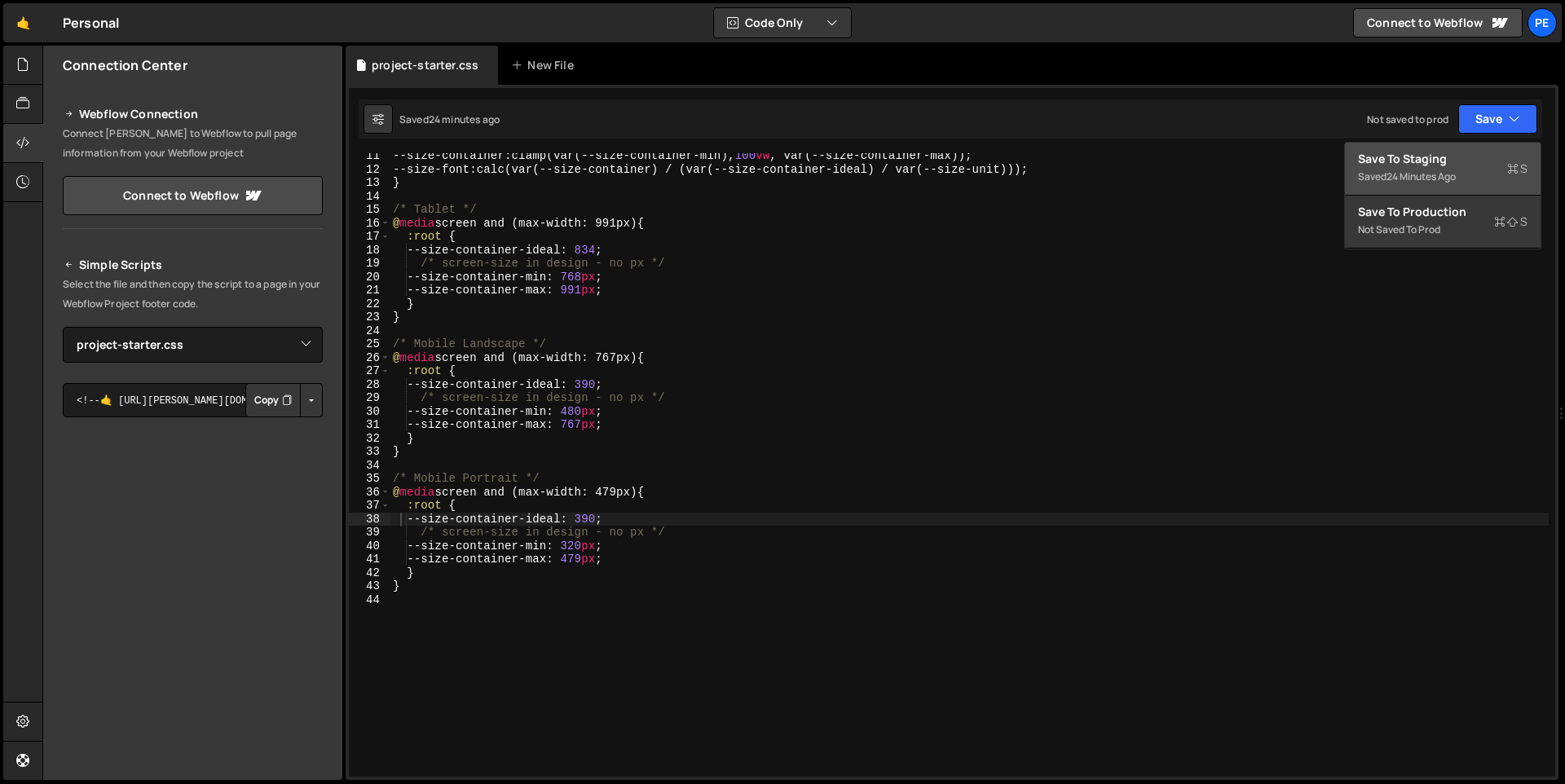
click at [1477, 165] on div "Save to Staging S" at bounding box center [1442, 159] width 170 height 17
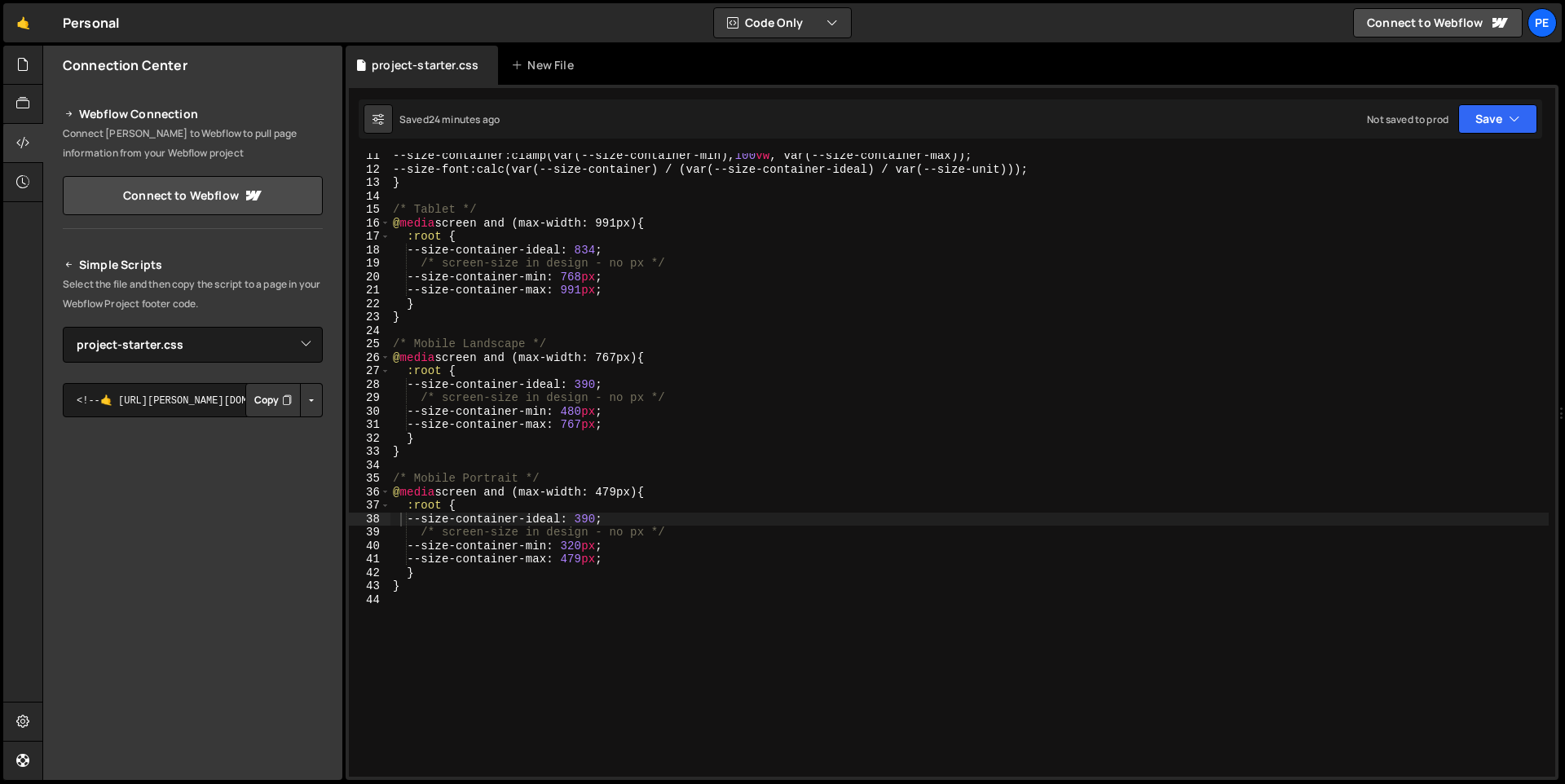
click at [267, 408] on button "Copy" at bounding box center [273, 400] width 56 height 34
click at [301, 403] on button "Button group with nested dropdown" at bounding box center [311, 400] width 23 height 34
click at [292, 428] on link "Copy Staging css" at bounding box center [249, 430] width 145 height 23
click at [264, 403] on button "Copy" at bounding box center [273, 400] width 56 height 34
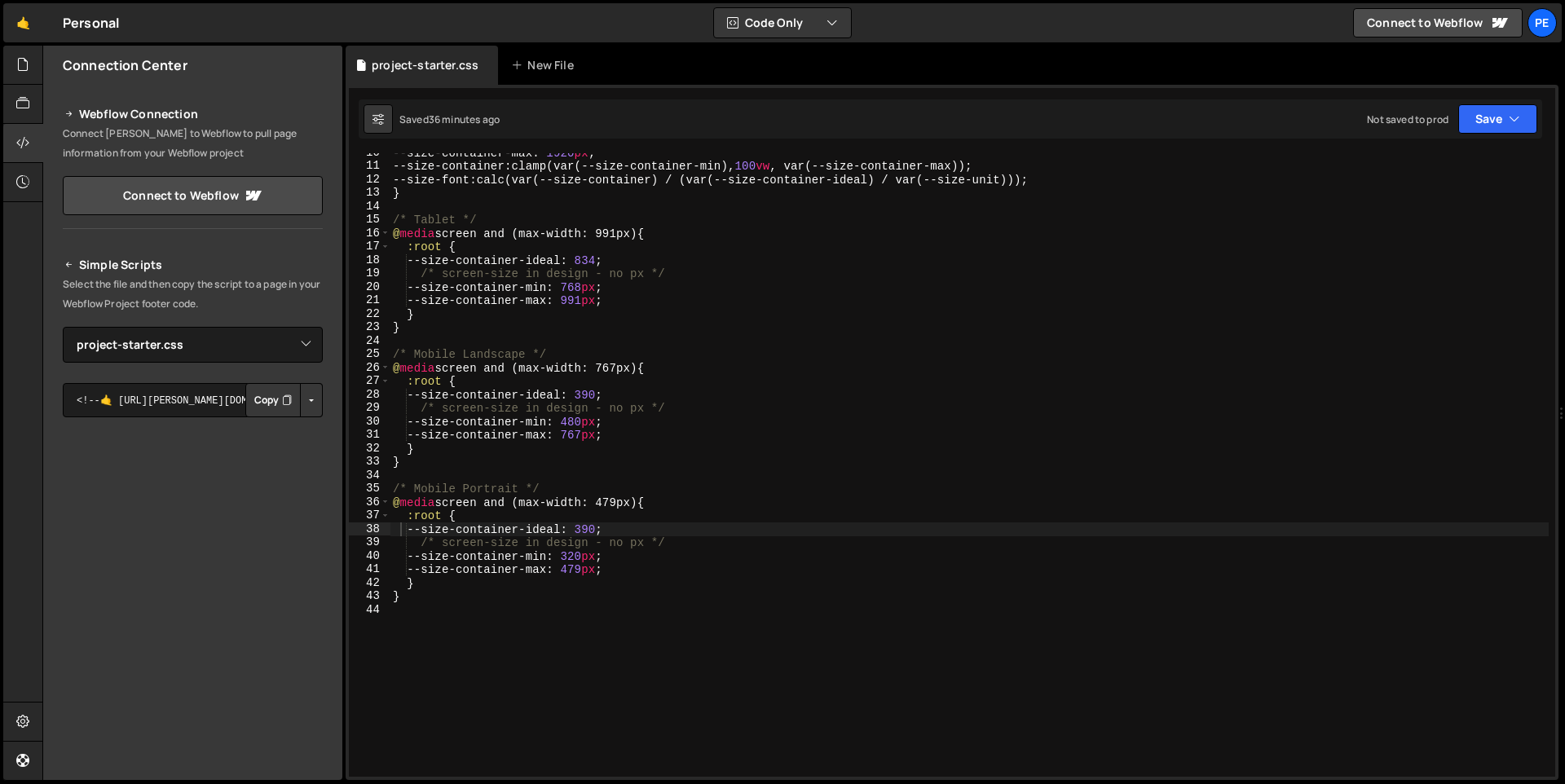
click at [725, 410] on div "--size-container-max : 1920 px ; --size-container : clamp(var(--size-container-…" at bounding box center [969, 470] width 1159 height 650
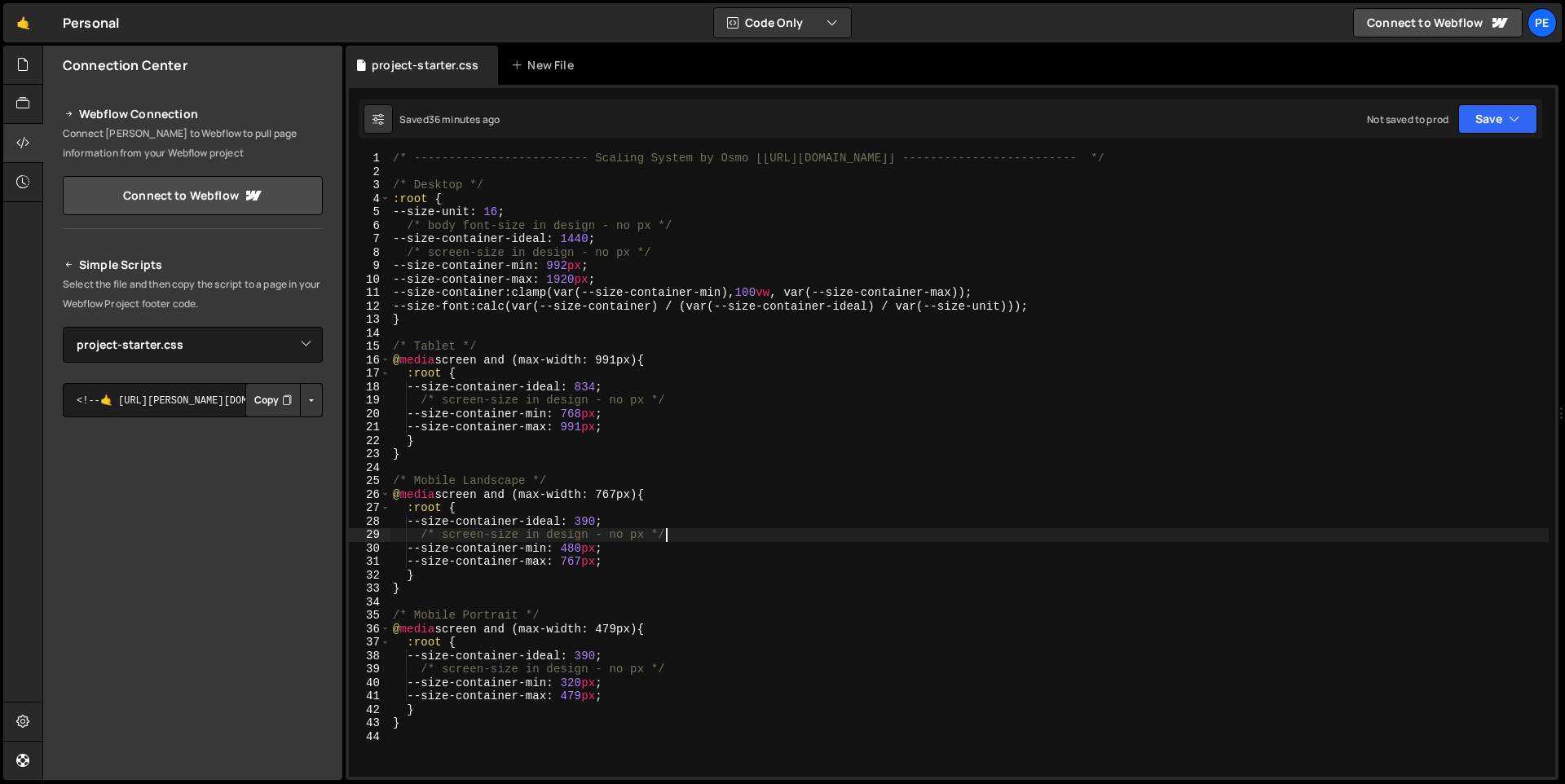
scroll to position [2, 0]
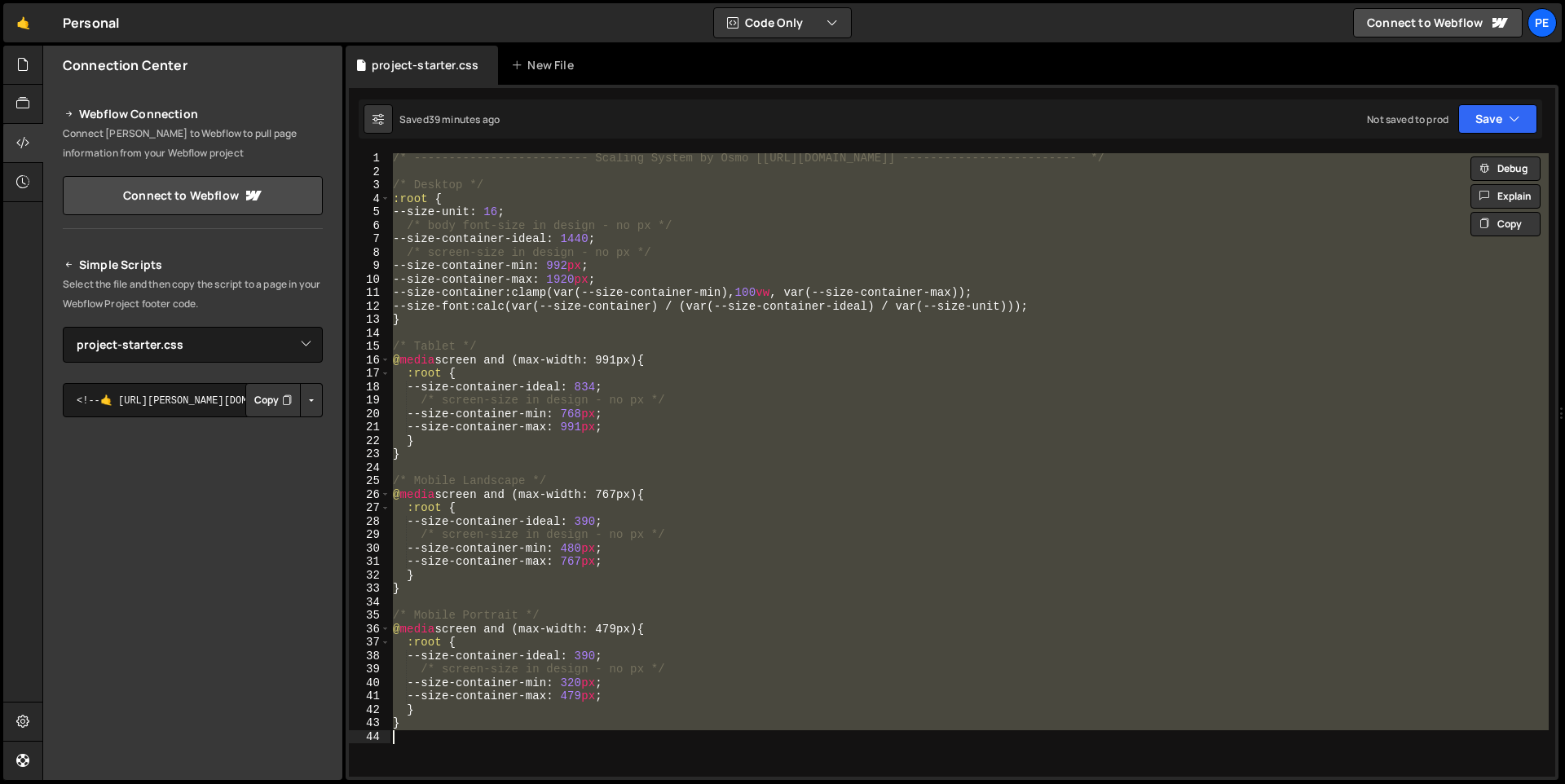
click at [765, 378] on div "/* ------------------------- Scaling System by Osmo [[URL][DOMAIN_NAME]] ------…" at bounding box center [969, 465] width 1159 height 623
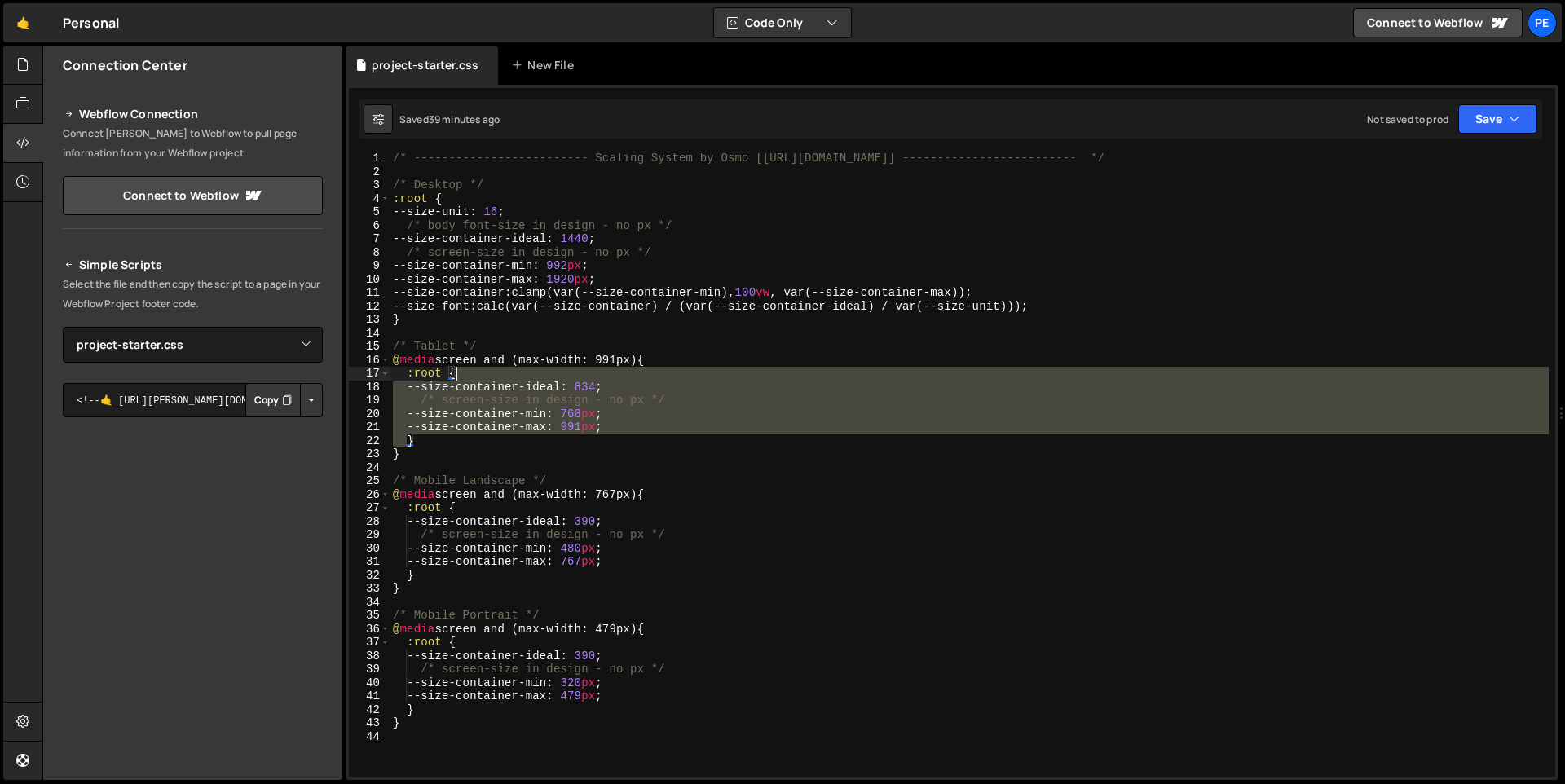
click at [765, 378] on div "/* ------------------------- Scaling System by Osmo [[URL][DOMAIN_NAME]] ------…" at bounding box center [969, 476] width 1159 height 650
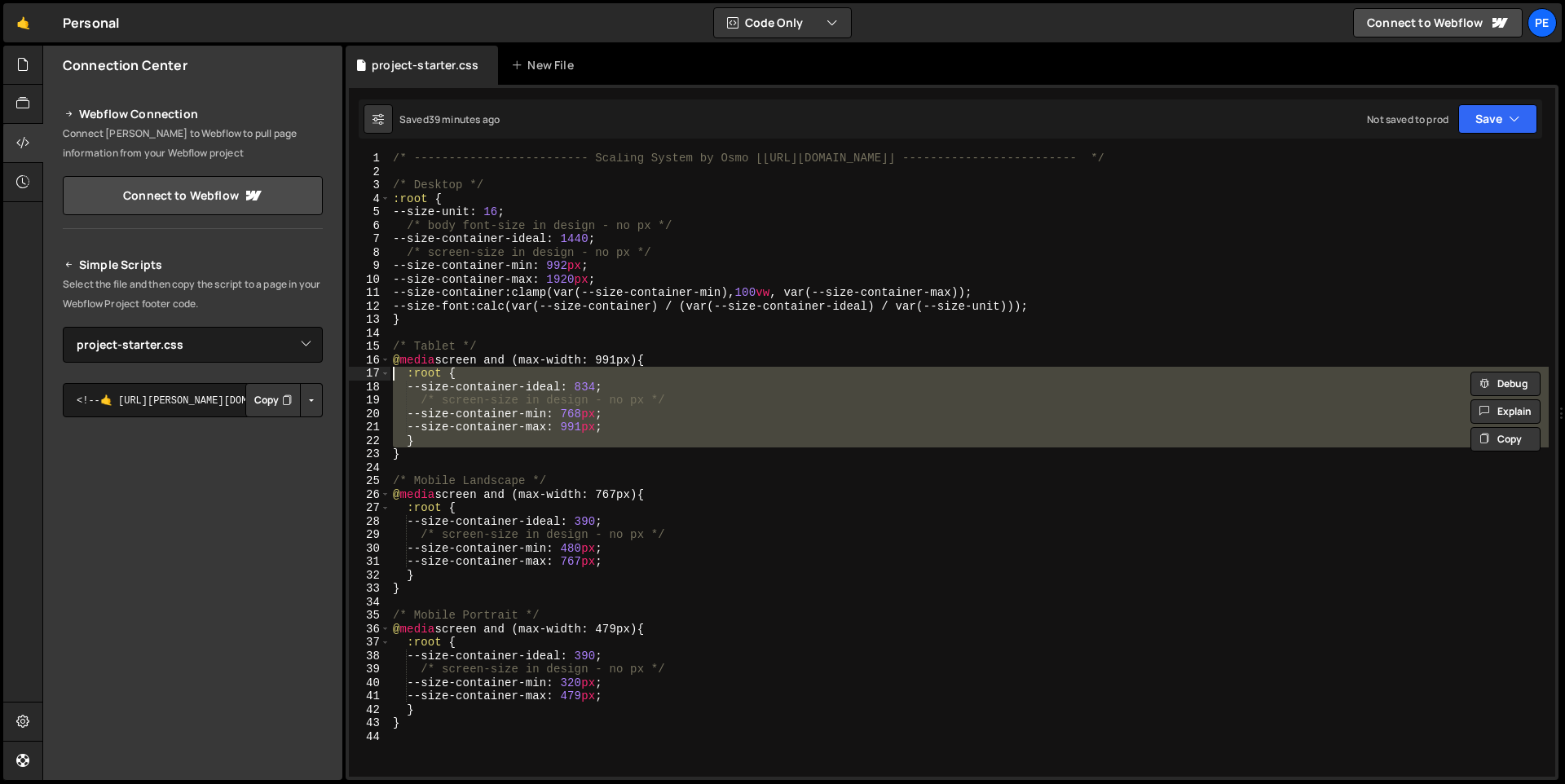
click at [765, 378] on div "/* ------------------------- Scaling System by Osmo [[URL][DOMAIN_NAME]] ------…" at bounding box center [969, 476] width 1159 height 650
type textarea "}"
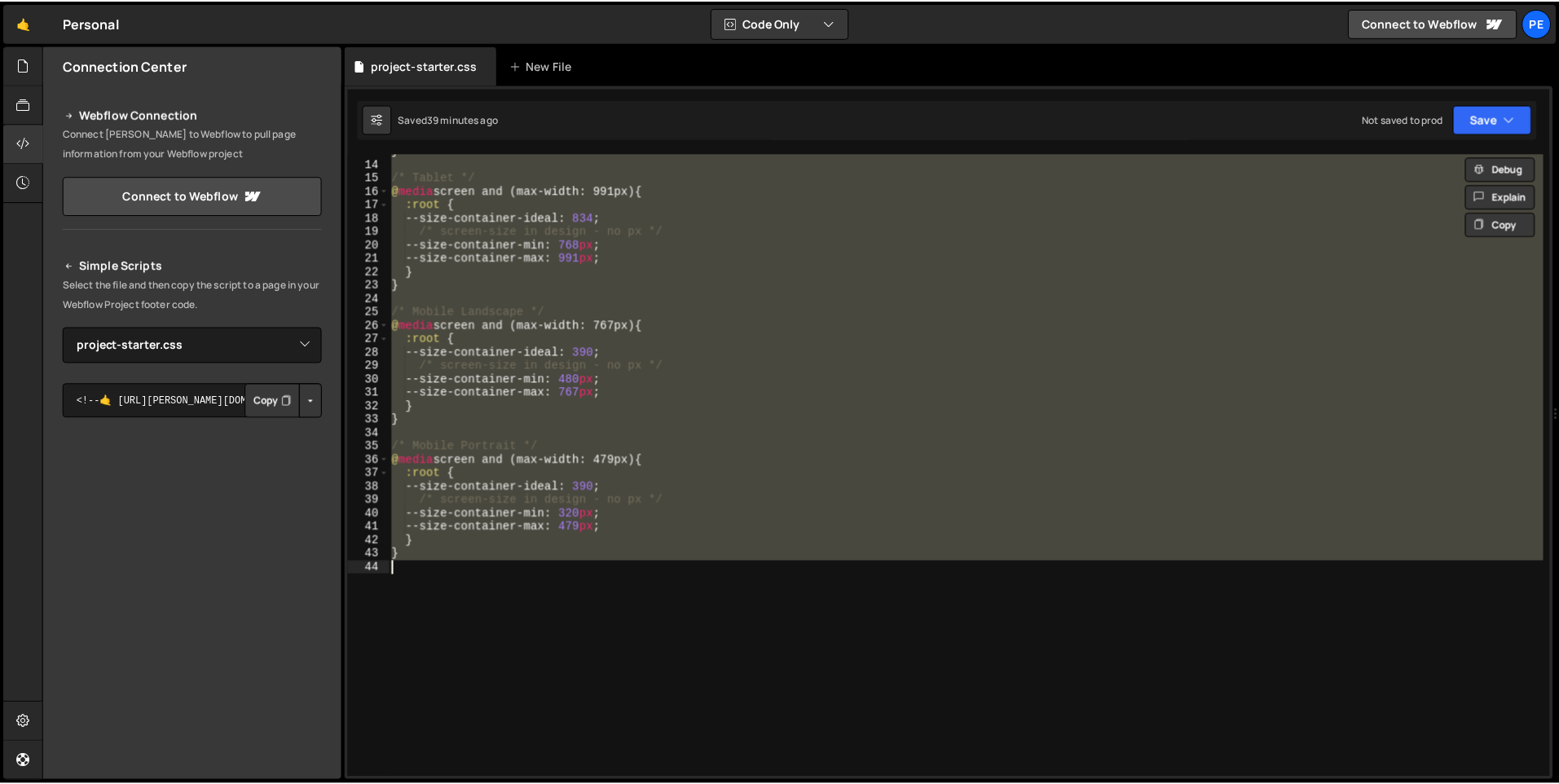
scroll to position [0, 0]
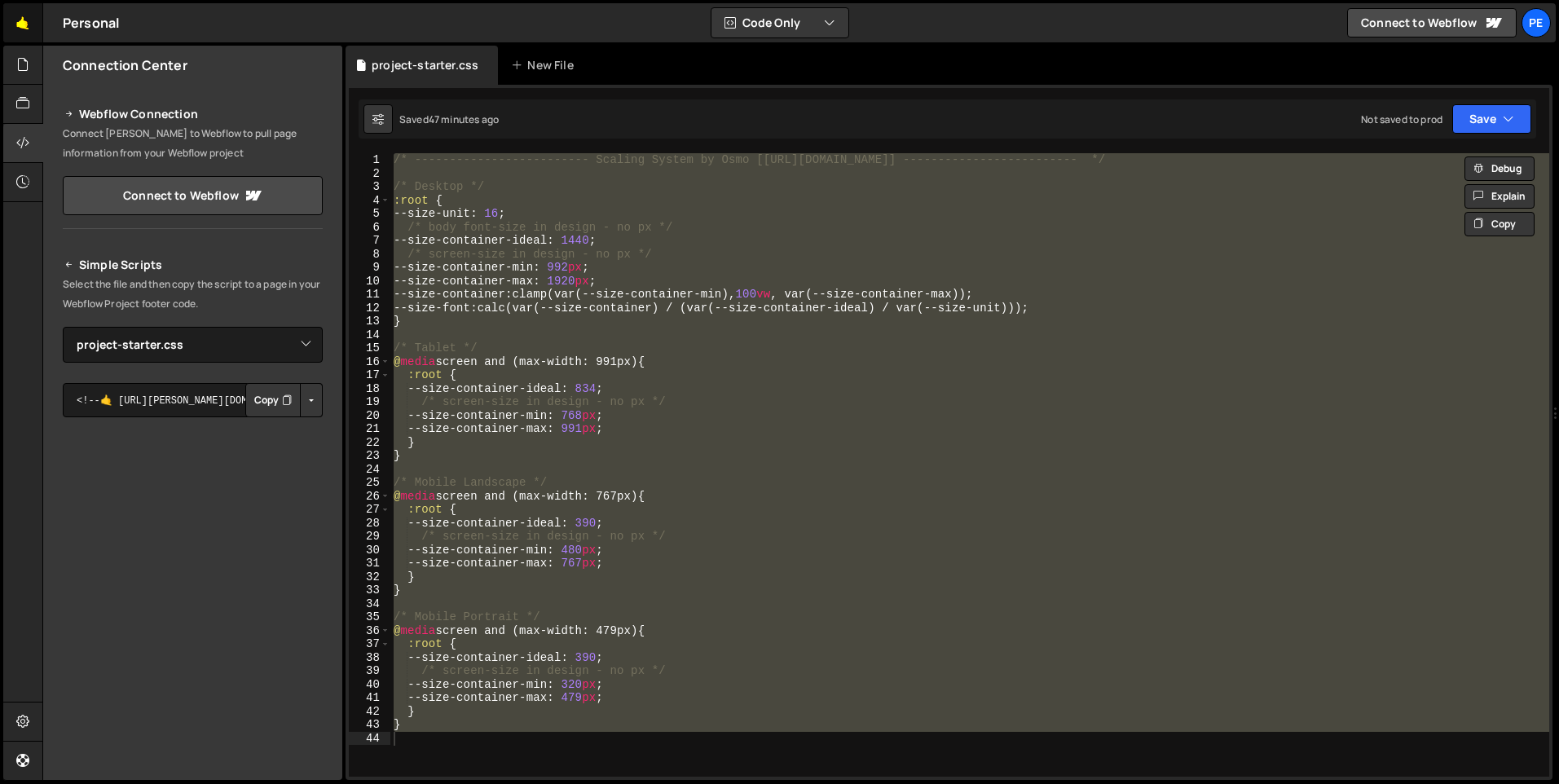
click at [25, 29] on link "🤙" at bounding box center [23, 23] width 40 height 39
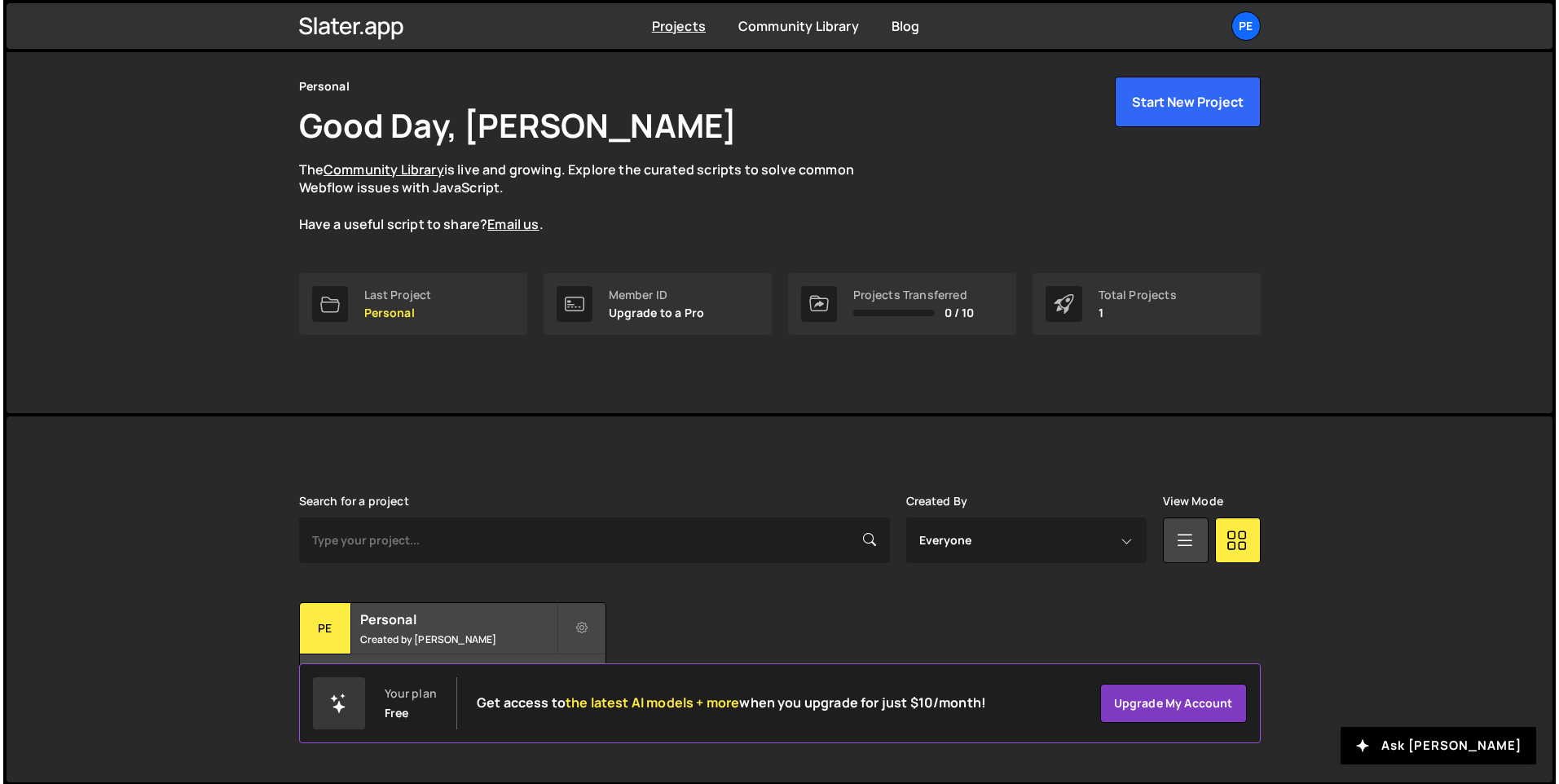
scroll to position [55, 0]
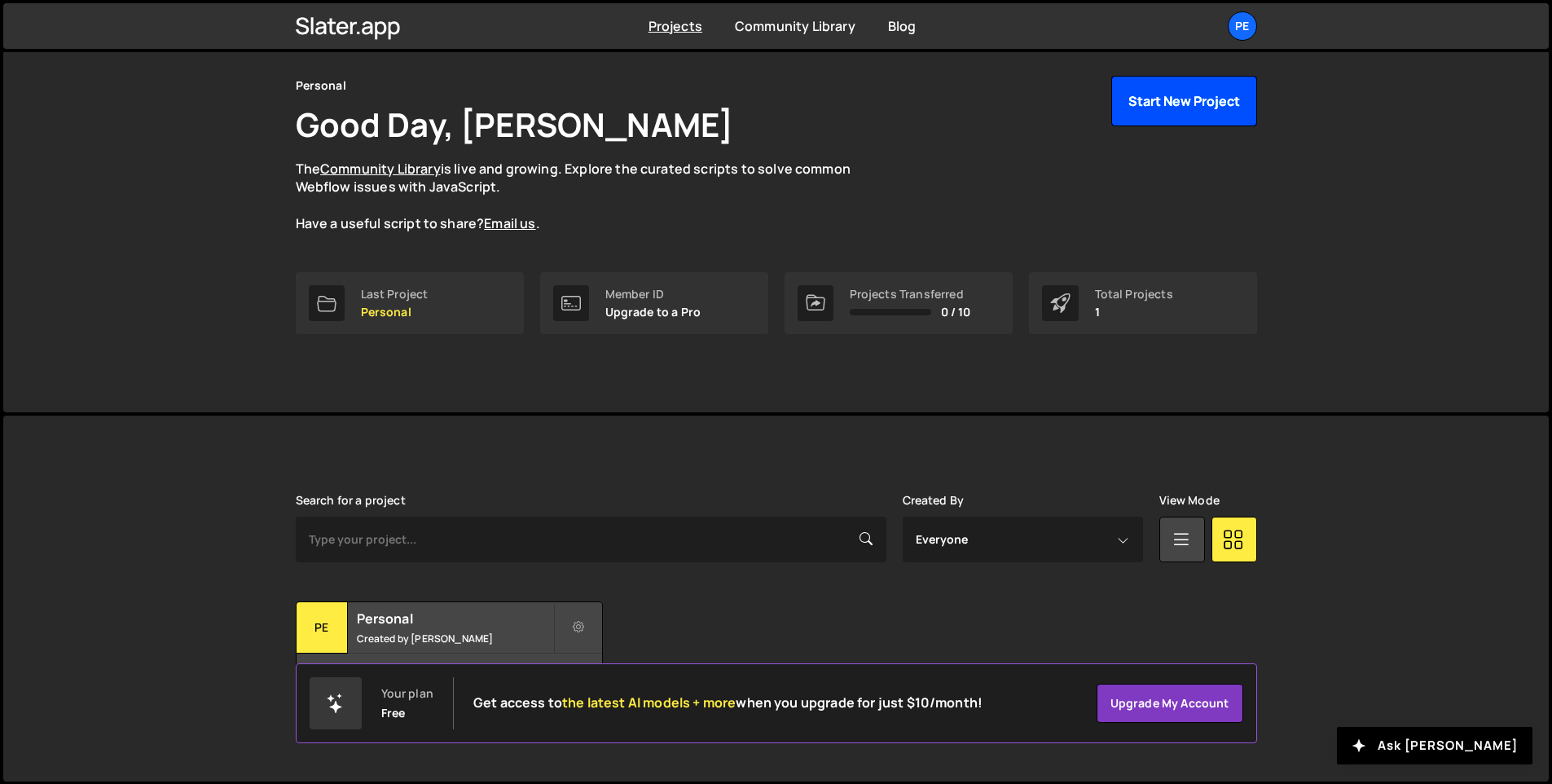
click at [1176, 97] on button "Start New Project" at bounding box center [1184, 101] width 146 height 51
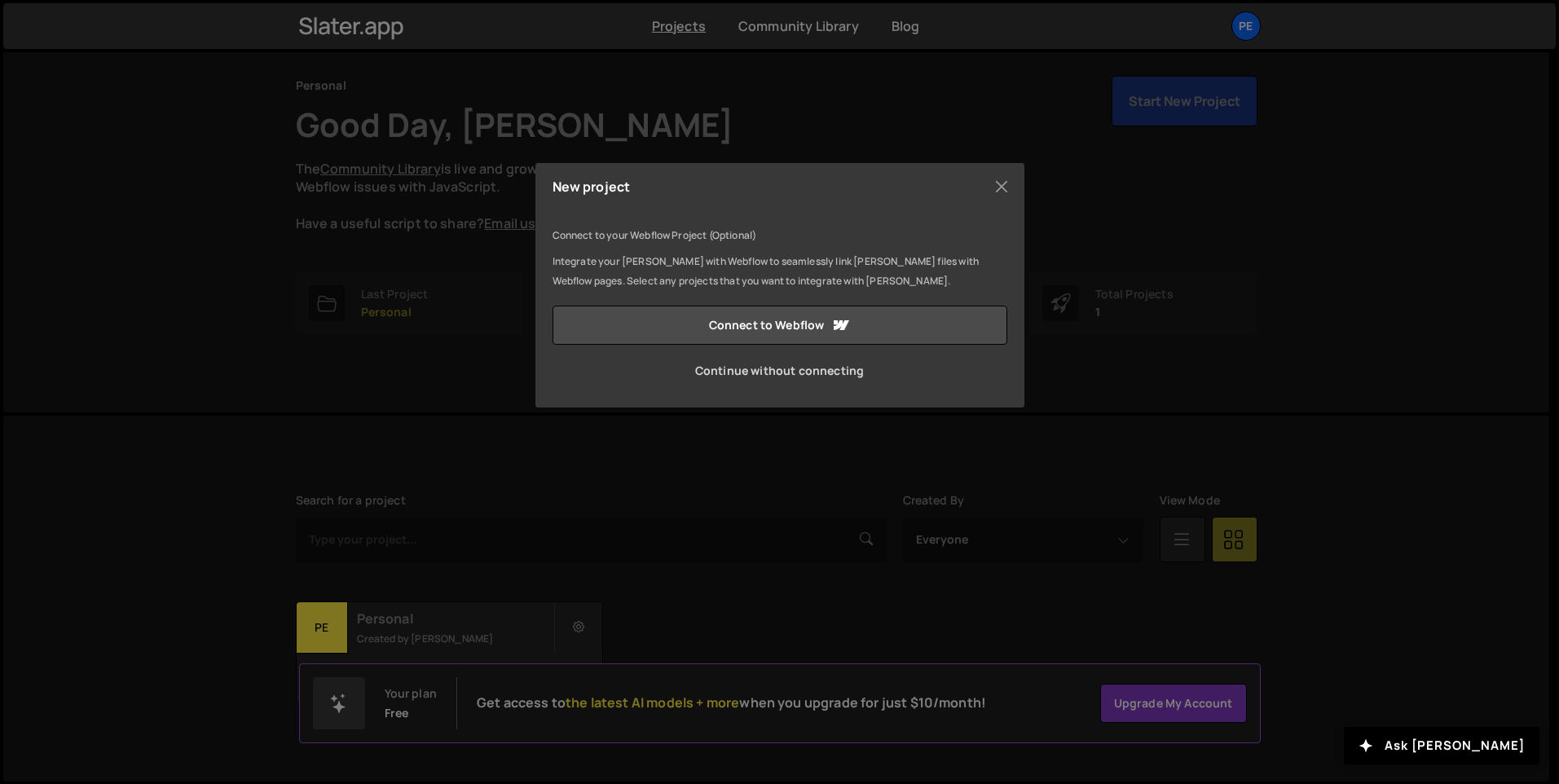
click at [758, 369] on link "Continue without connecting" at bounding box center [780, 370] width 455 height 39
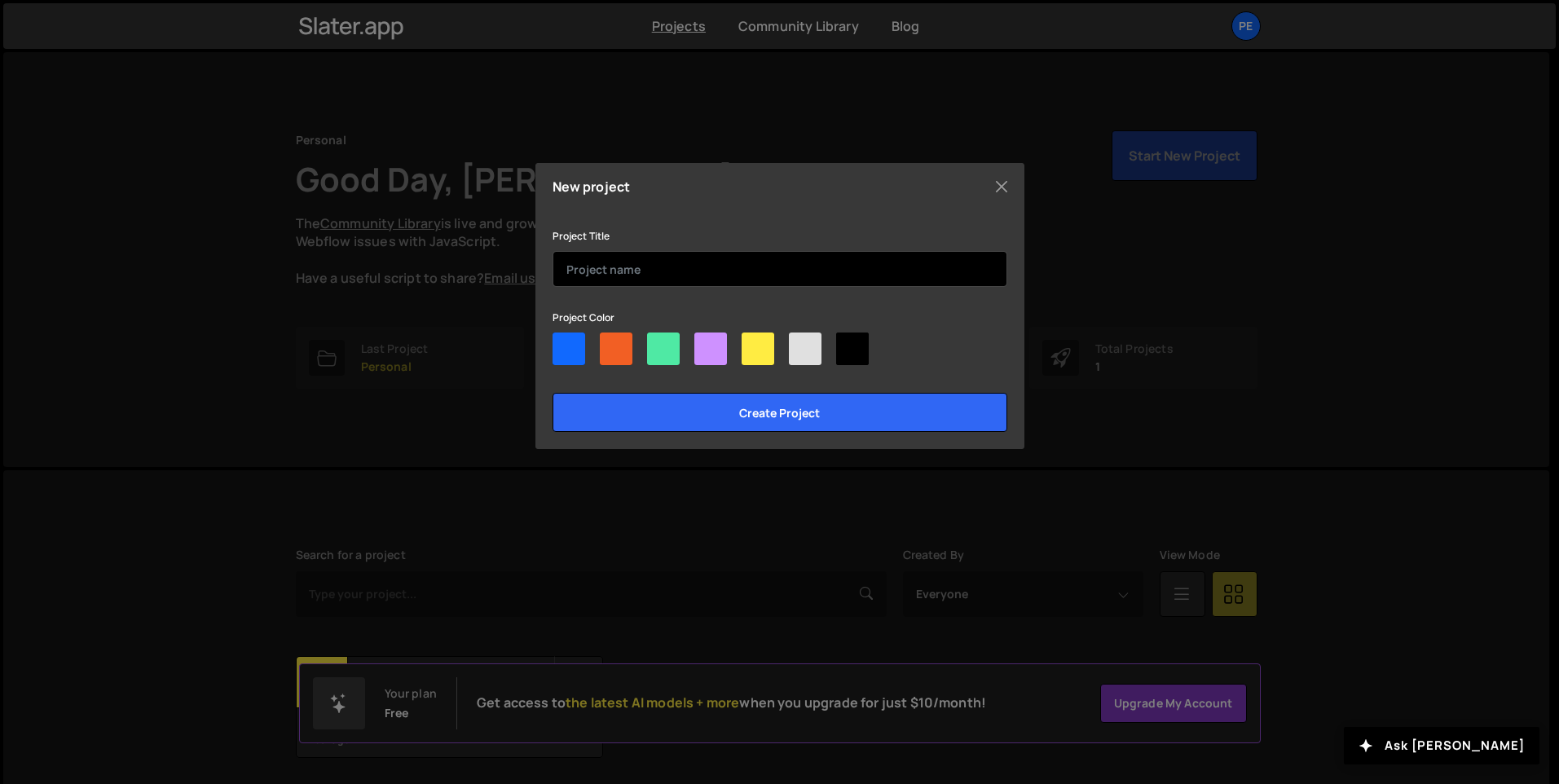
click at [695, 275] on input "text" at bounding box center [780, 269] width 455 height 36
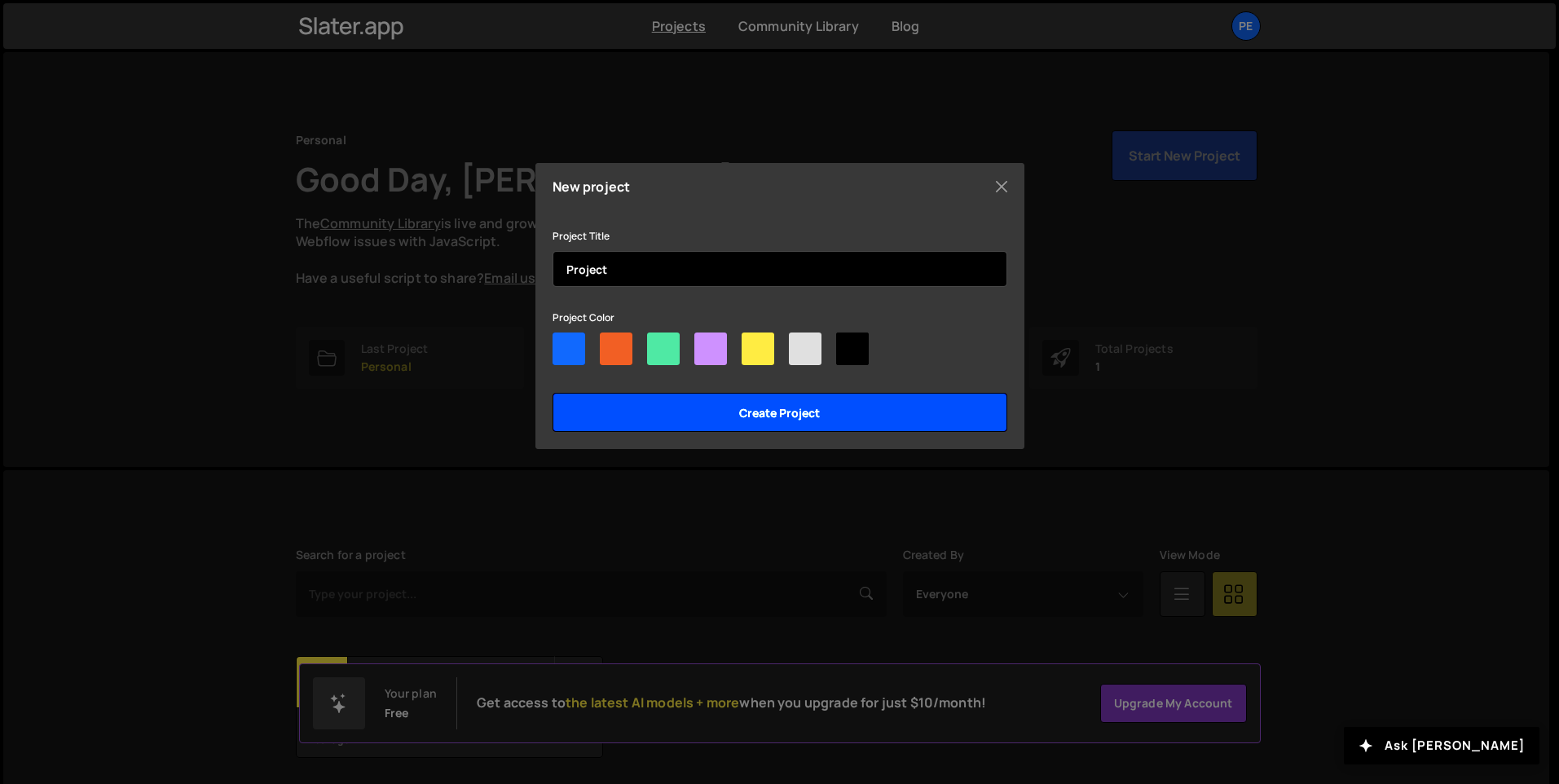
type input "Project"
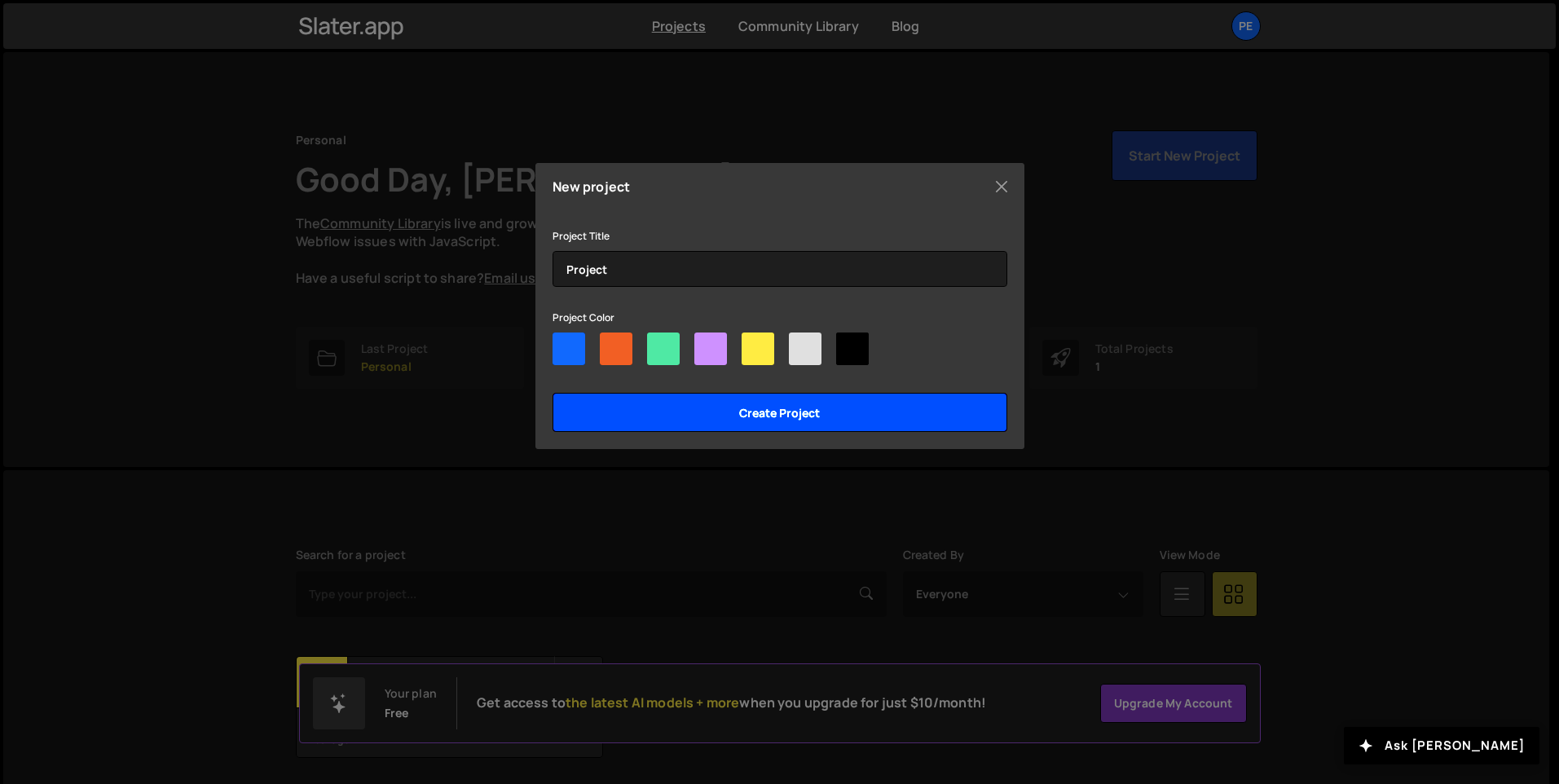
click at [748, 416] on input "Create project" at bounding box center [780, 413] width 455 height 39
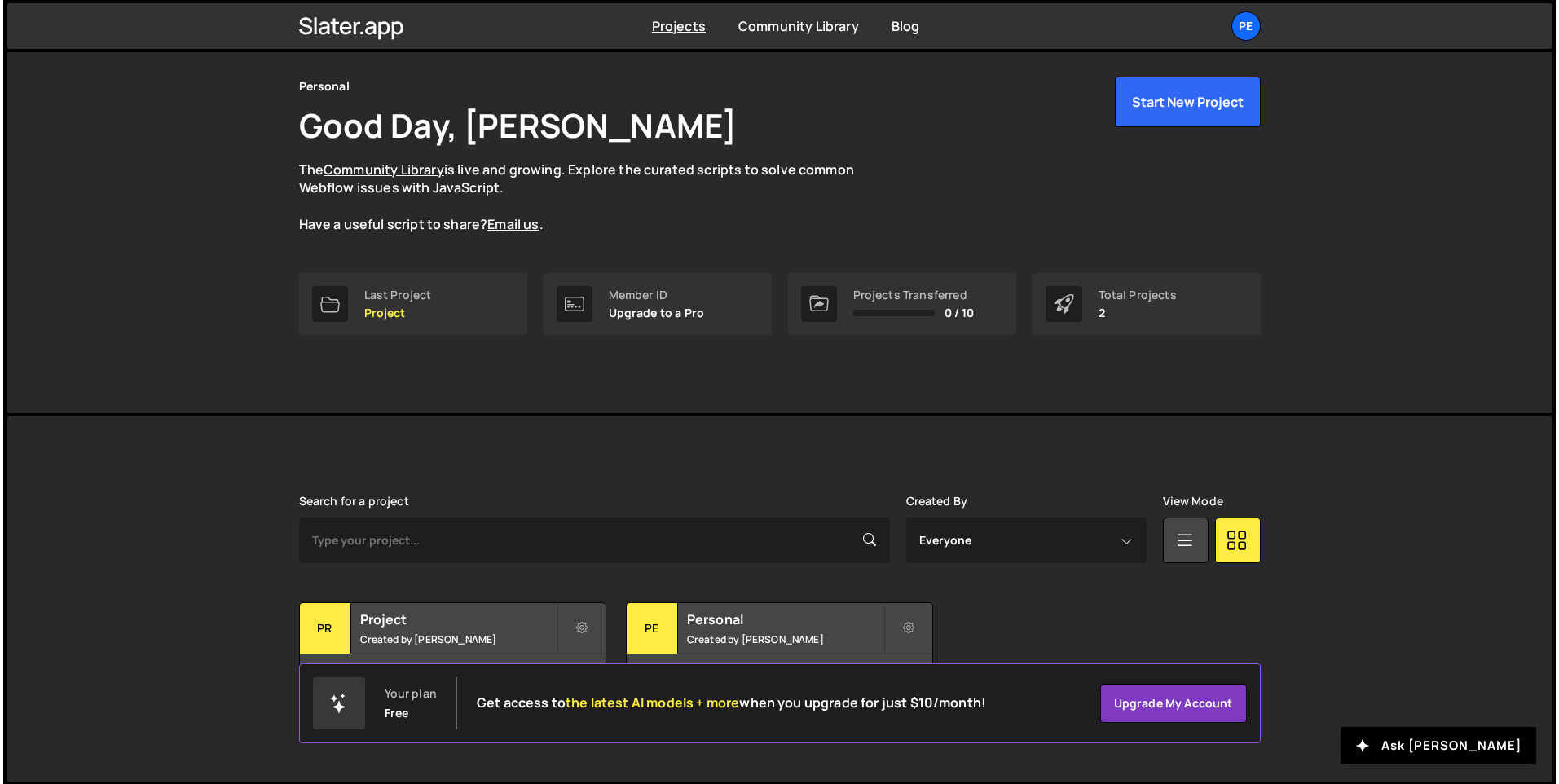
scroll to position [55, 0]
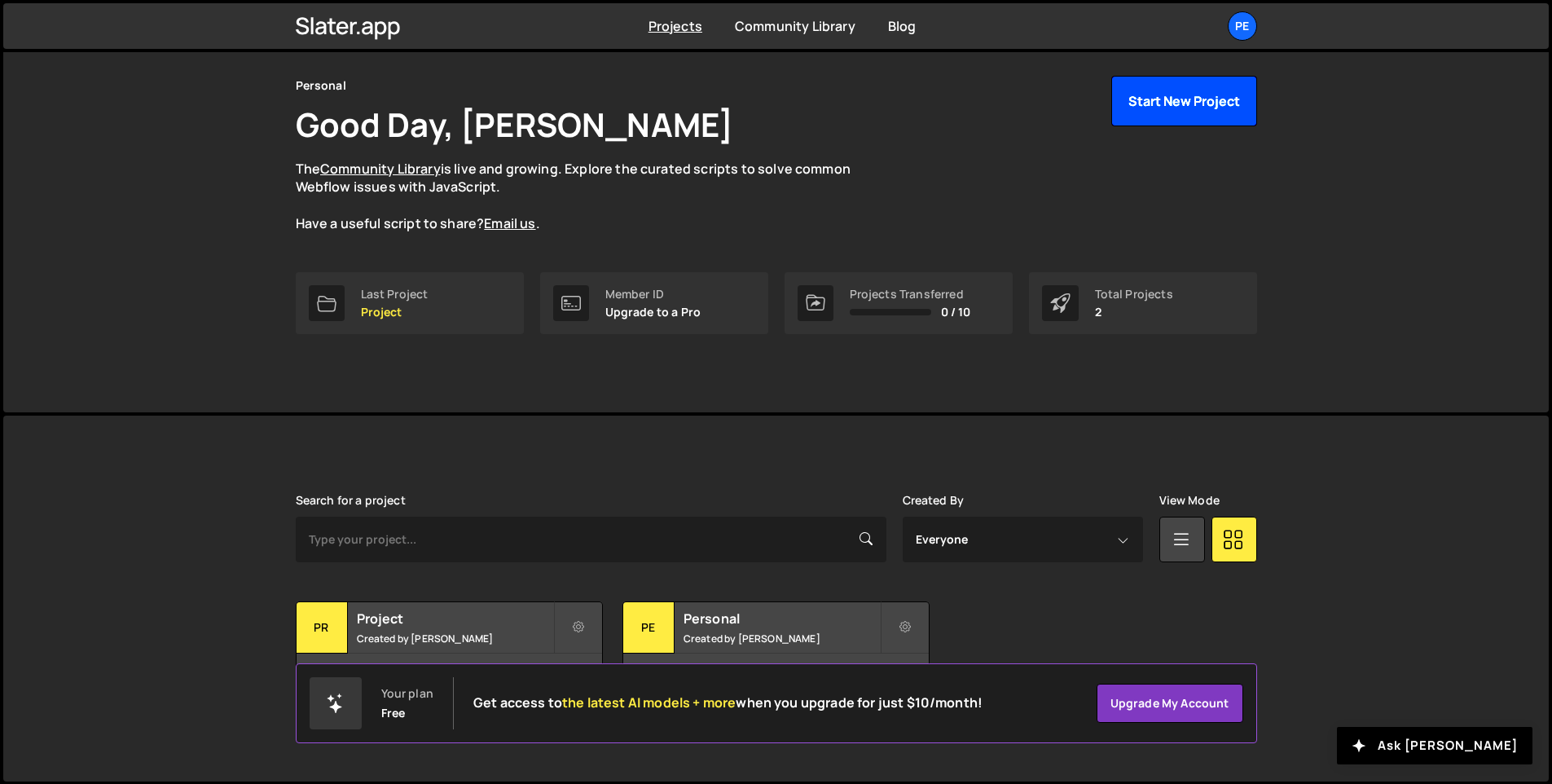
click at [1189, 111] on button "Start New Project" at bounding box center [1184, 101] width 146 height 51
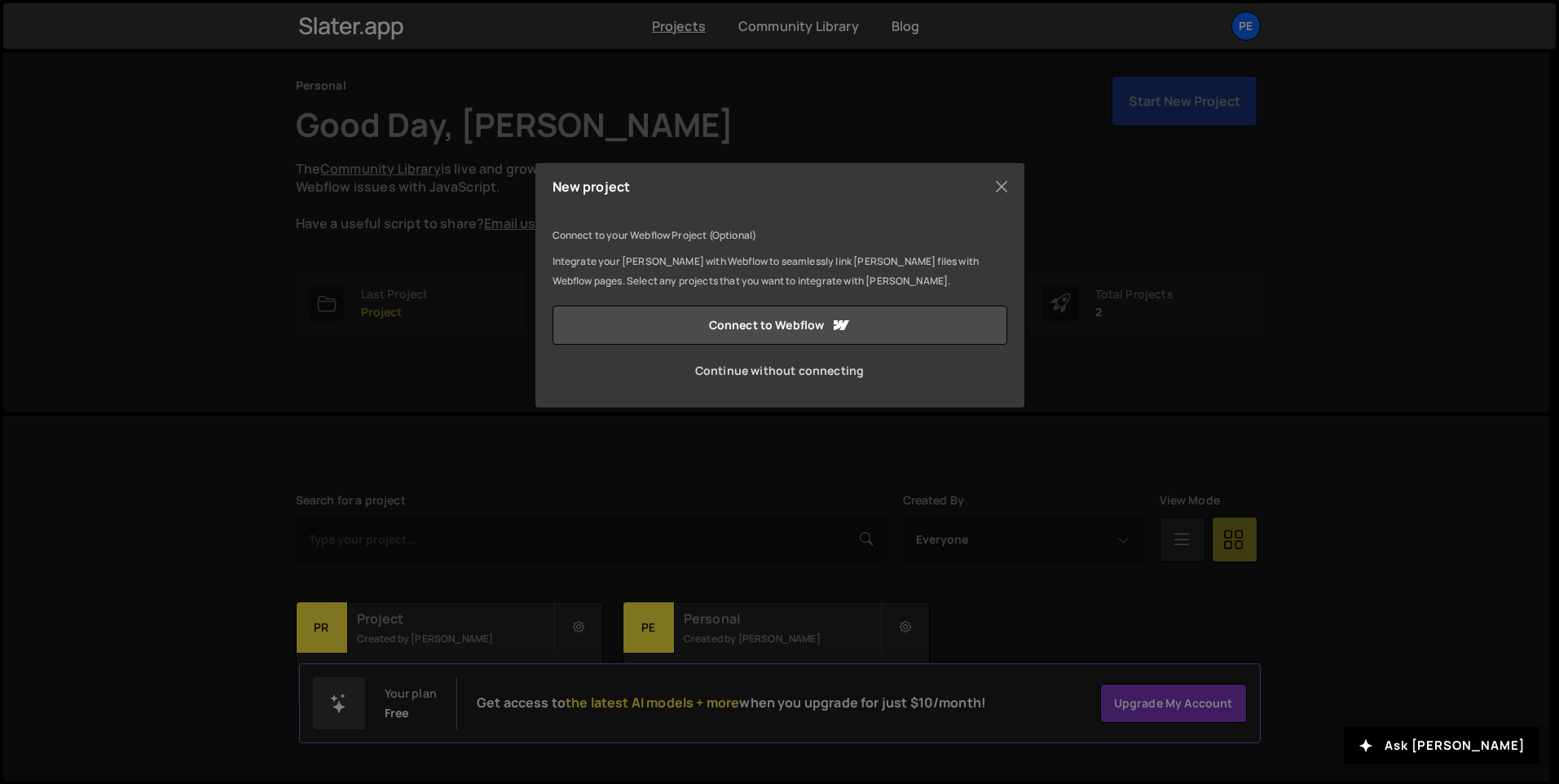
click at [724, 370] on link "Continue without connecting" at bounding box center [780, 370] width 455 height 39
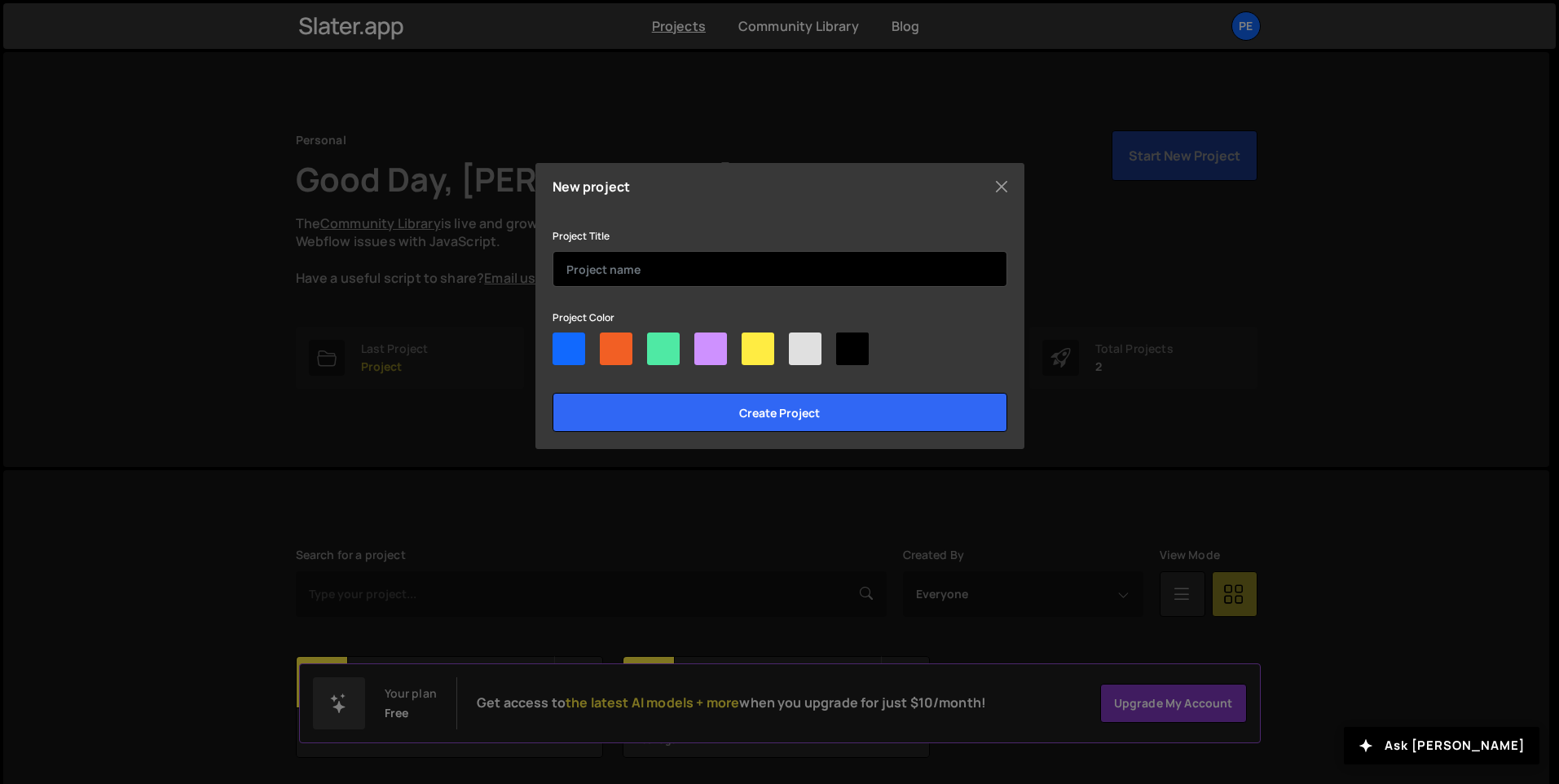
click at [629, 257] on input "text" at bounding box center [780, 269] width 455 height 36
type input "Project"
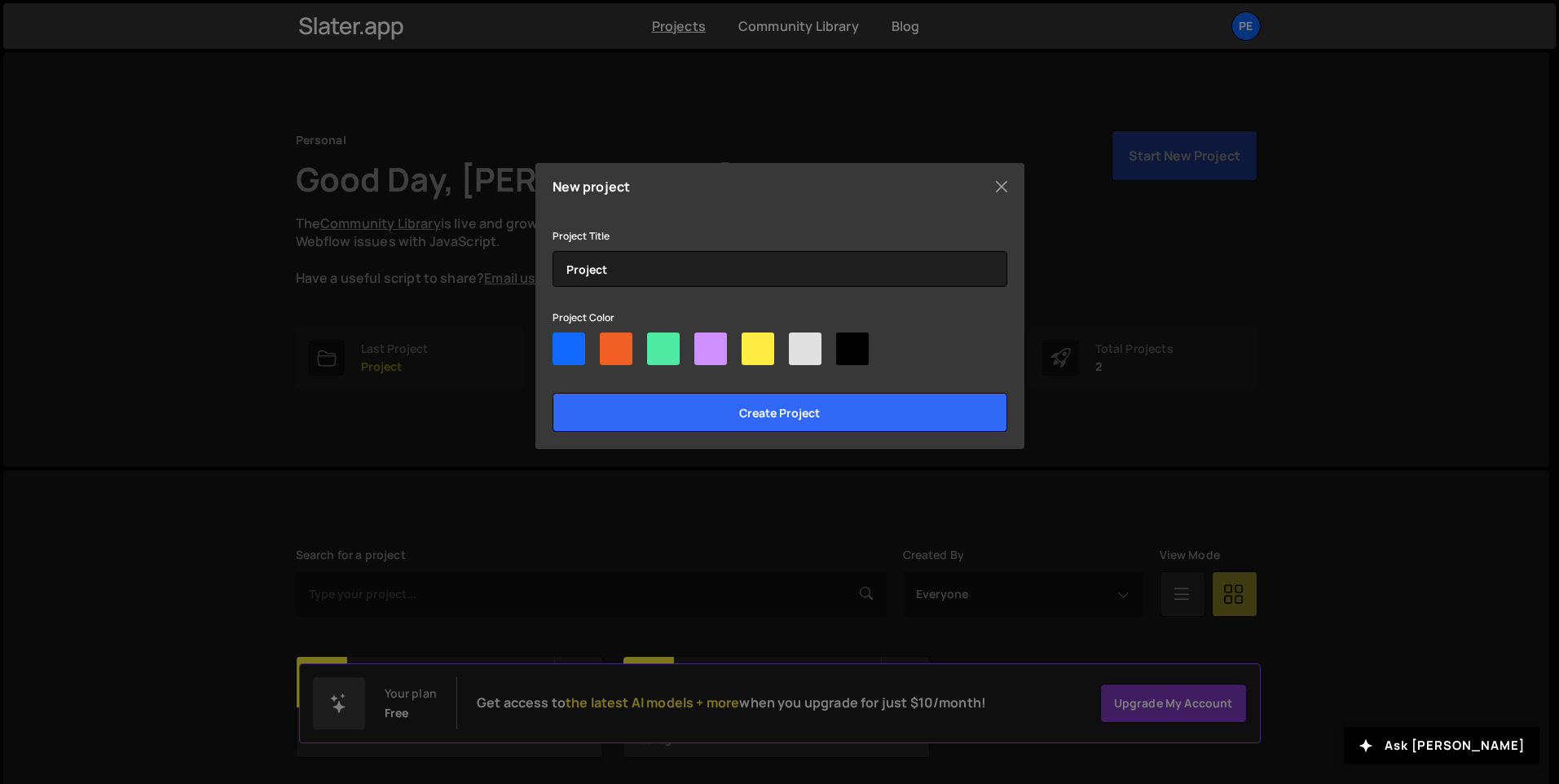
click at [616, 343] on div at bounding box center [616, 348] width 32 height 32
click at [611, 343] on input"] "radio" at bounding box center [605, 337] width 11 height 11
radio input"] "true"
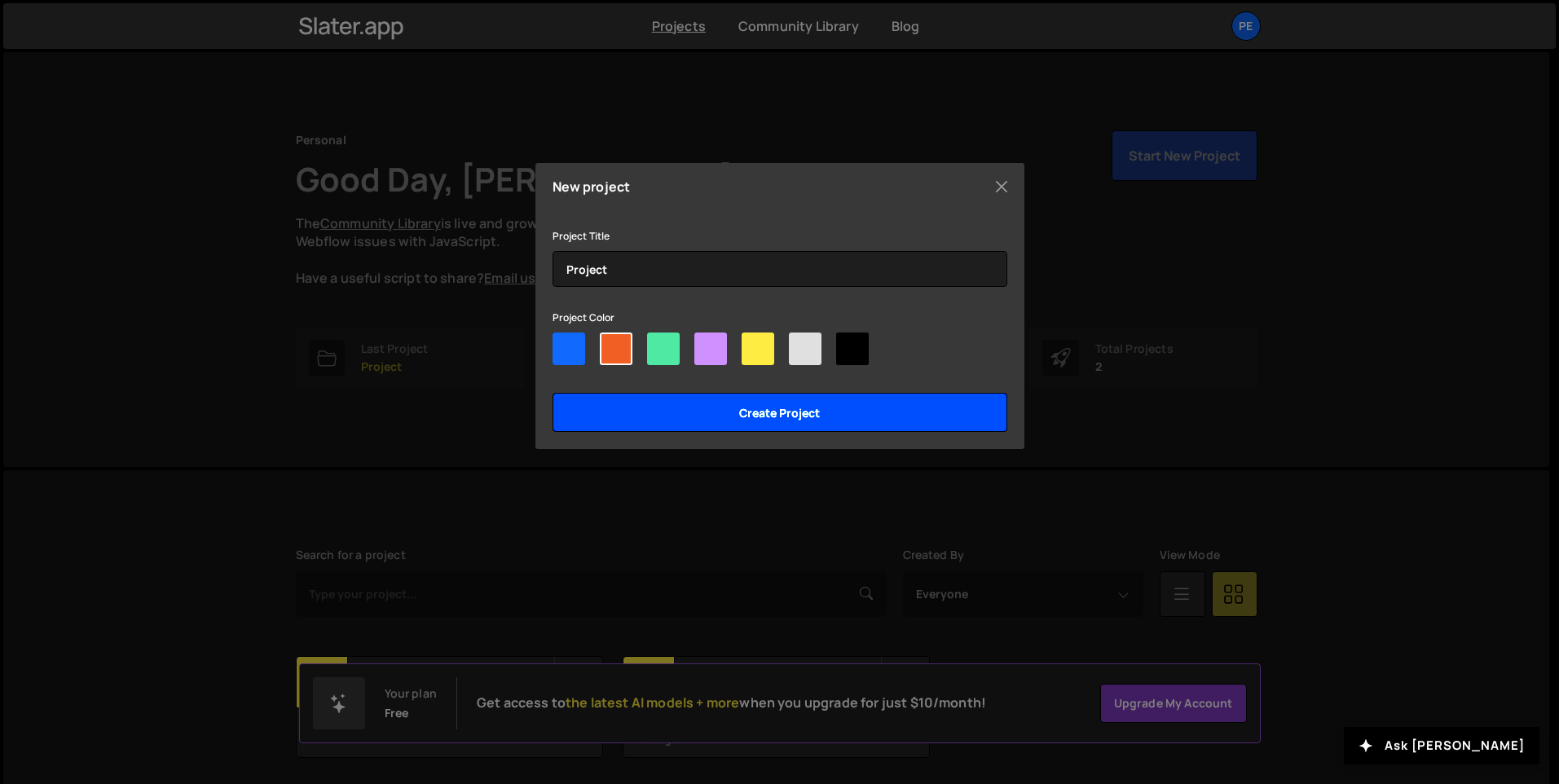
click at [623, 403] on input "Create project" at bounding box center [780, 413] width 455 height 39
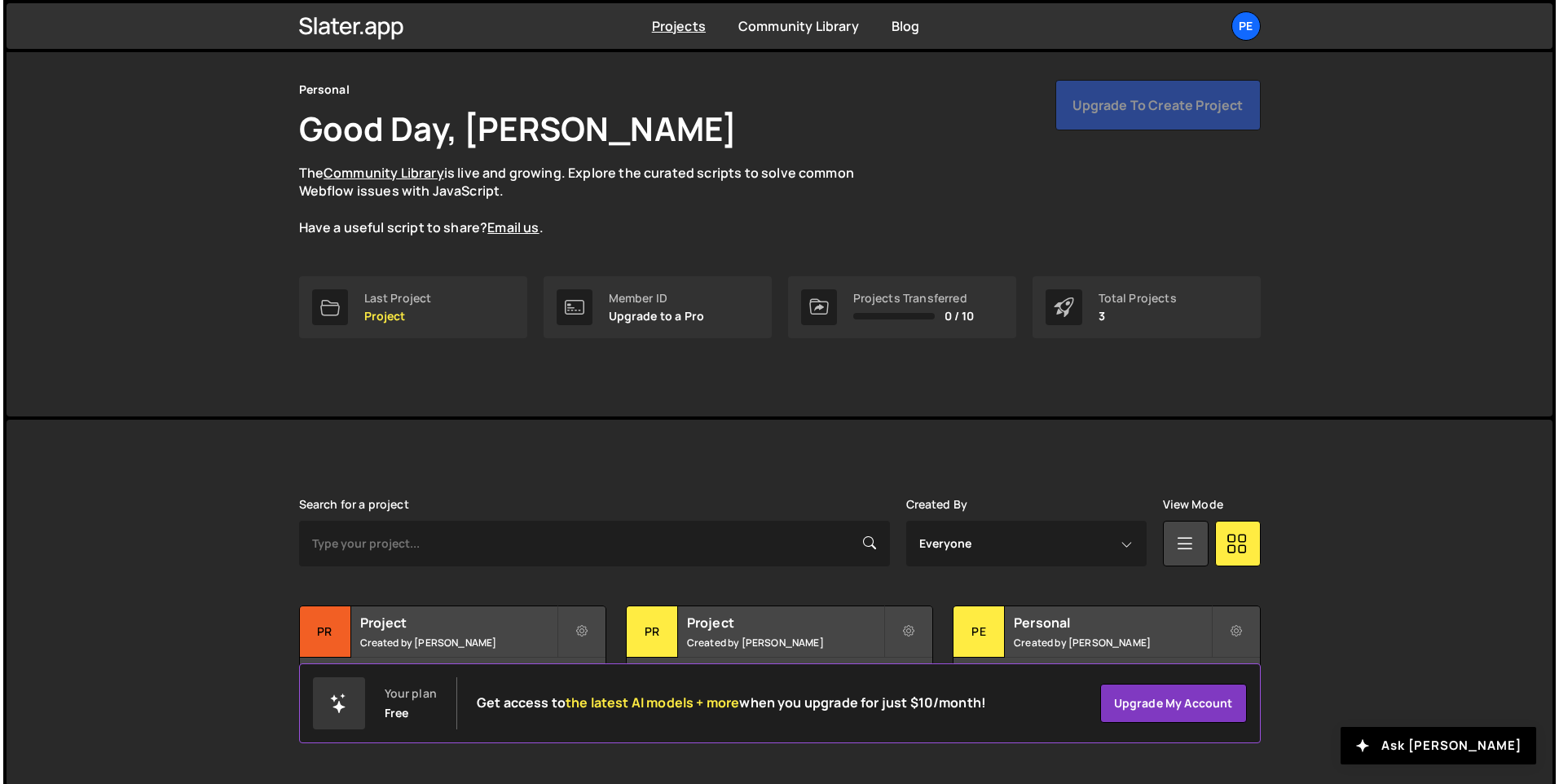
scroll to position [55, 0]
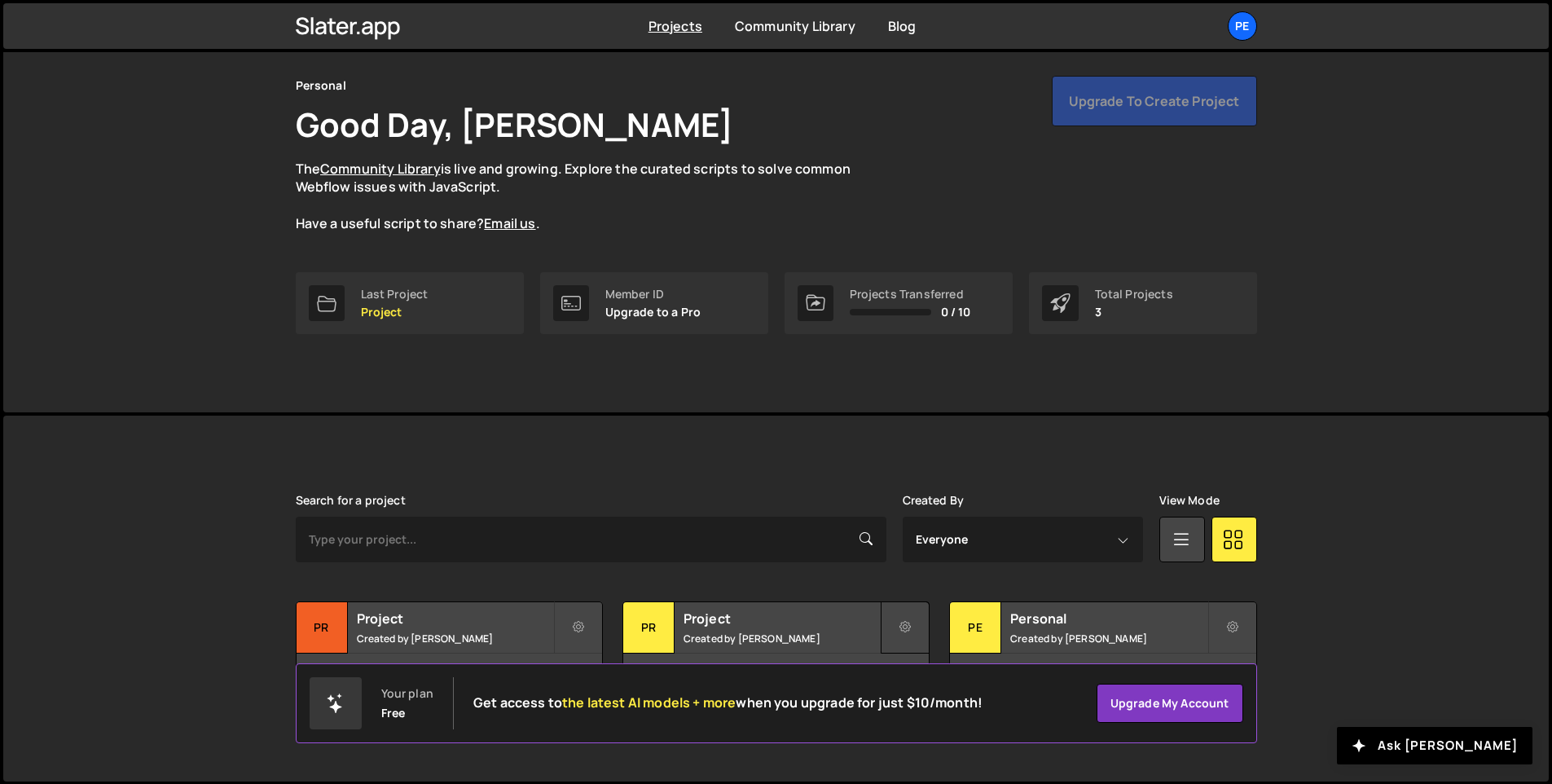
click at [906, 627] on icon at bounding box center [906, 627] width 12 height 17
click at [951, 696] on link "Edit Project" at bounding box center [978, 693] width 194 height 26
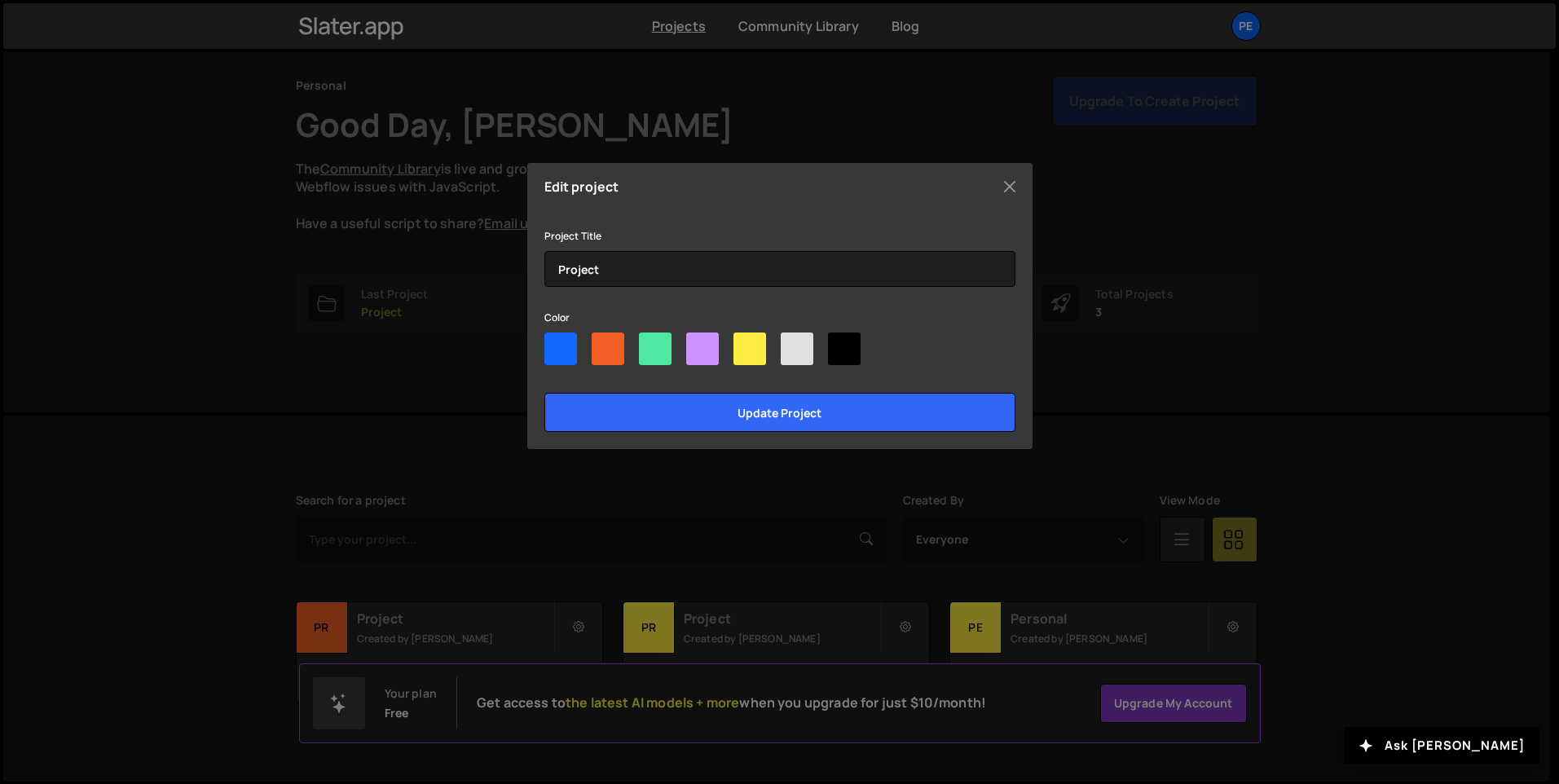
click at [667, 352] on div at bounding box center [655, 348] width 32 height 32
click at [649, 343] on input"] "radio" at bounding box center [644, 337] width 11 height 11
radio input"] "true"
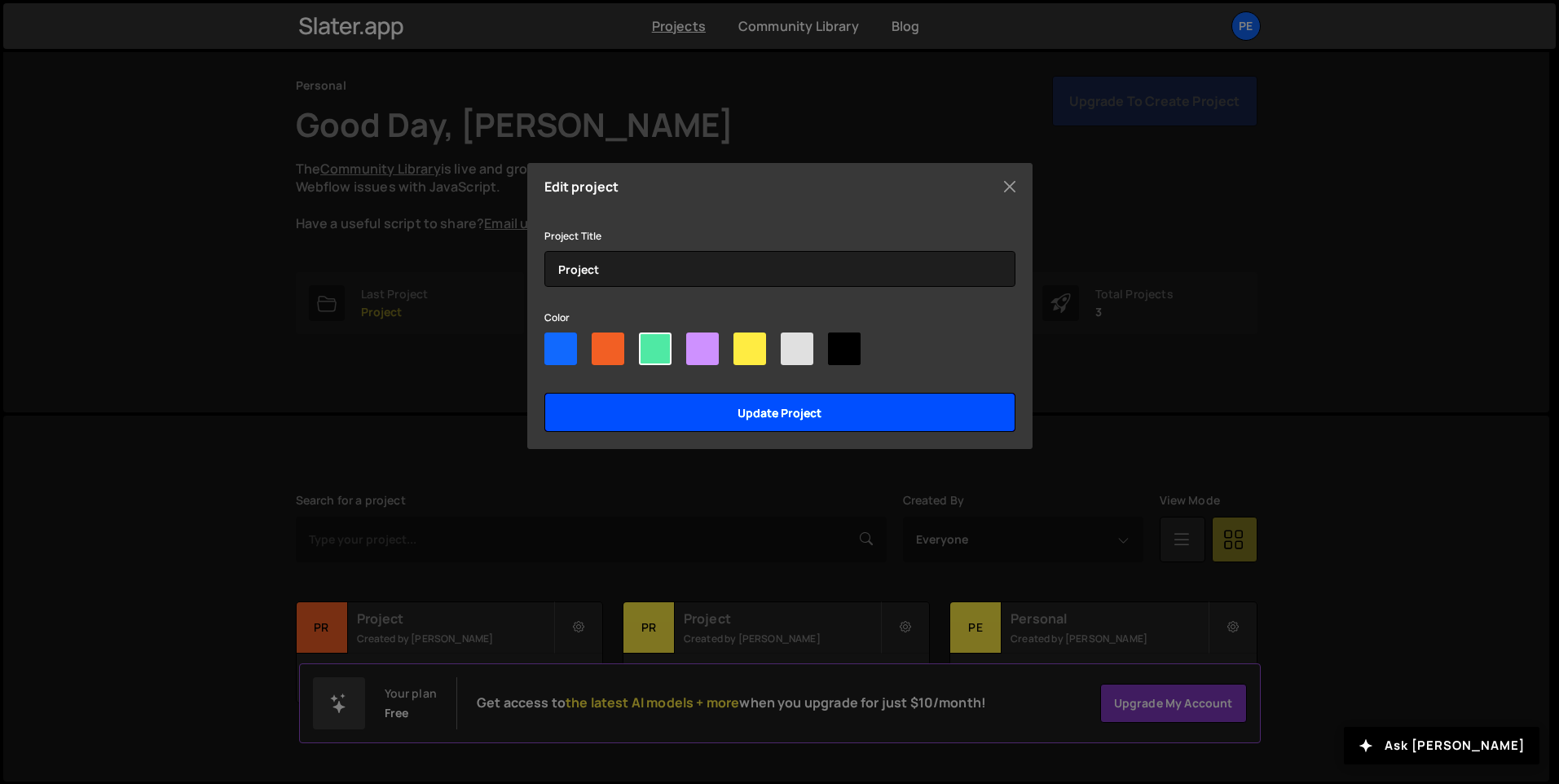
click at [679, 420] on input "Update project" at bounding box center [780, 413] width 471 height 39
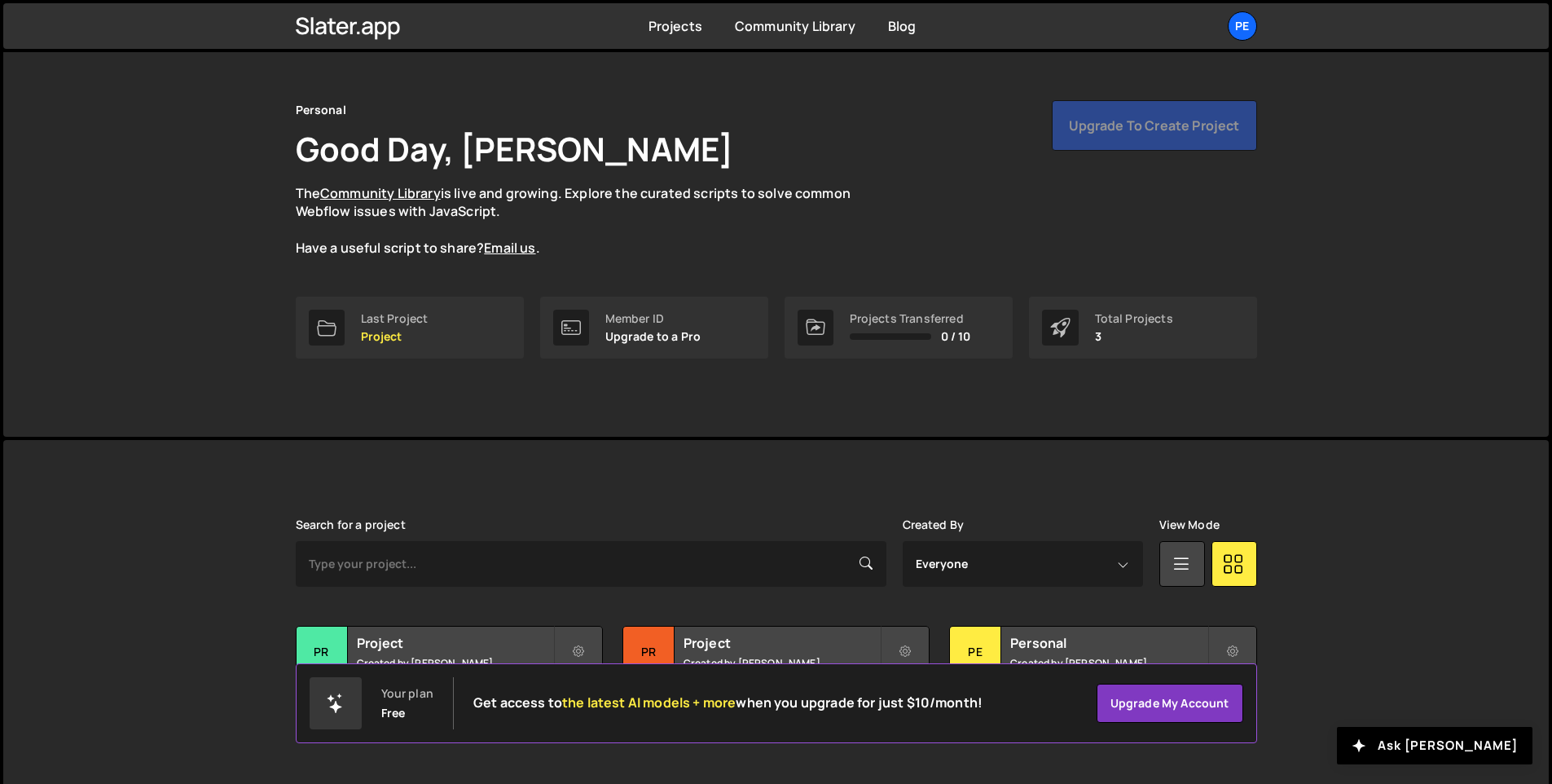
scroll to position [55, 0]
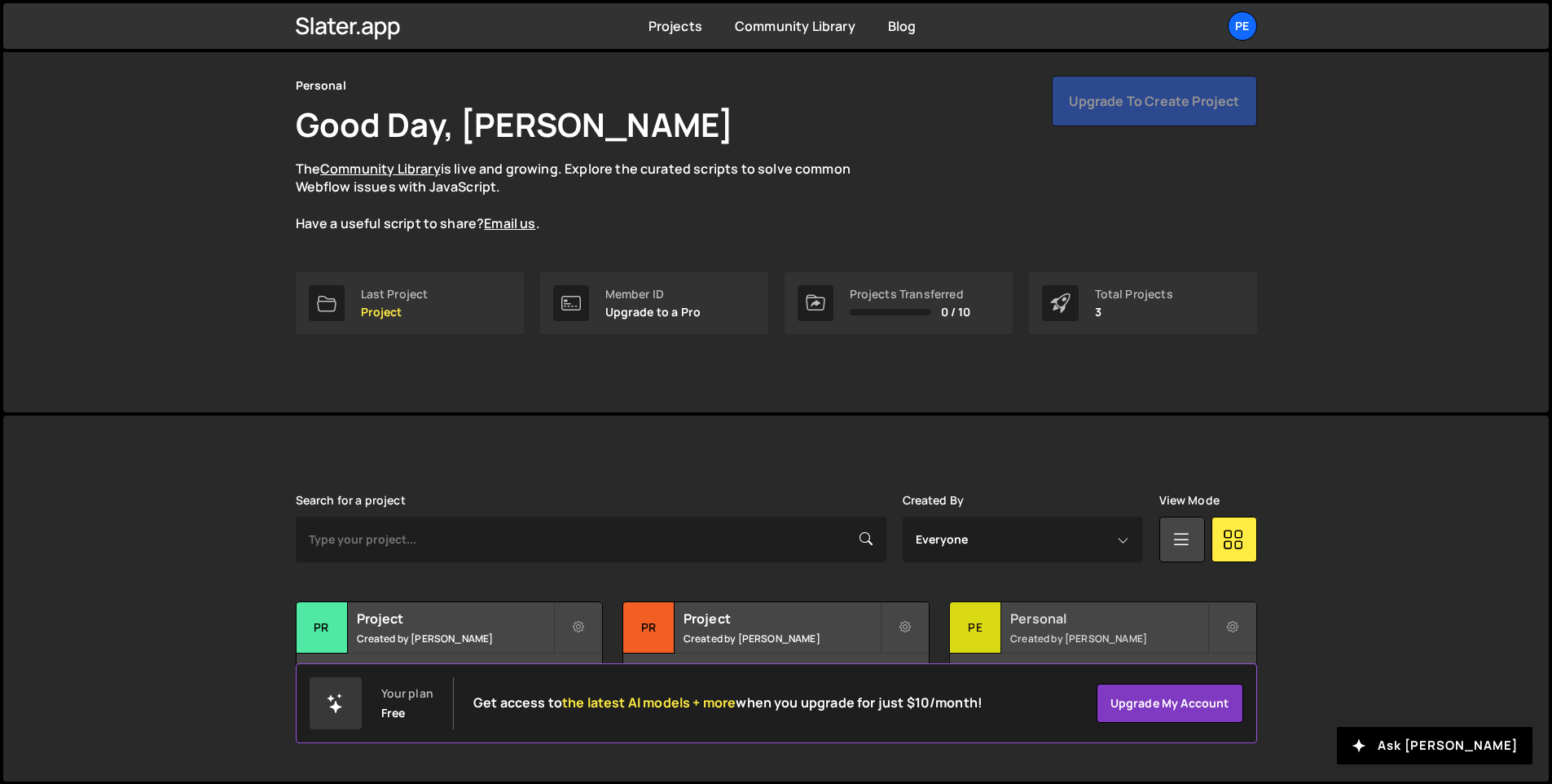
click at [985, 636] on div "Pe" at bounding box center [976, 627] width 51 height 51
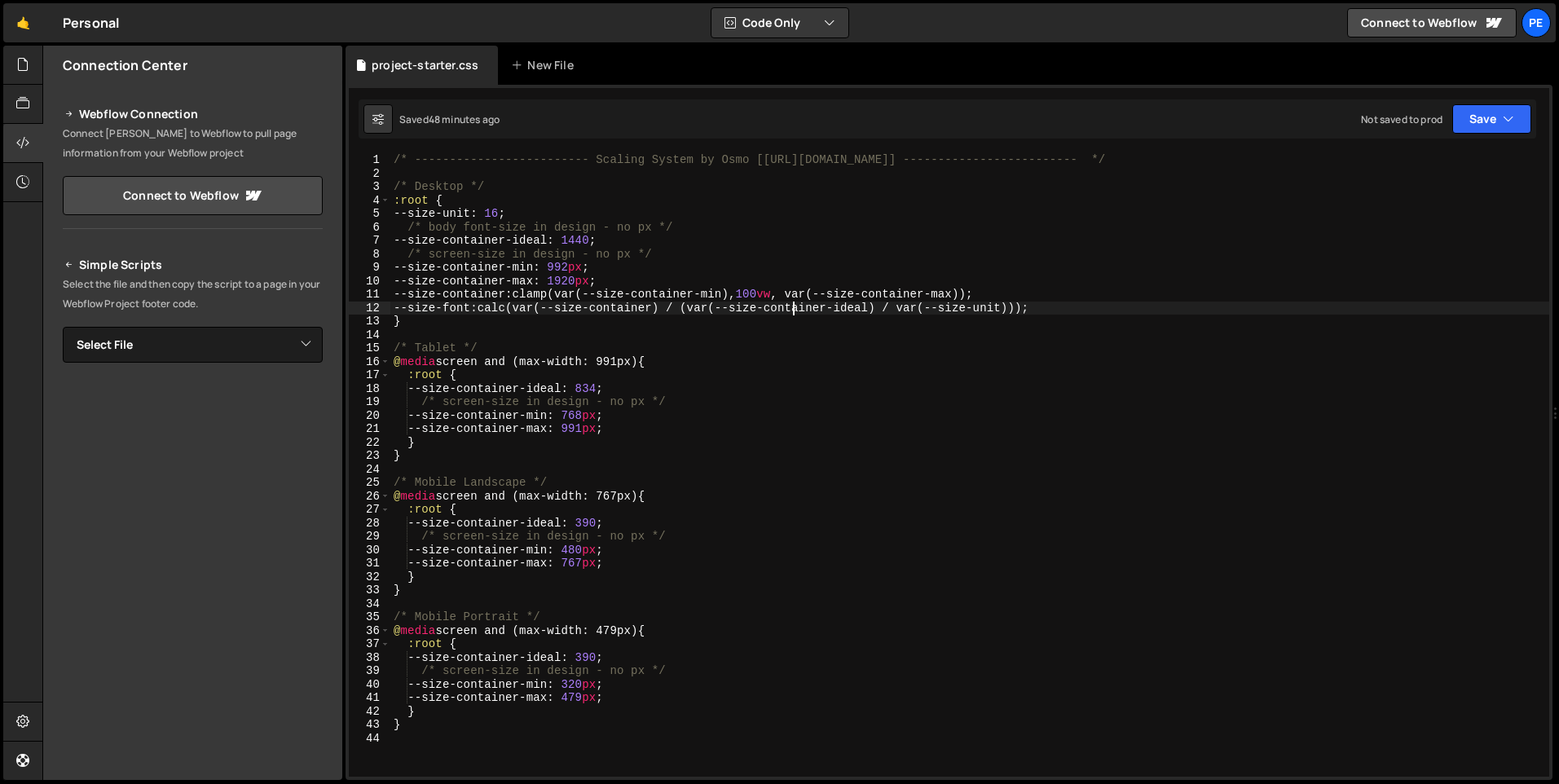
click at [794, 314] on div "/* ------------------------- Scaling System by Osmo [[URL][DOMAIN_NAME]] ------…" at bounding box center [970, 477] width 1159 height 650
type textarea "}"
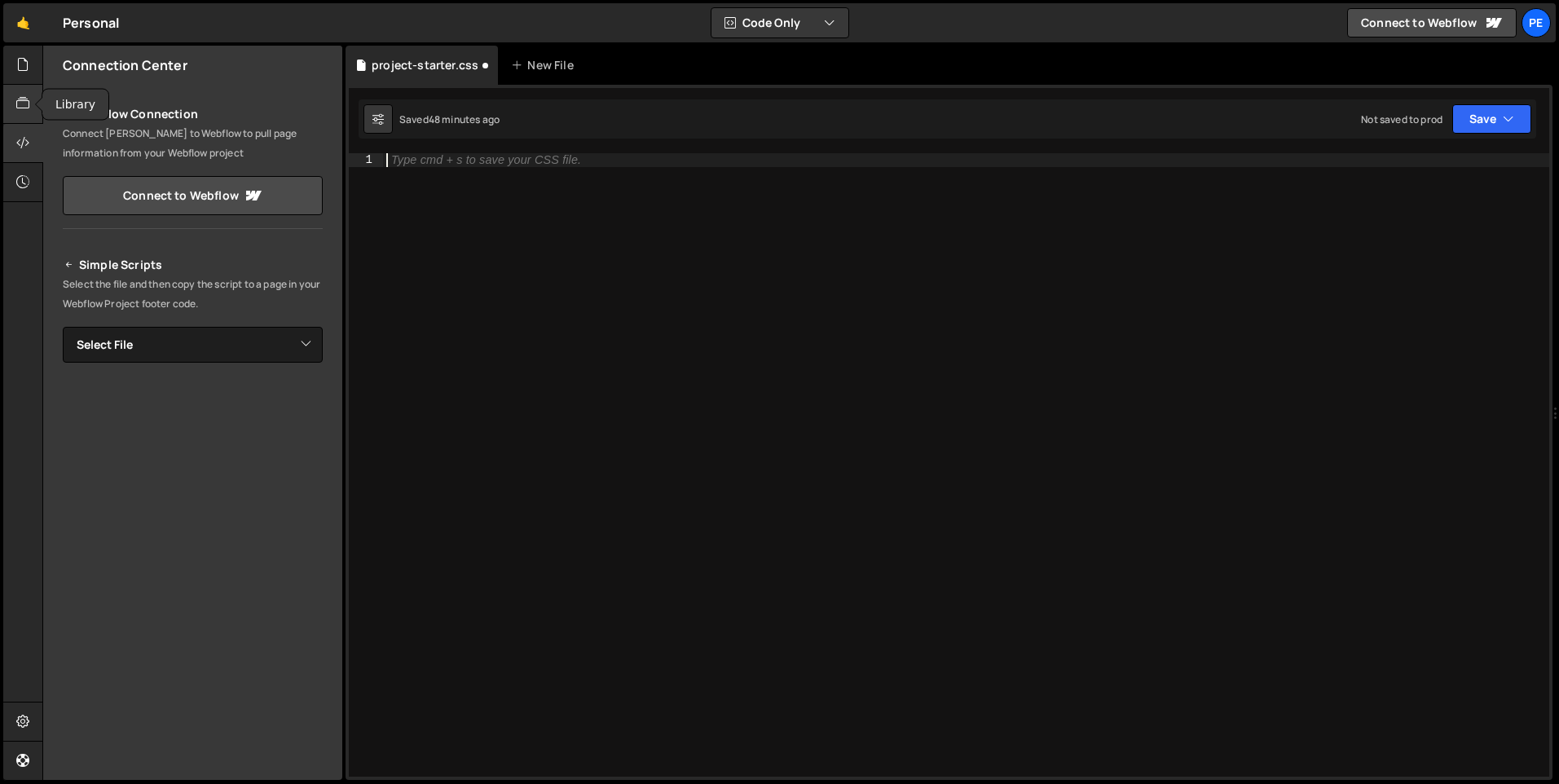
click at [24, 114] on div at bounding box center [23, 104] width 40 height 39
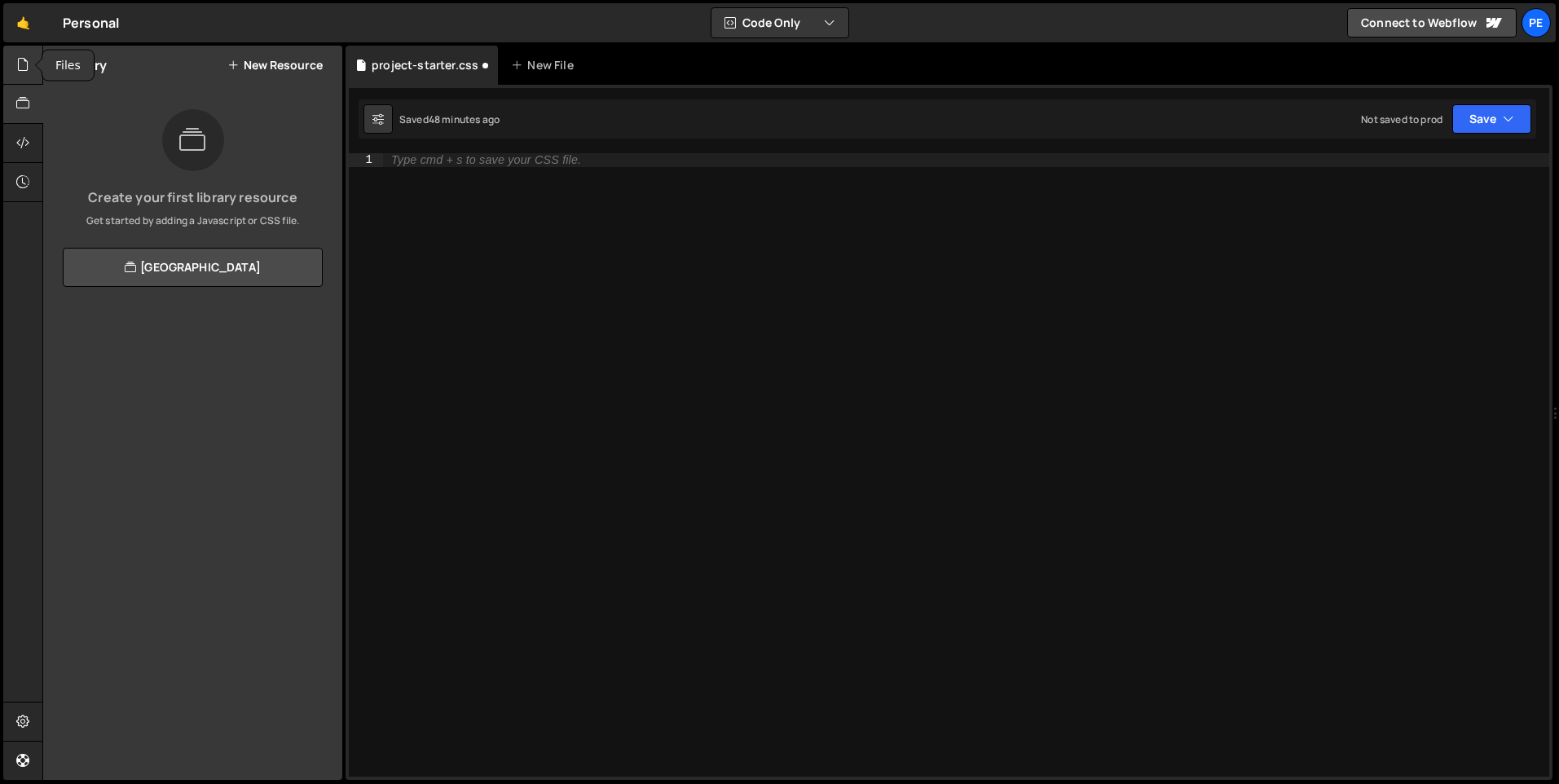
click at [17, 70] on icon at bounding box center [23, 65] width 13 height 18
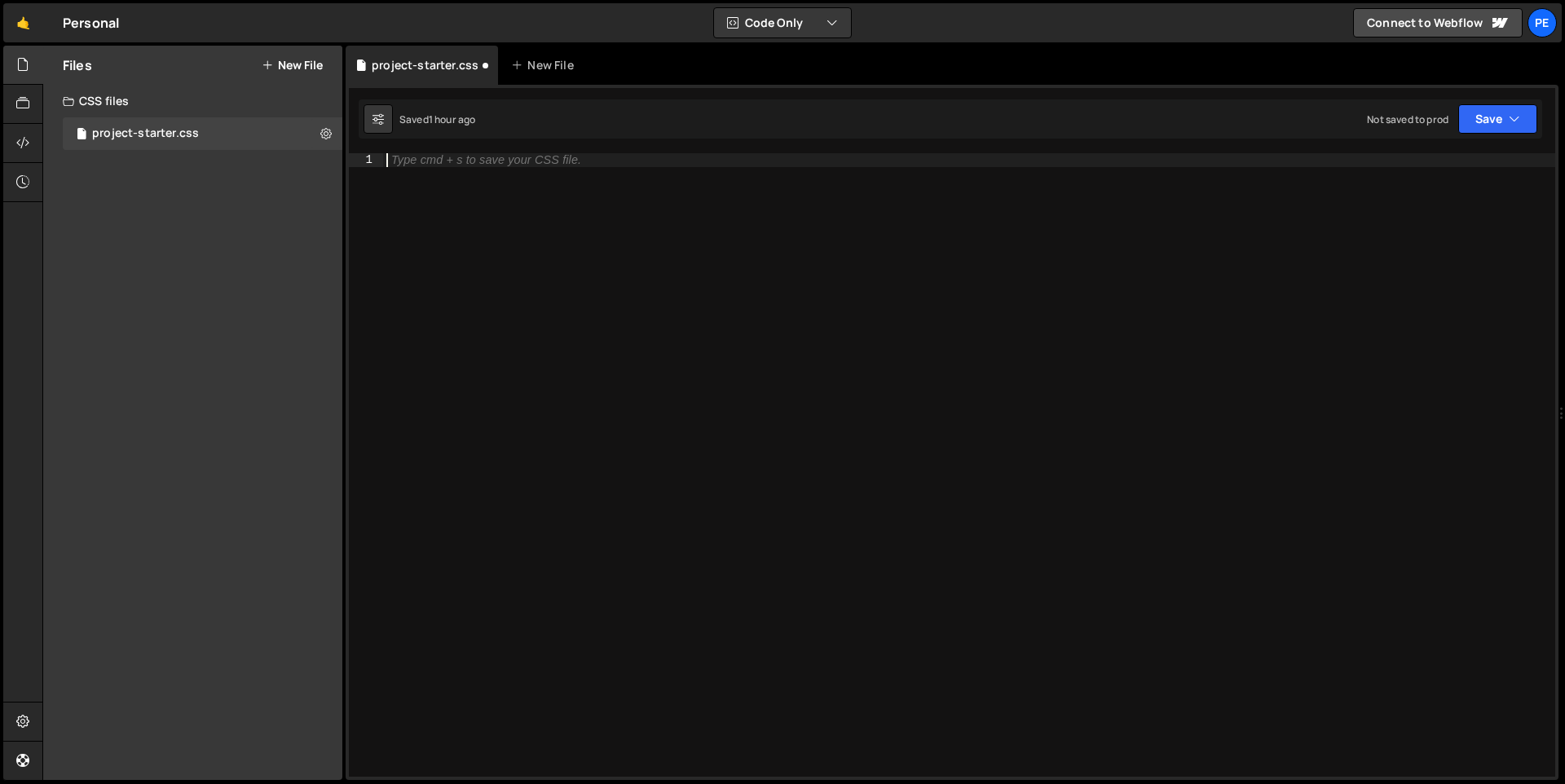
click at [463, 167] on div "Type cmd + s to save your CSS file." at bounding box center [969, 477] width 1172 height 650
type textarea ":root {}"
